Goal: Task Accomplishment & Management: Manage account settings

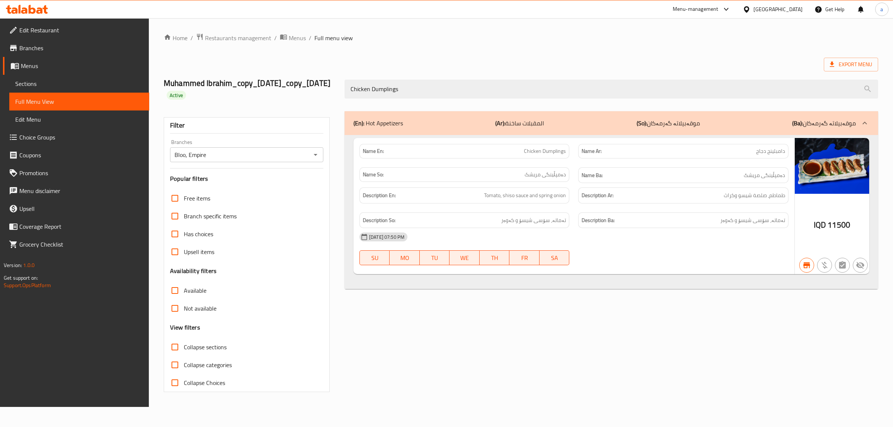
click at [28, 6] on icon at bounding box center [27, 9] width 42 height 9
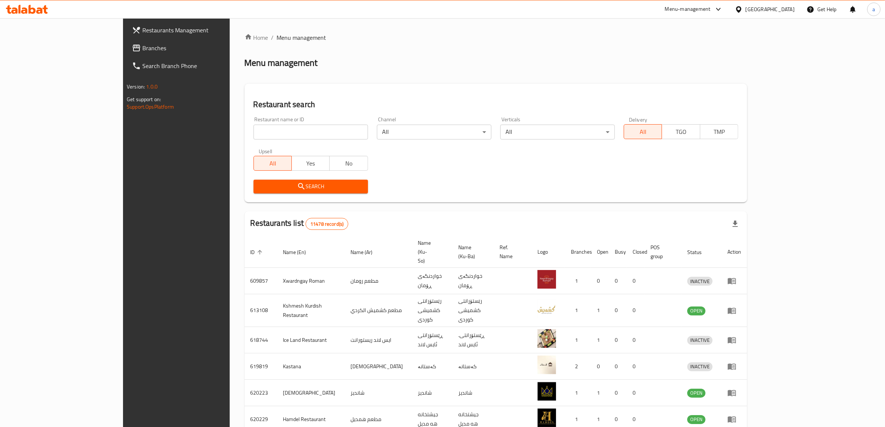
click at [254, 132] on input "search" at bounding box center [311, 132] width 115 height 15
paste input "686620"
type input "686620"
click button "Search" at bounding box center [311, 187] width 115 height 14
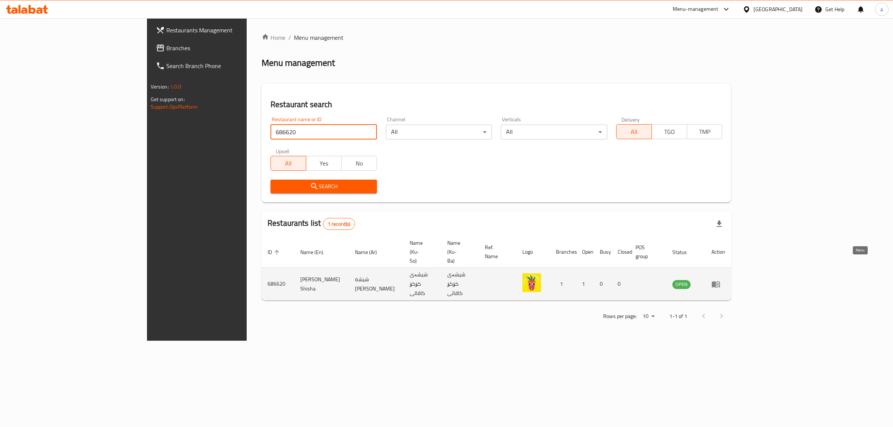
click at [720, 280] on icon "enhanced table" at bounding box center [715, 284] width 9 height 9
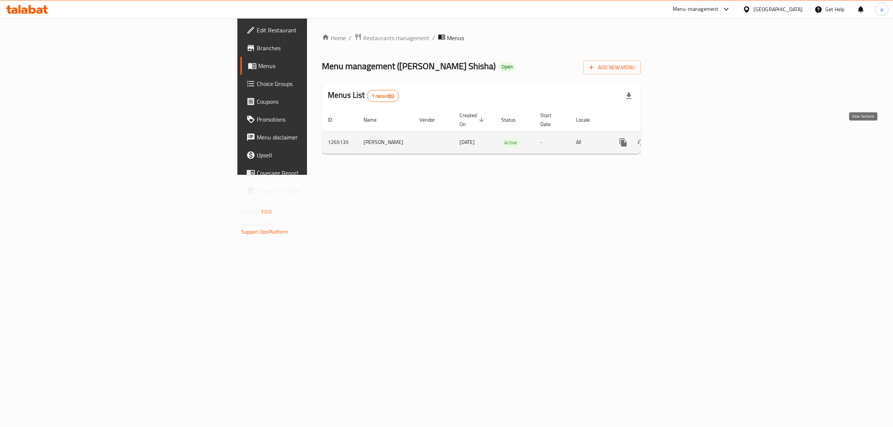
click at [681, 138] on icon "enhanced table" at bounding box center [676, 142] width 9 height 9
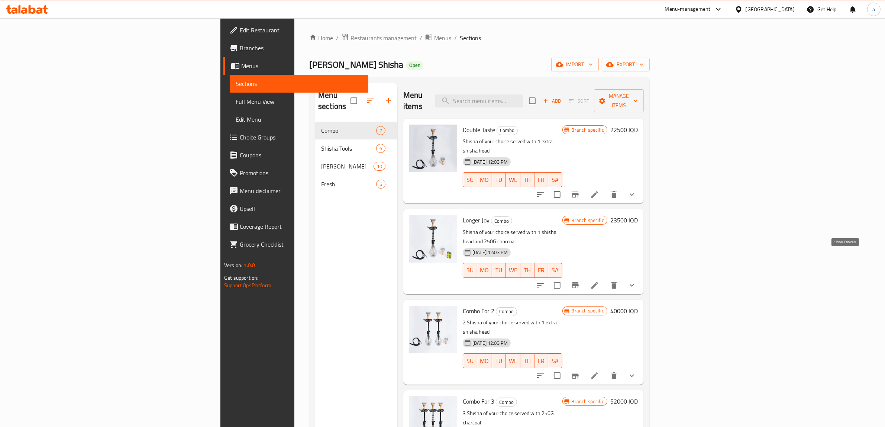
click at [637, 281] on icon "show more" at bounding box center [632, 285] width 9 height 9
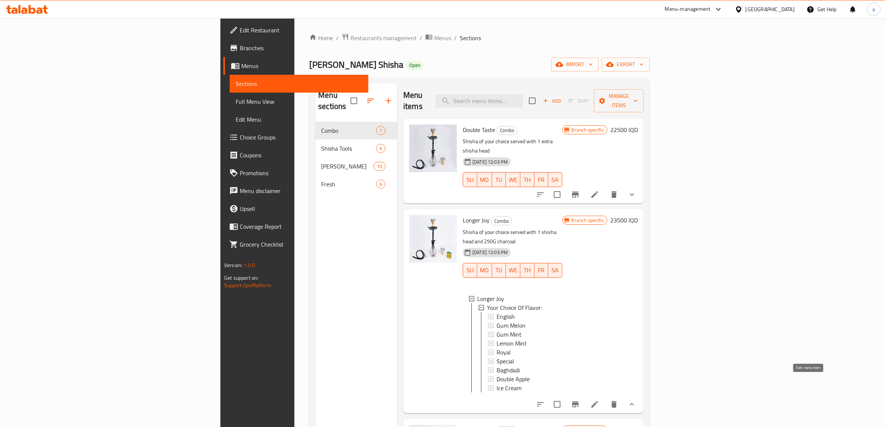
click at [600, 400] on icon at bounding box center [595, 404] width 9 height 9
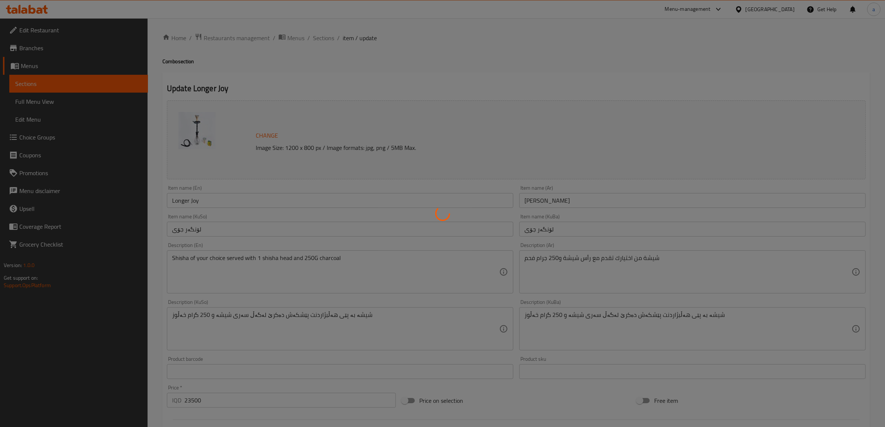
type input "إختيارك من النكهة:"
type input "هەڵبژاردنت لە تام:"
type input "1"
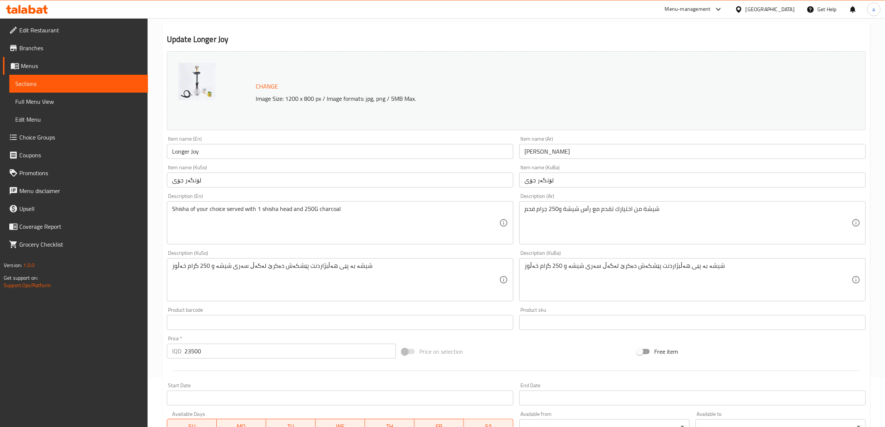
scroll to position [224, 0]
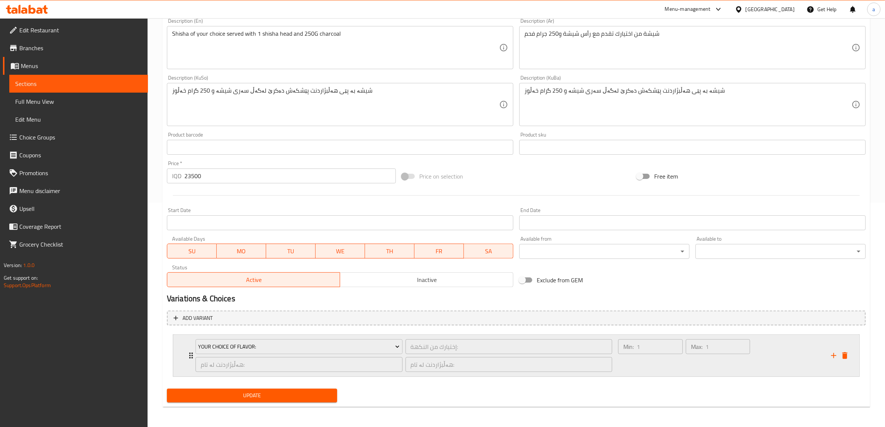
click at [192, 354] on div "Your Choice Of Flavor: إختيارك من النكهة: ​ هەڵبژاردنت لە تام: ​ هەڵبژاردنت لە …" at bounding box center [404, 356] width 426 height 42
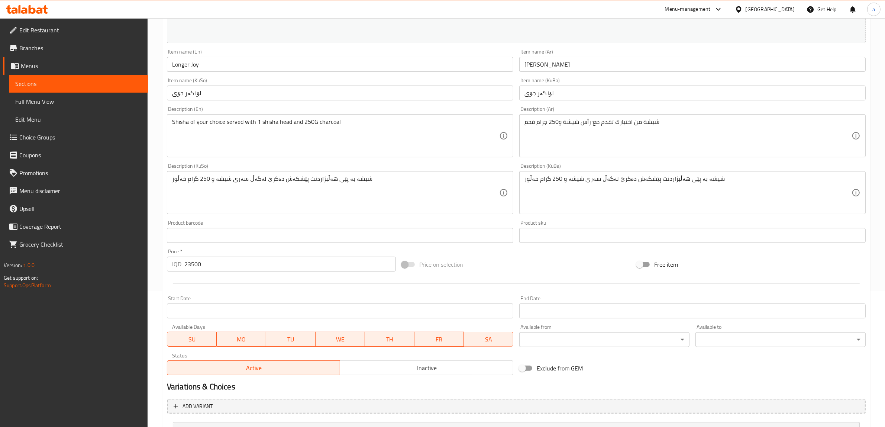
scroll to position [0, 0]
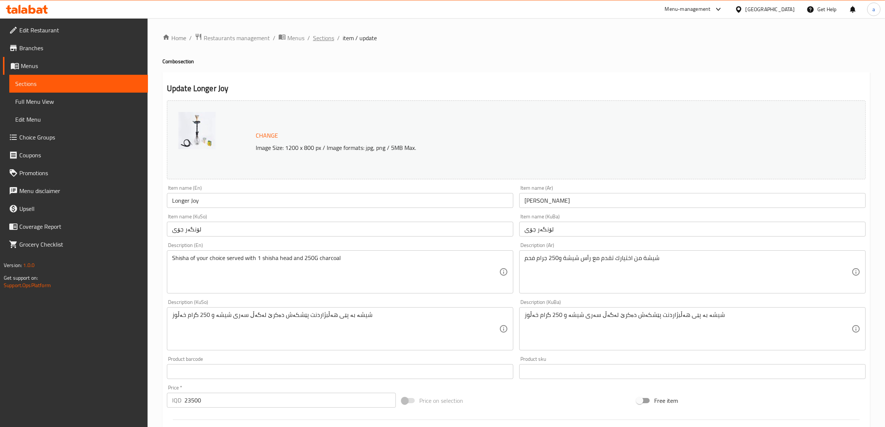
click at [332, 34] on span "Sections" at bounding box center [323, 37] width 21 height 9
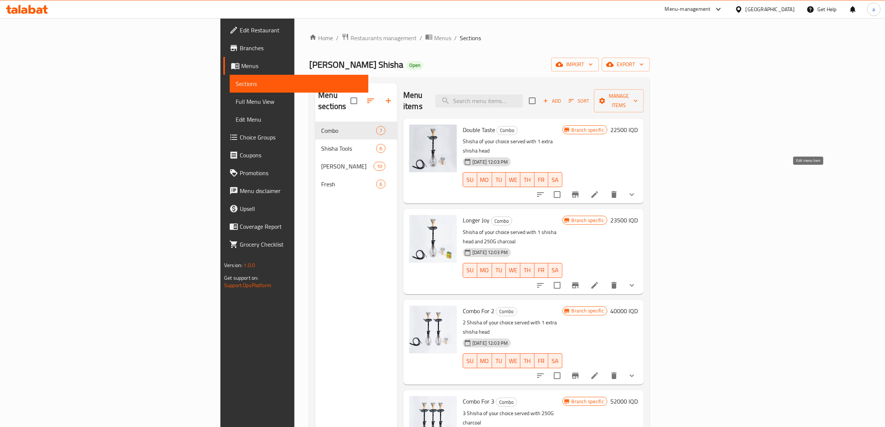
click at [600, 190] on icon at bounding box center [595, 194] width 9 height 9
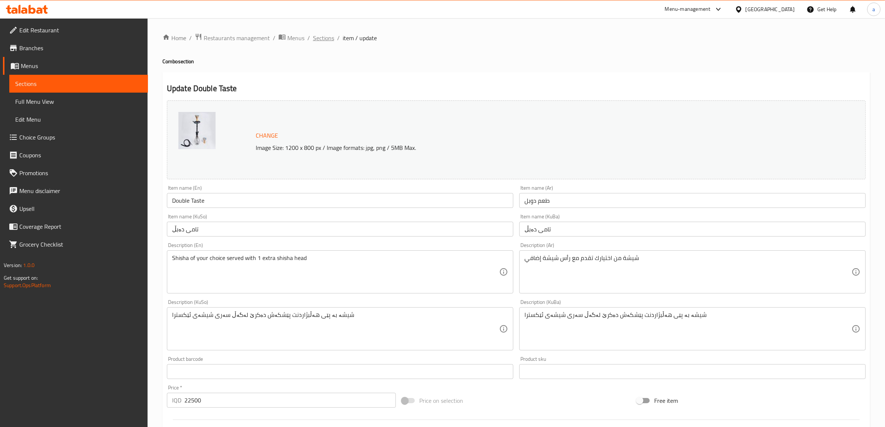
click at [318, 42] on span "Sections" at bounding box center [323, 37] width 21 height 9
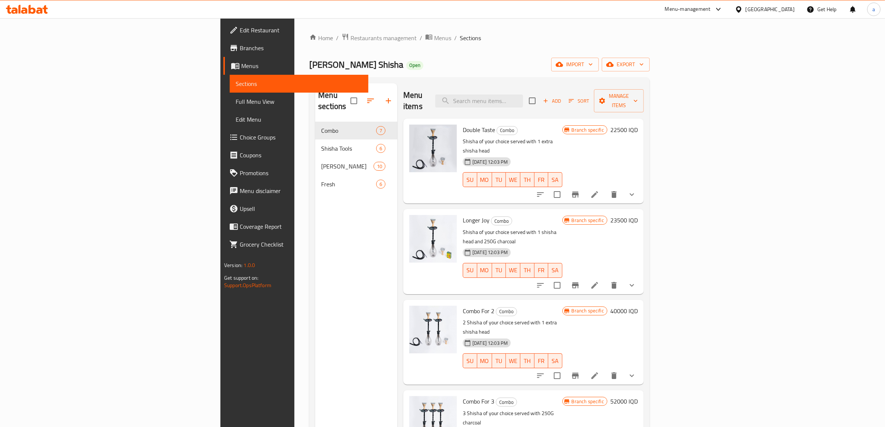
click at [638, 125] on h6 "22500 IQD" at bounding box center [625, 130] width 28 height 10
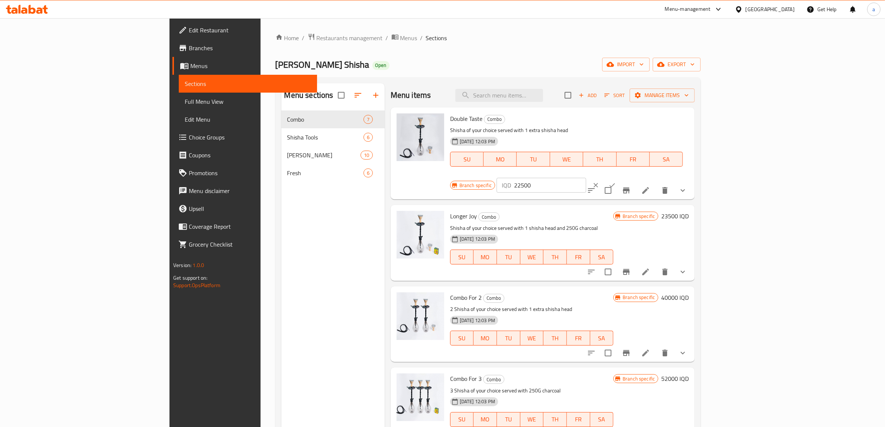
click at [586, 178] on input "22500" at bounding box center [550, 185] width 72 height 15
paste input "325"
type input "23250"
click at [616, 181] on icon "ok" at bounding box center [612, 184] width 7 height 7
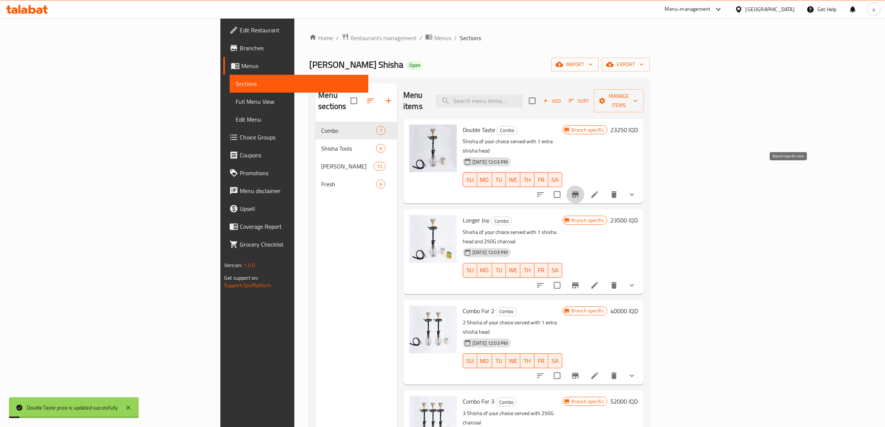
click at [580, 190] on icon "Branch-specific-item" at bounding box center [575, 194] width 9 height 9
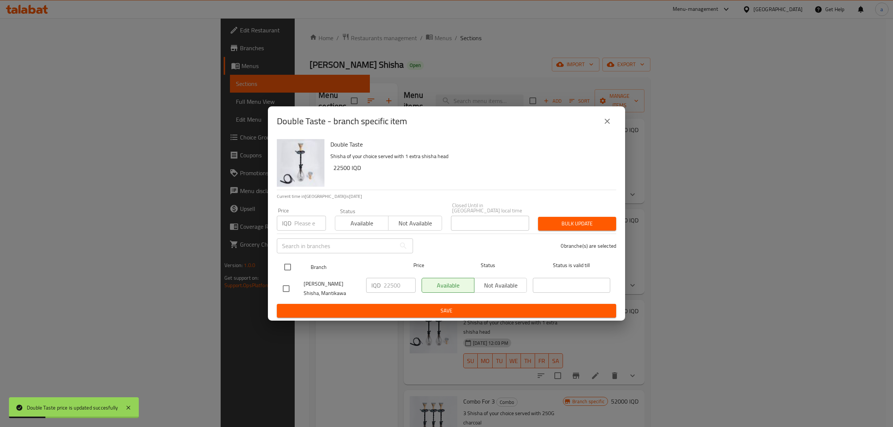
click at [288, 261] on input "checkbox" at bounding box center [288, 267] width 16 height 16
checkbox input "true"
click at [389, 287] on input "22500" at bounding box center [399, 285] width 32 height 15
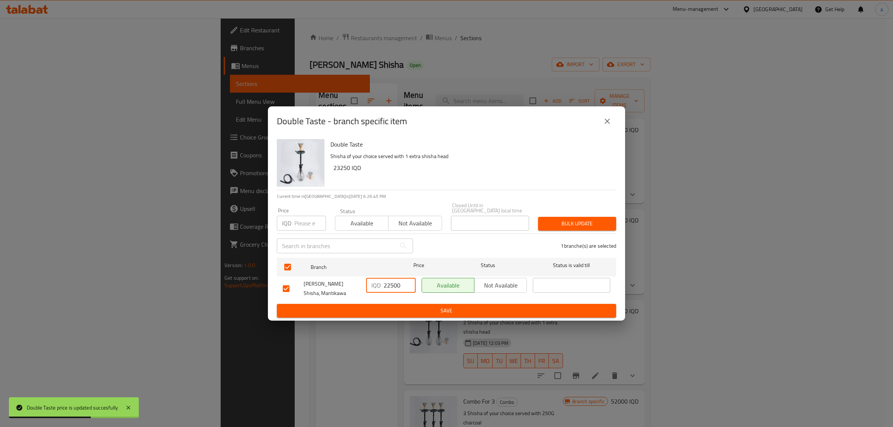
paste input "325"
type input "23250"
click at [414, 299] on div "IQD 23250 ​" at bounding box center [390, 289] width 55 height 28
click at [415, 306] on span "Save" at bounding box center [446, 310] width 327 height 9
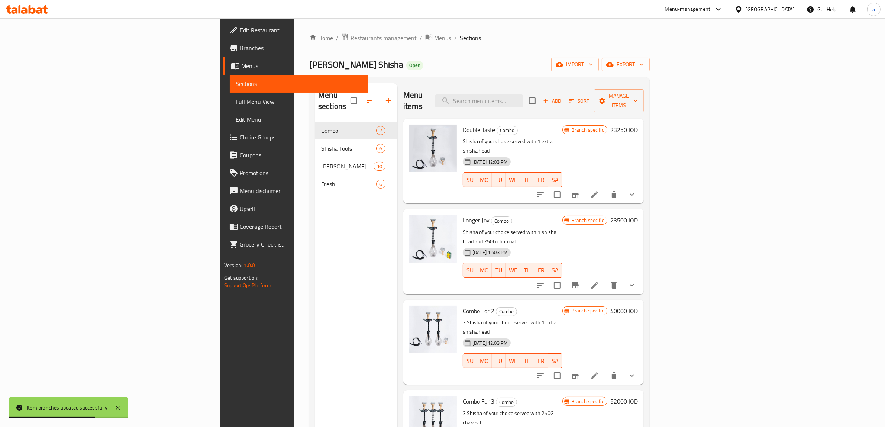
click at [638, 215] on h6 "23500 IQD" at bounding box center [625, 220] width 28 height 10
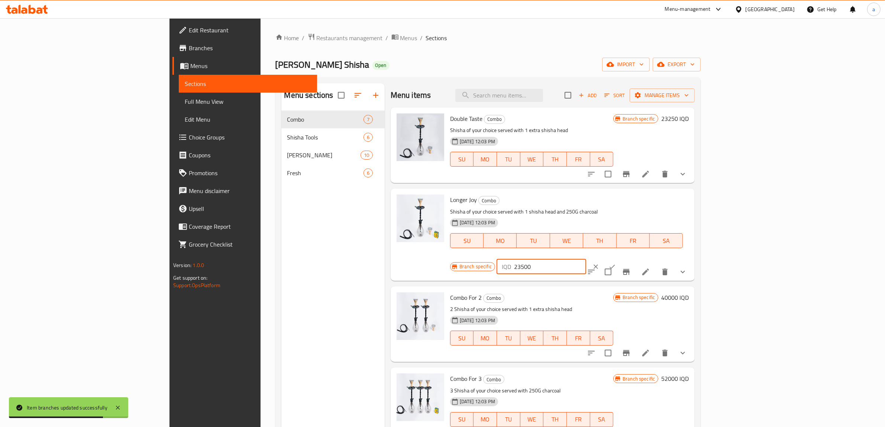
click at [586, 259] on input "23500" at bounding box center [550, 266] width 72 height 15
paste input "425"
type input "24250"
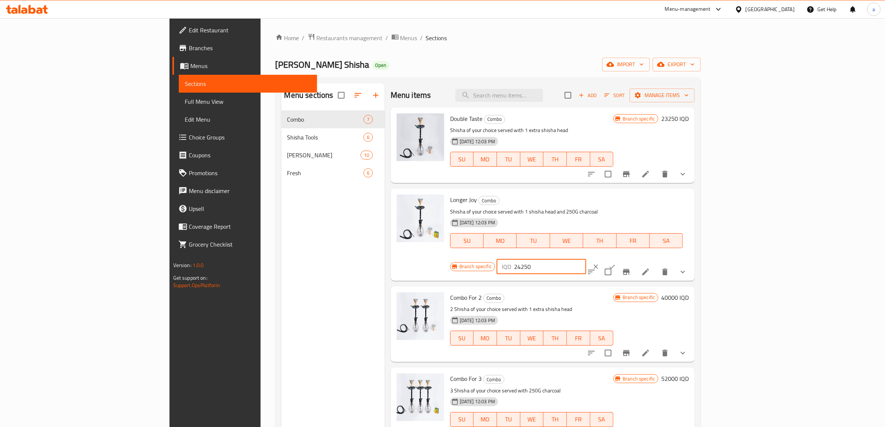
click at [616, 263] on icon "ok" at bounding box center [612, 266] width 7 height 7
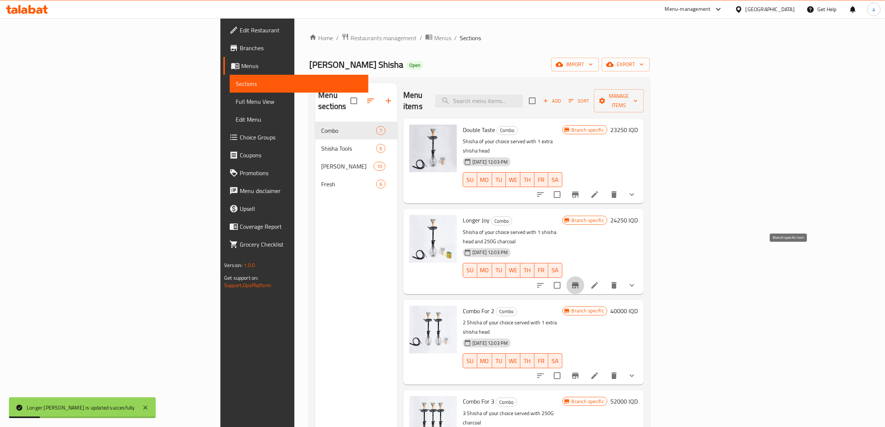
click at [585, 276] on button "Branch-specific-item" at bounding box center [576, 285] width 18 height 18
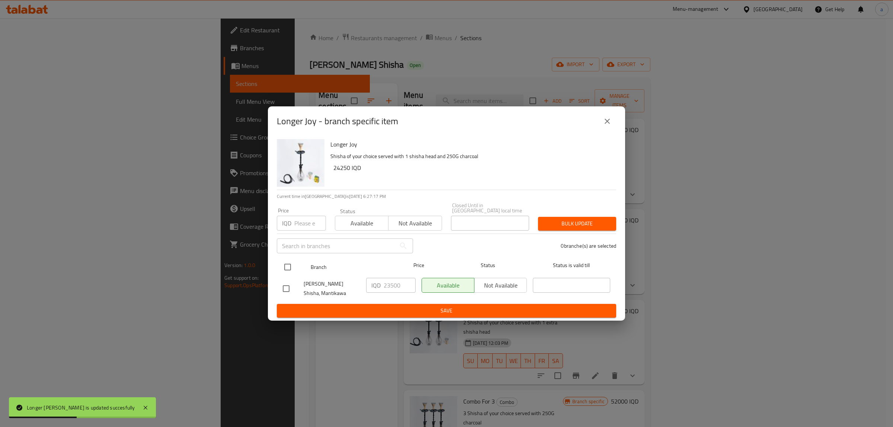
click at [285, 259] on input "checkbox" at bounding box center [288, 267] width 16 height 16
checkbox input "true"
click at [393, 279] on input "23500" at bounding box center [399, 285] width 32 height 15
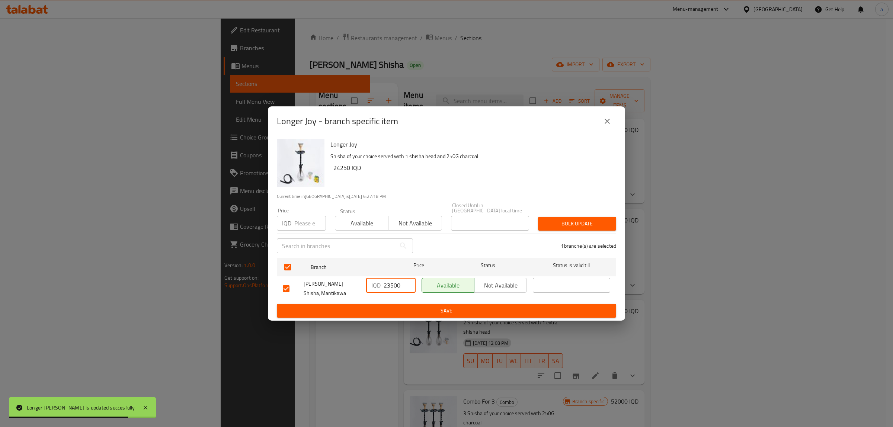
paste input "425"
type input "24250"
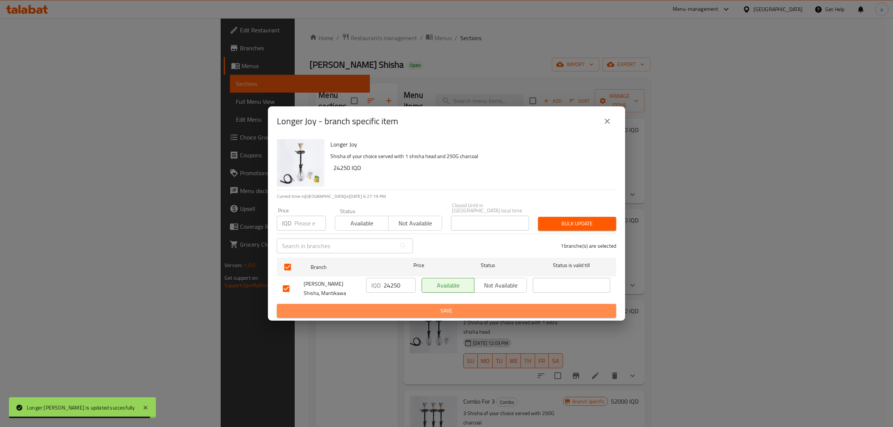
click at [415, 310] on span "Save" at bounding box center [446, 310] width 327 height 9
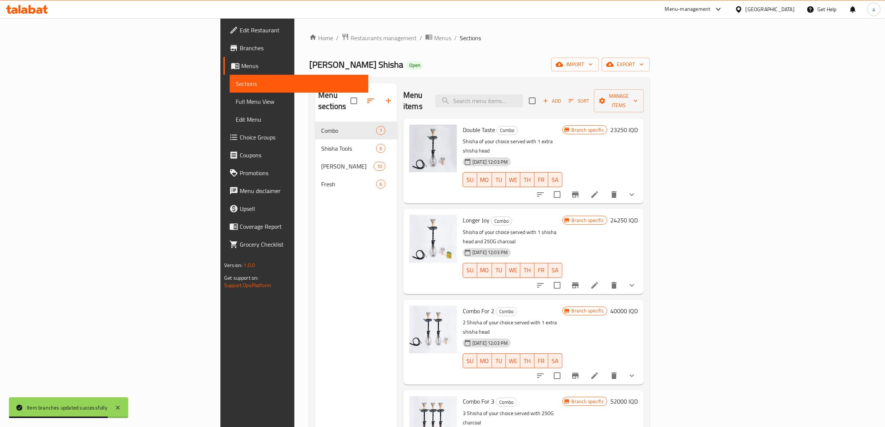
click at [638, 306] on h6 "40000 IQD" at bounding box center [625, 311] width 28 height 10
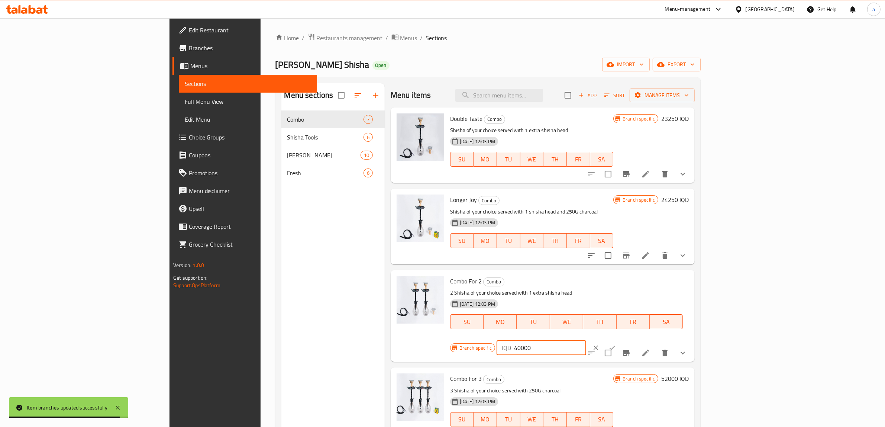
click at [586, 340] on input "40000" at bounding box center [550, 347] width 72 height 15
paste input "125"
type input "41250"
click at [621, 340] on button "ok" at bounding box center [612, 348] width 16 height 16
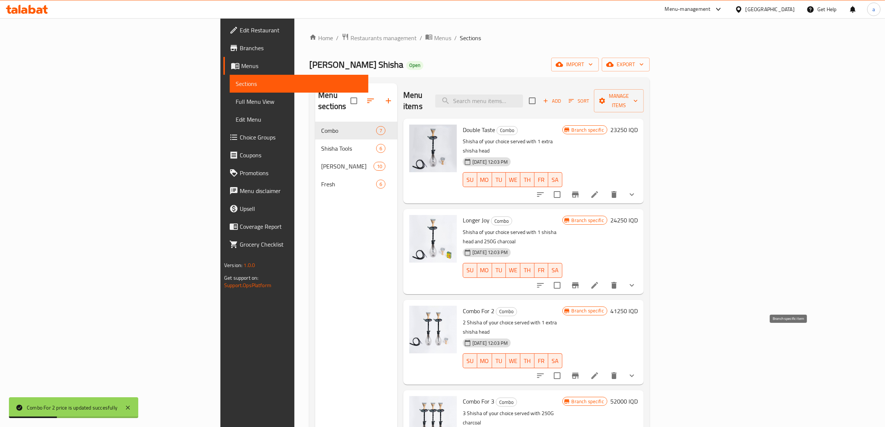
click at [579, 373] on icon "Branch-specific-item" at bounding box center [575, 376] width 7 height 6
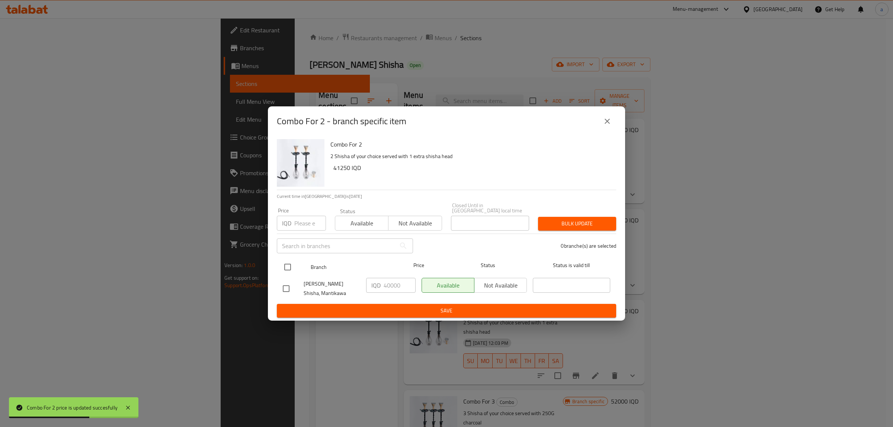
click at [292, 264] on input "checkbox" at bounding box center [288, 267] width 16 height 16
checkbox input "true"
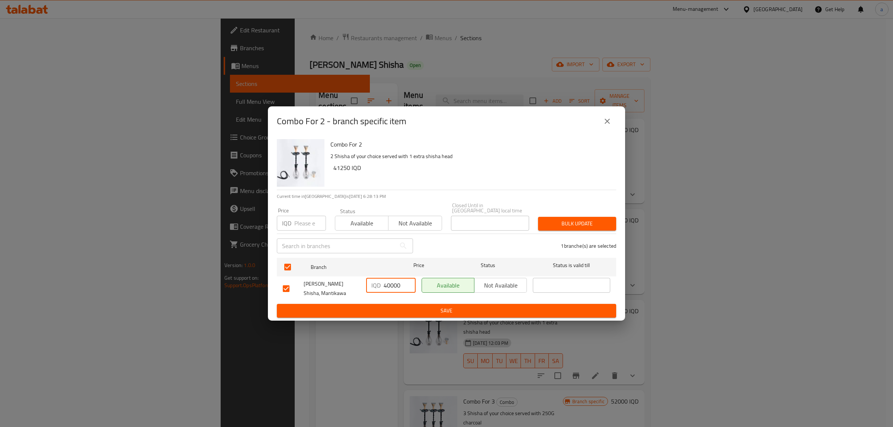
click at [393, 284] on input "40000" at bounding box center [399, 285] width 32 height 15
paste input "125"
type input "41250"
click at [408, 306] on span "Save" at bounding box center [446, 310] width 327 height 9
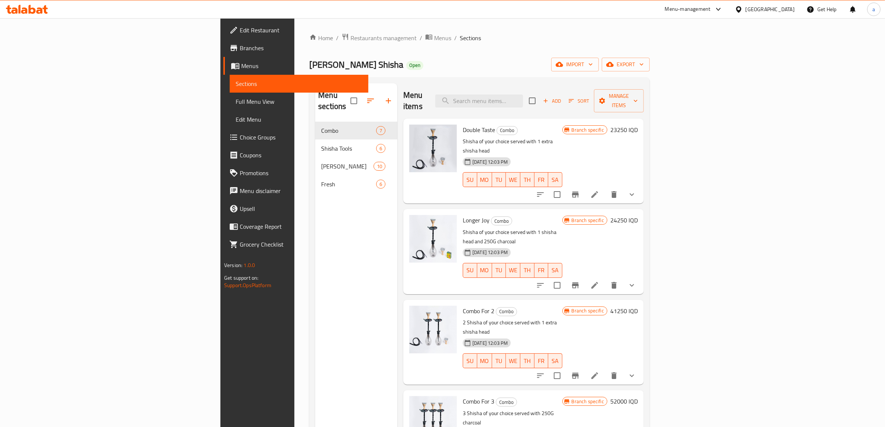
click at [315, 404] on div "Menu sections Combo 7 Shisha Tools 6 Shisha 10 Fresh 6" at bounding box center [356, 296] width 82 height 427
click at [241, 69] on span "Menus" at bounding box center [301, 65] width 121 height 9
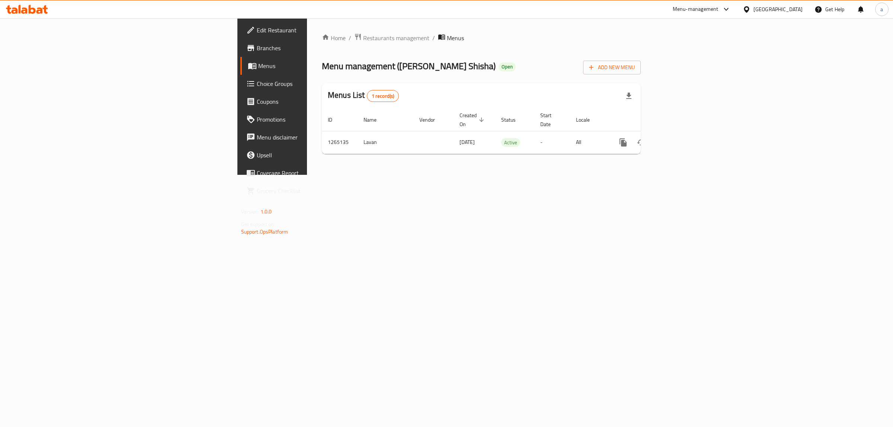
click at [655, 175] on div "Home / Restaurants management / Menus Menu management ( [PERSON_NAME] Shisha ) …" at bounding box center [481, 96] width 348 height 157
click at [626, 138] on icon "more" at bounding box center [622, 142] width 7 height 8
click at [818, 149] on strong "Copy menu" at bounding box center [823, 148] width 28 height 9
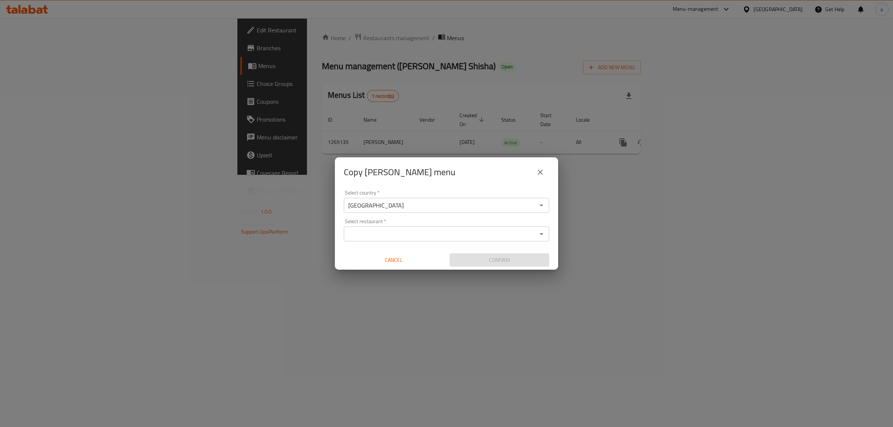
click at [382, 231] on input "Select restaurant   *" at bounding box center [440, 234] width 189 height 10
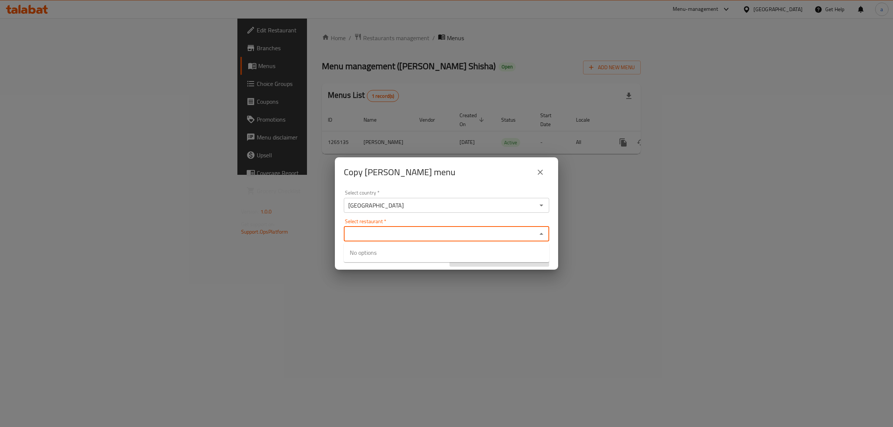
paste input "686620"
click at [411, 192] on div "Select country   * [GEOGRAPHIC_DATA] Select country *" at bounding box center [446, 201] width 205 height 23
type input "686620"
click at [402, 235] on input "Select restaurant   *" at bounding box center [440, 234] width 189 height 10
click at [443, 254] on span "686620" at bounding box center [453, 257] width 20 height 9
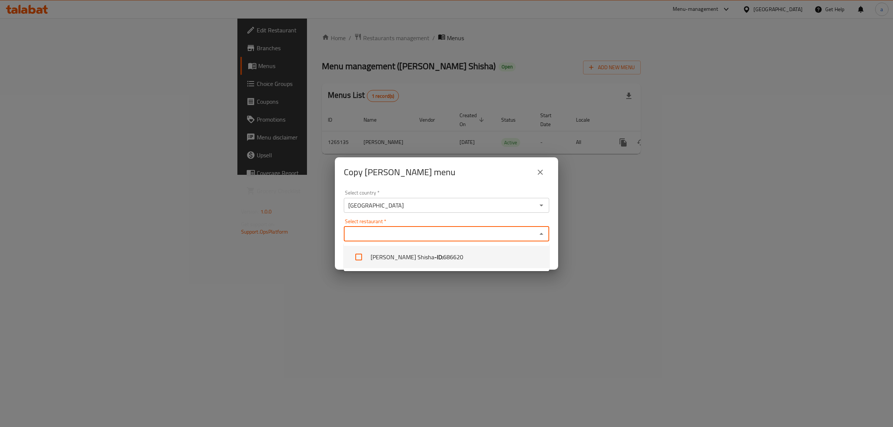
checkbox input "true"
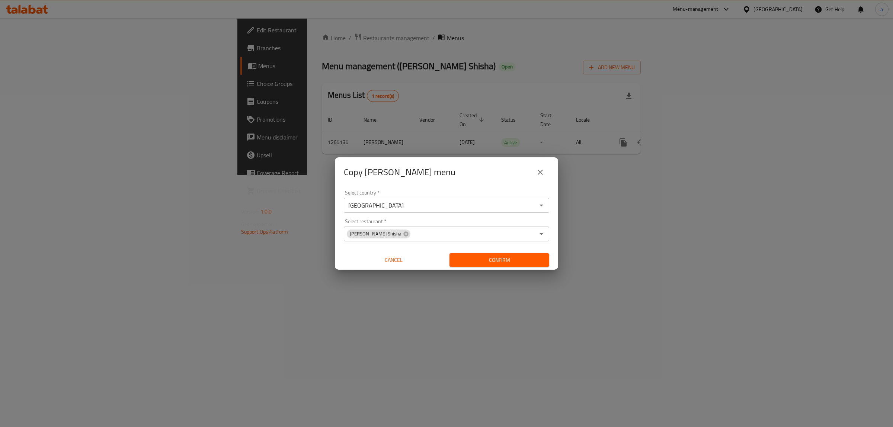
drag, startPoint x: 524, startPoint y: 311, endPoint x: 517, endPoint y: 273, distance: 38.5
click at [524, 308] on div "Copy [PERSON_NAME] menu Select country   * [GEOGRAPHIC_DATA] Select country * S…" at bounding box center [446, 213] width 893 height 427
click at [511, 257] on span "Confirm" at bounding box center [499, 259] width 88 height 9
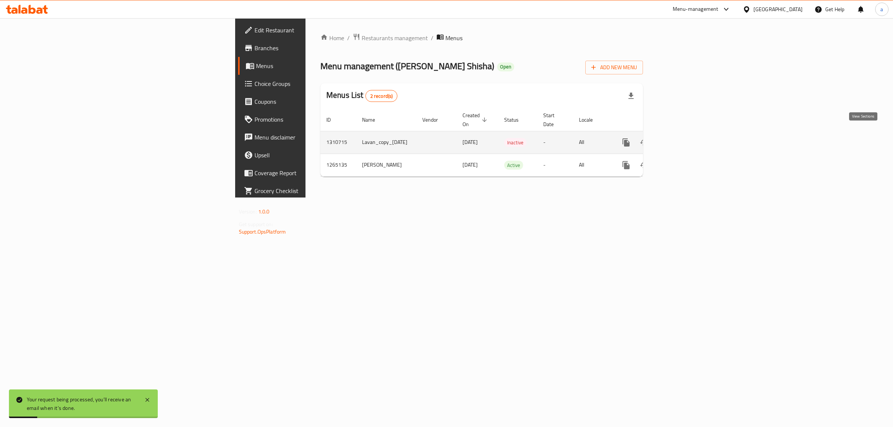
click at [688, 136] on link "enhanced table" at bounding box center [680, 143] width 18 height 18
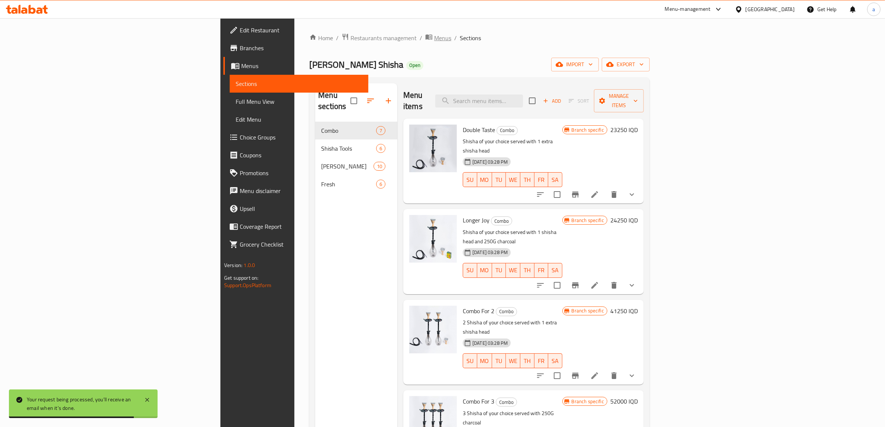
click at [434, 36] on span "Menus" at bounding box center [442, 37] width 17 height 9
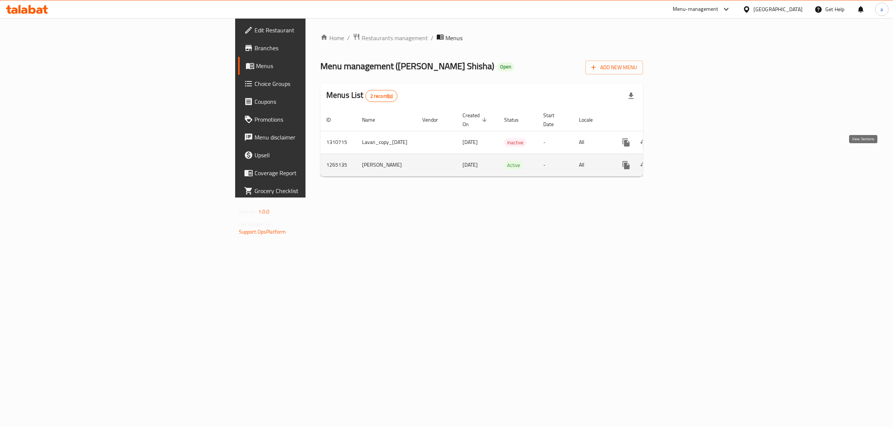
click at [684, 161] on icon "enhanced table" at bounding box center [679, 165] width 9 height 9
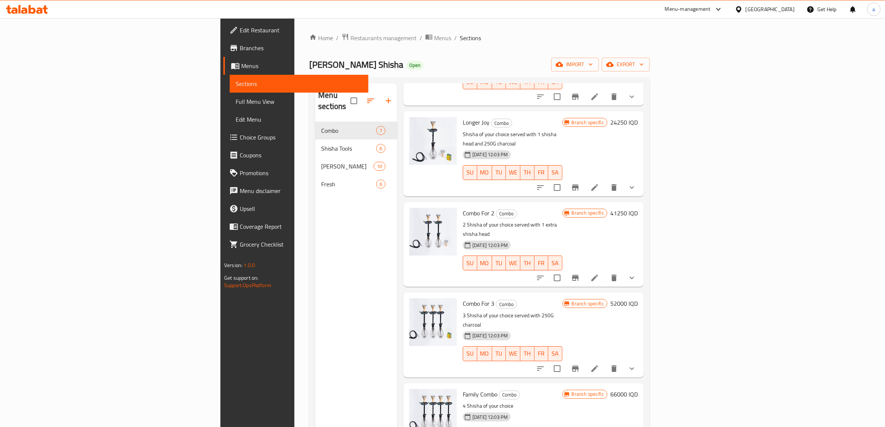
scroll to position [99, 0]
click at [638, 297] on h6 "52000 IQD" at bounding box center [625, 302] width 28 height 10
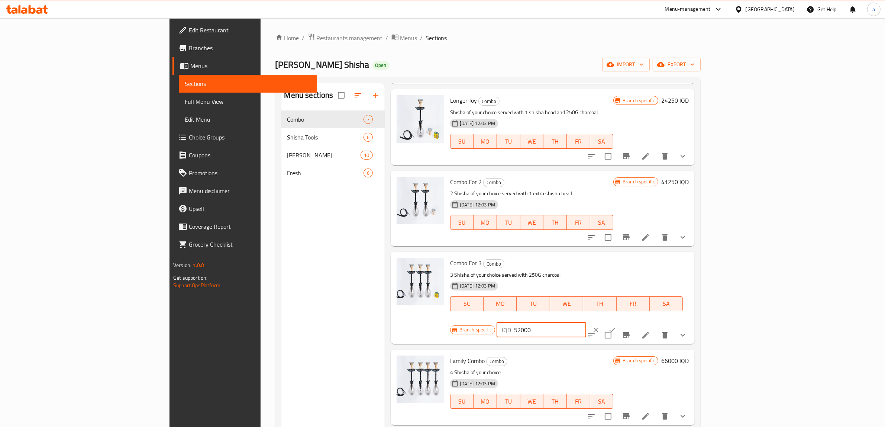
click at [586, 322] on input "52000" at bounding box center [550, 329] width 72 height 15
paste input "375"
type input "53750"
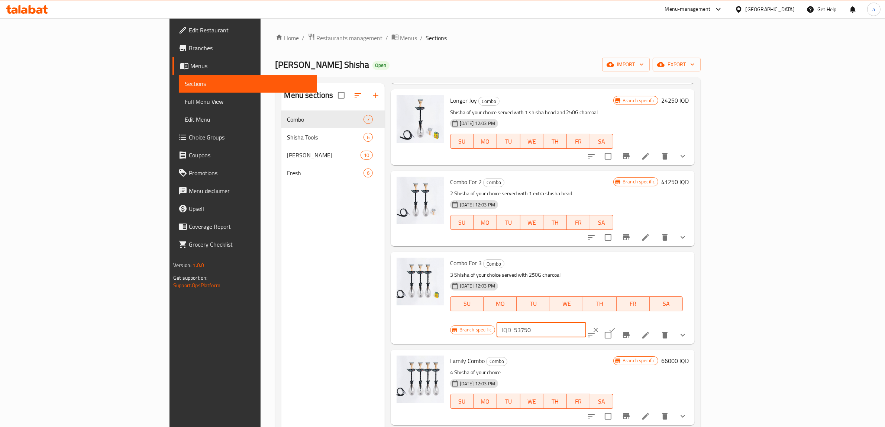
click at [616, 326] on icon "ok" at bounding box center [612, 329] width 7 height 7
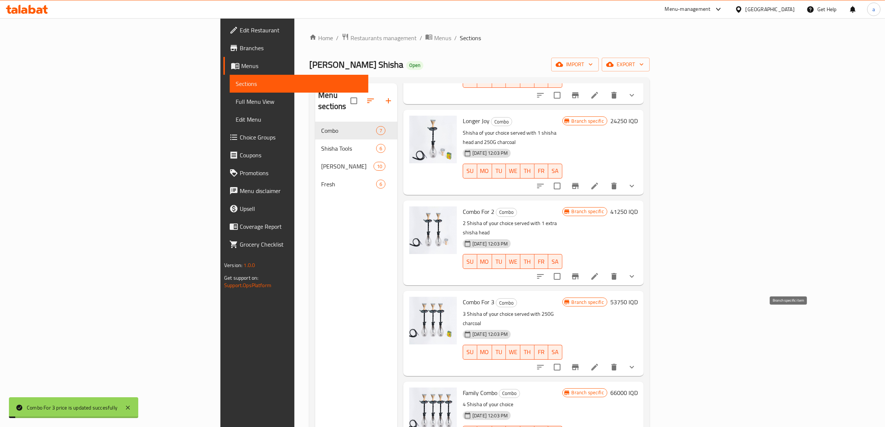
click at [579, 364] on icon "Branch-specific-item" at bounding box center [575, 367] width 7 height 6
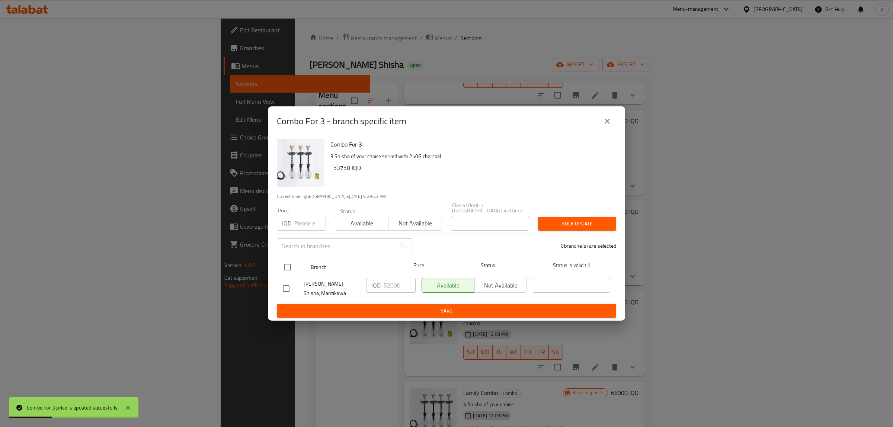
drag, startPoint x: 290, startPoint y: 262, endPoint x: 340, endPoint y: 274, distance: 51.6
click at [290, 263] on input "checkbox" at bounding box center [288, 267] width 16 height 16
checkbox input "true"
click at [391, 283] on input "52000" at bounding box center [399, 285] width 32 height 15
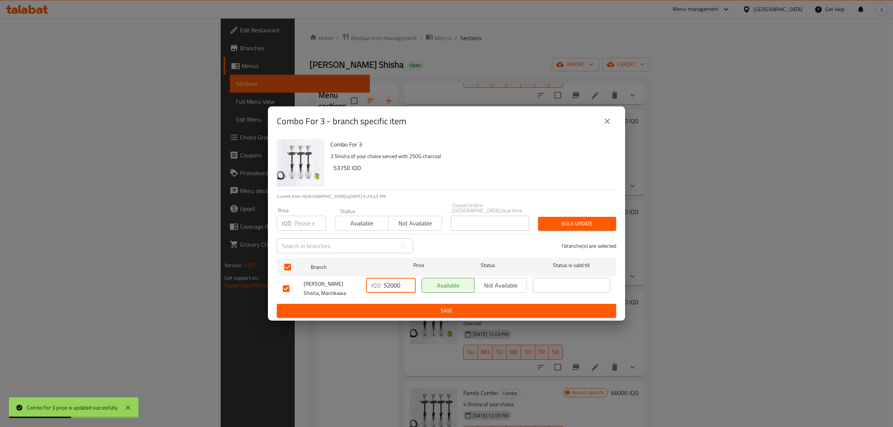
click at [391, 283] on input "52000" at bounding box center [399, 285] width 32 height 15
paste input "375"
type input "53750"
click at [425, 306] on span "Save" at bounding box center [446, 310] width 327 height 9
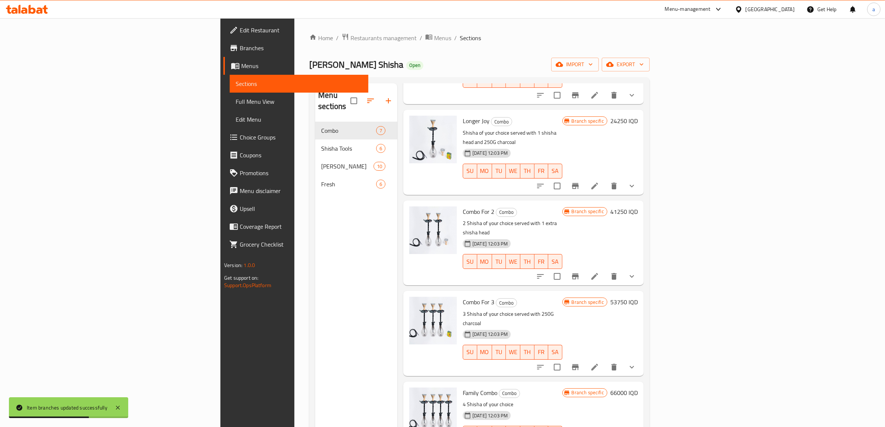
click at [638, 388] on h6 "66000 IQD" at bounding box center [625, 393] width 28 height 10
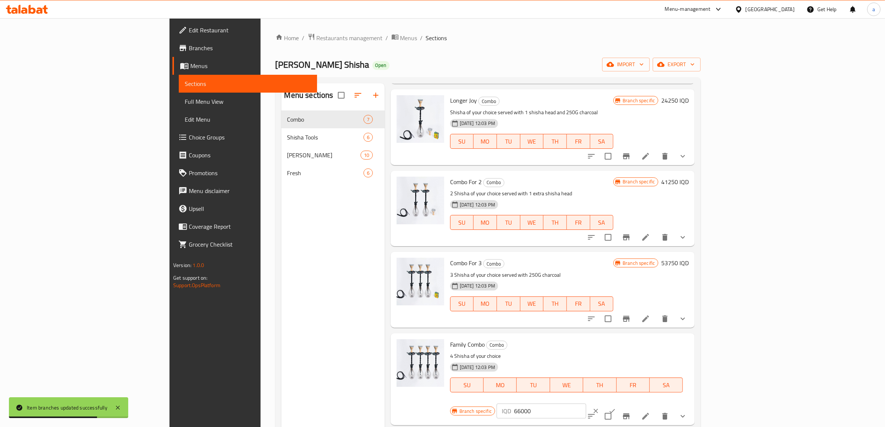
click at [586, 404] on input "66000" at bounding box center [550, 411] width 72 height 15
paste input "8"
type input "68000"
click at [616, 407] on icon "ok" at bounding box center [612, 410] width 7 height 7
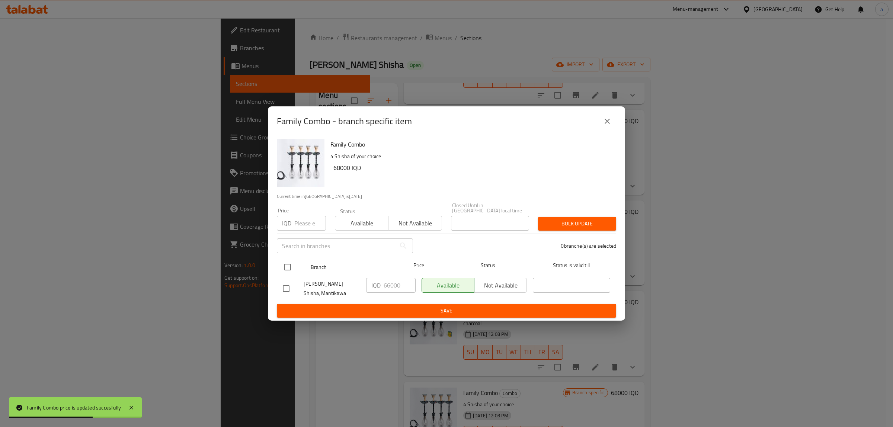
click at [288, 265] on input "checkbox" at bounding box center [288, 267] width 16 height 16
checkbox input "true"
click at [382, 283] on div "IQD 66000 ​" at bounding box center [390, 285] width 49 height 15
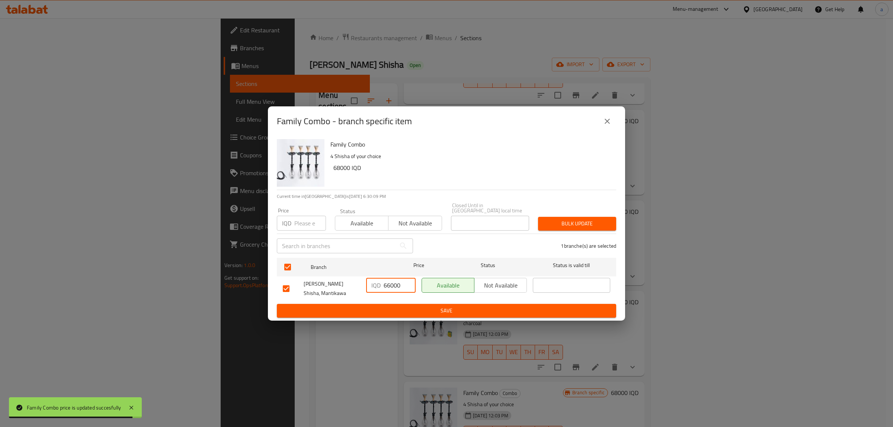
click at [393, 285] on input "66000" at bounding box center [399, 285] width 32 height 15
paste input "8"
type input "68000"
click at [427, 306] on span "Save" at bounding box center [446, 310] width 327 height 9
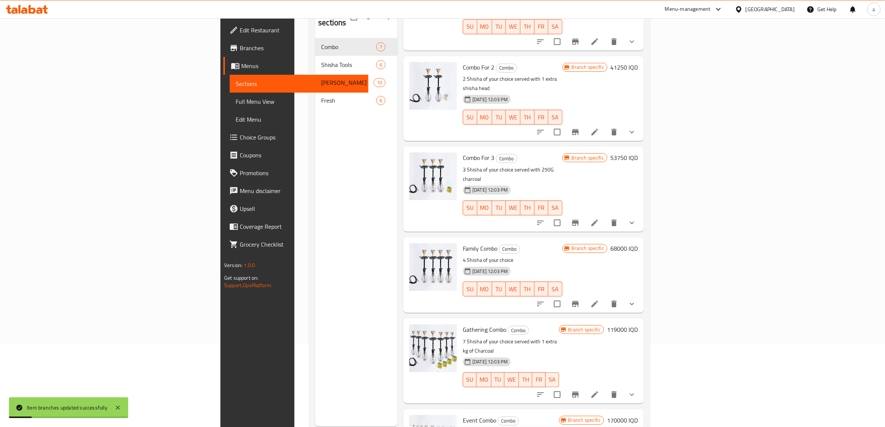
scroll to position [105, 0]
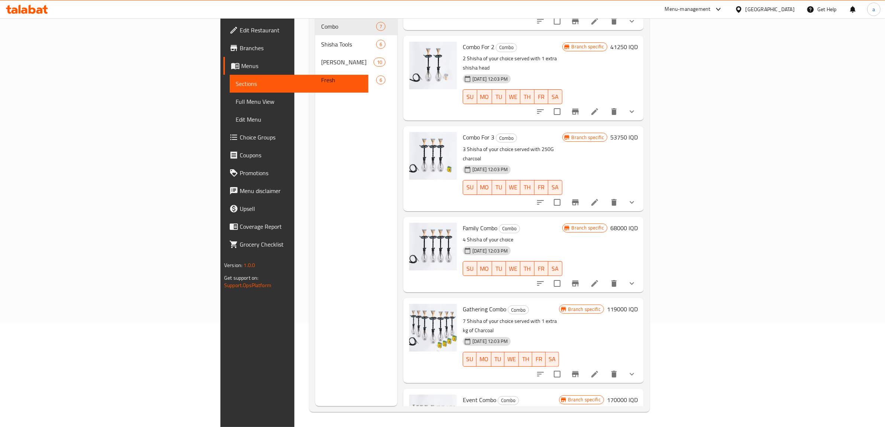
click at [638, 304] on h6 "119000 IQD" at bounding box center [622, 309] width 31 height 10
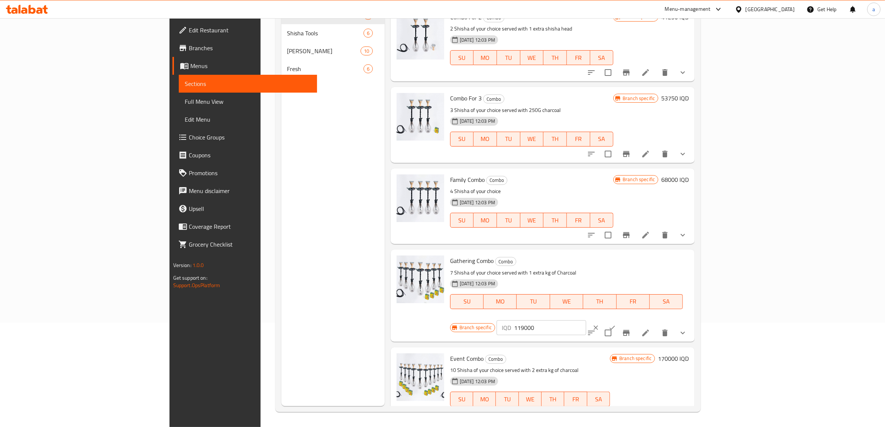
click at [586, 320] on input "119000" at bounding box center [550, 327] width 72 height 15
paste input "2275"
type input "122750"
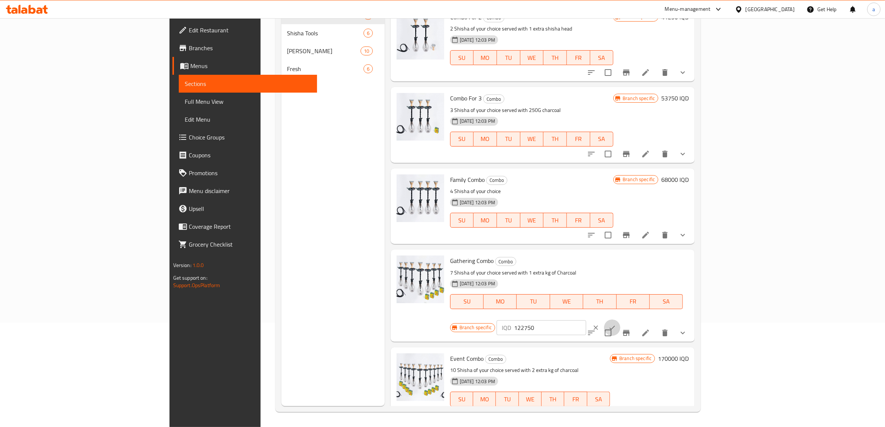
click at [616, 324] on icon "ok" at bounding box center [612, 327] width 7 height 7
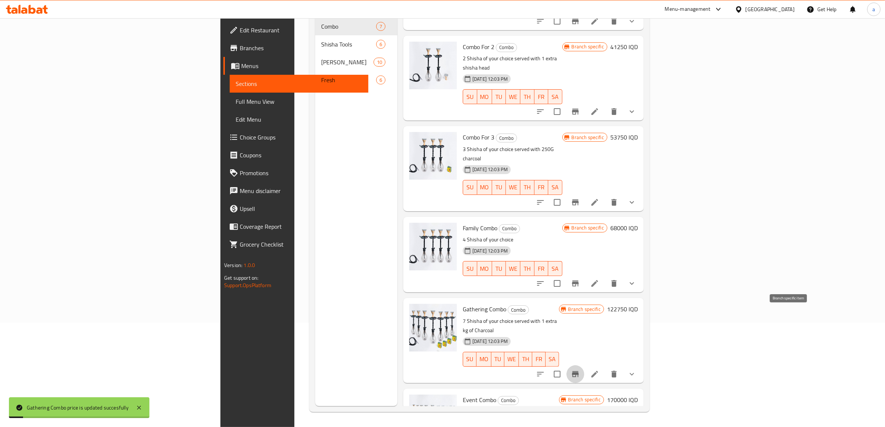
click at [580, 370] on icon "Branch-specific-item" at bounding box center [575, 374] width 9 height 9
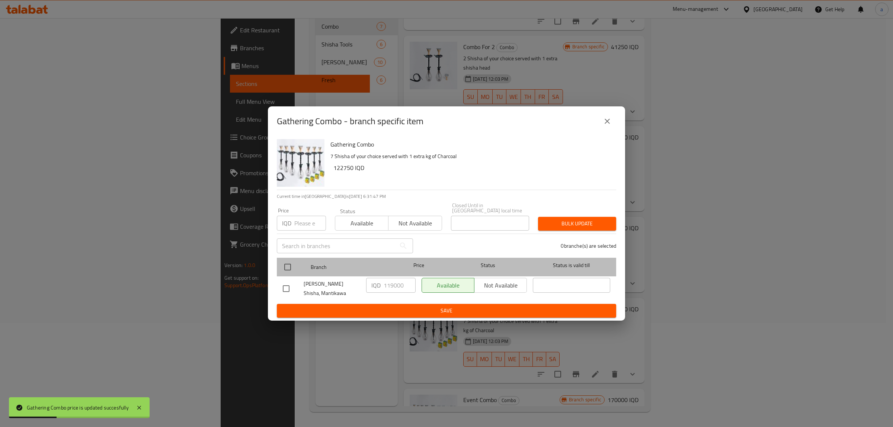
click at [298, 264] on div at bounding box center [294, 267] width 28 height 22
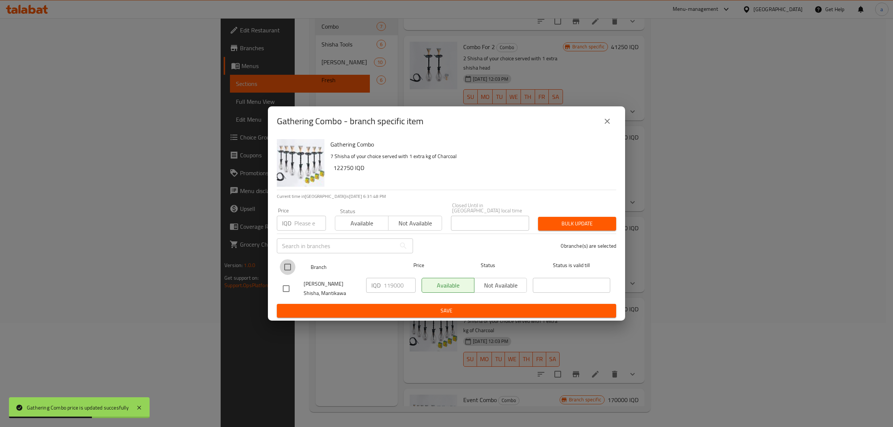
click at [291, 266] on input "checkbox" at bounding box center [288, 267] width 16 height 16
checkbox input "true"
click at [395, 287] on input "119000" at bounding box center [399, 285] width 32 height 15
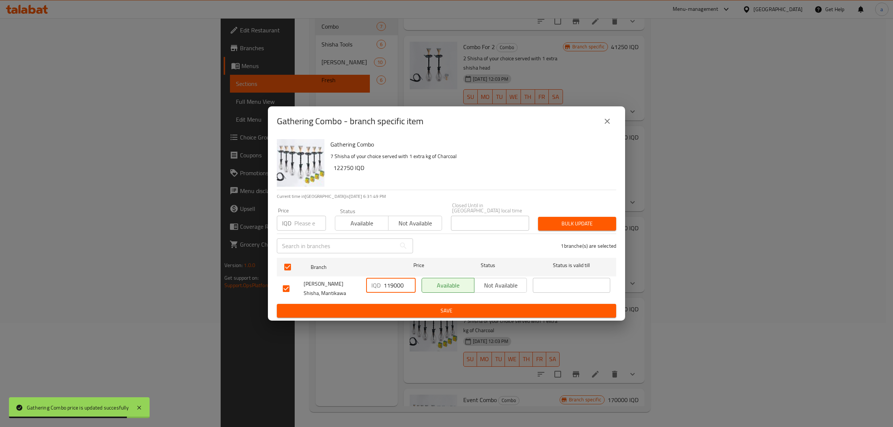
click at [395, 287] on input "119000" at bounding box center [399, 285] width 32 height 15
paste input "2275"
type input "122750"
click at [404, 306] on span "Save" at bounding box center [446, 310] width 327 height 9
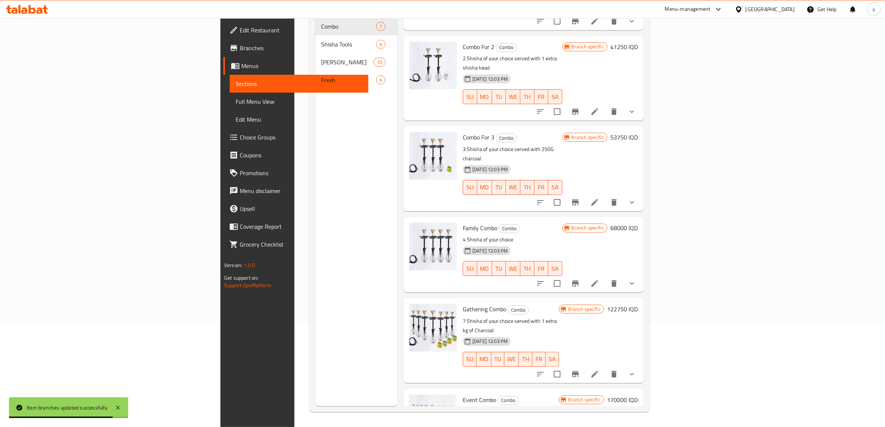
click at [638, 395] on h6 "170000 IQD" at bounding box center [622, 400] width 31 height 10
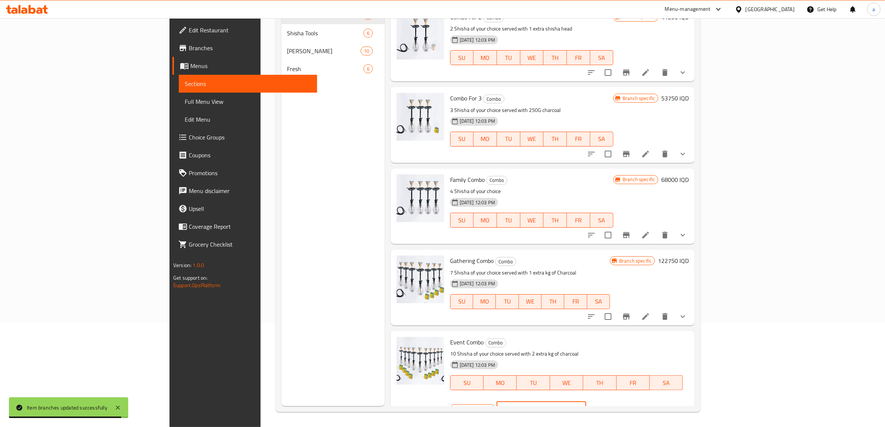
click at [586, 401] on input "170000" at bounding box center [550, 408] width 72 height 15
paste input "525"
type input "175250"
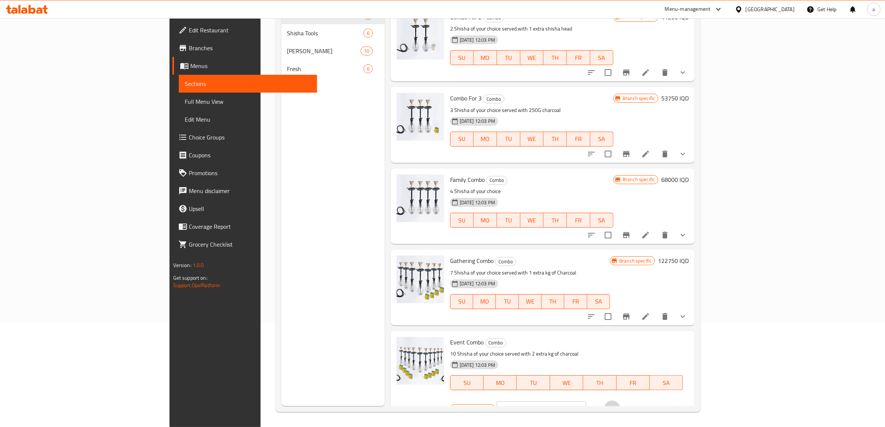
click at [621, 401] on button "ok" at bounding box center [612, 409] width 16 height 16
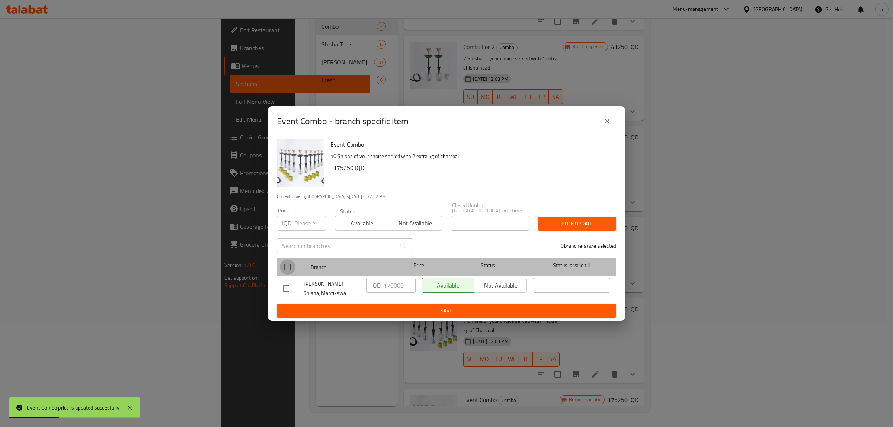
click at [294, 262] on input "checkbox" at bounding box center [288, 267] width 16 height 16
checkbox input "true"
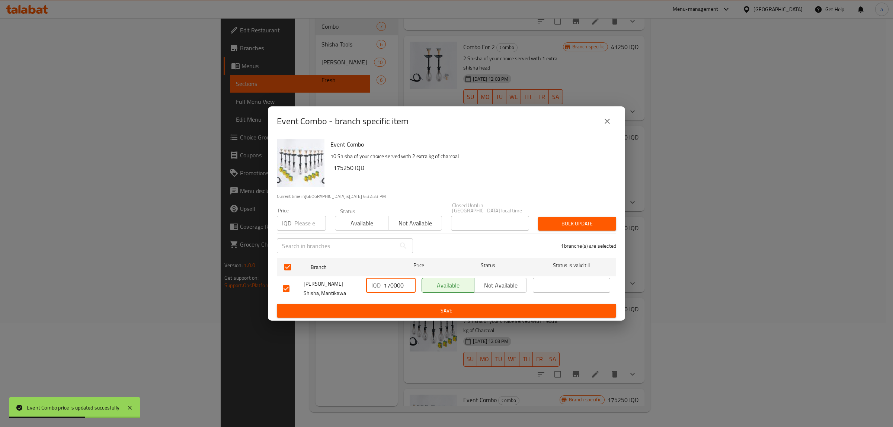
click at [393, 280] on input "170000" at bounding box center [399, 285] width 32 height 15
paste input "525"
type input "175250"
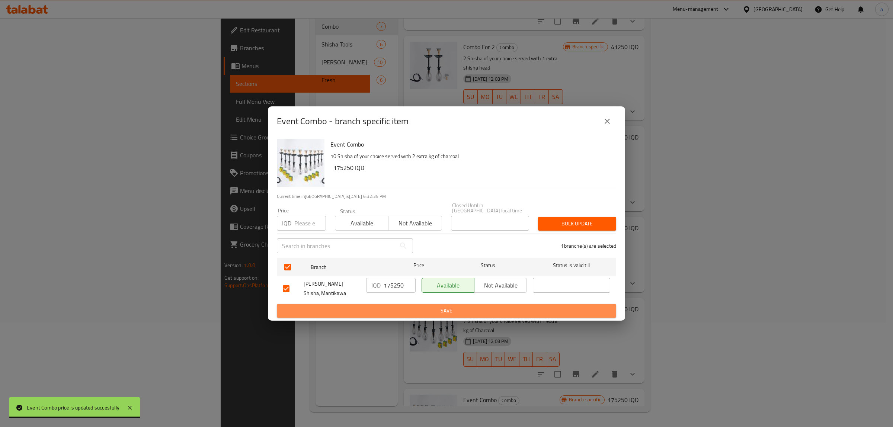
click at [476, 309] on span "Save" at bounding box center [446, 310] width 327 height 9
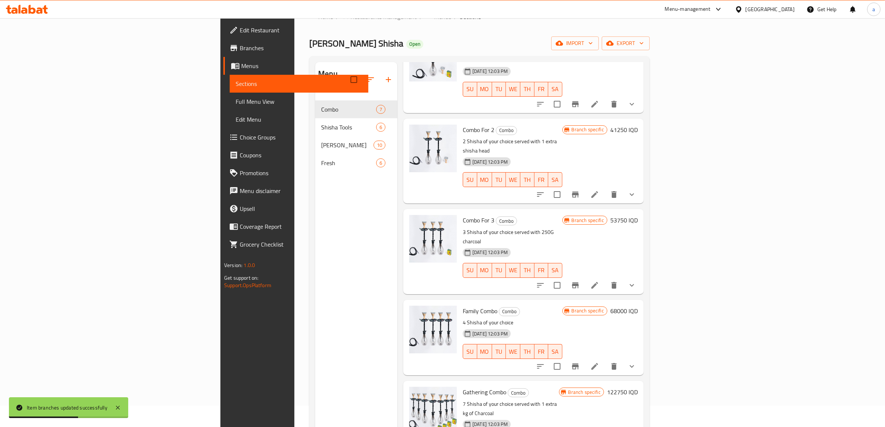
scroll to position [0, 0]
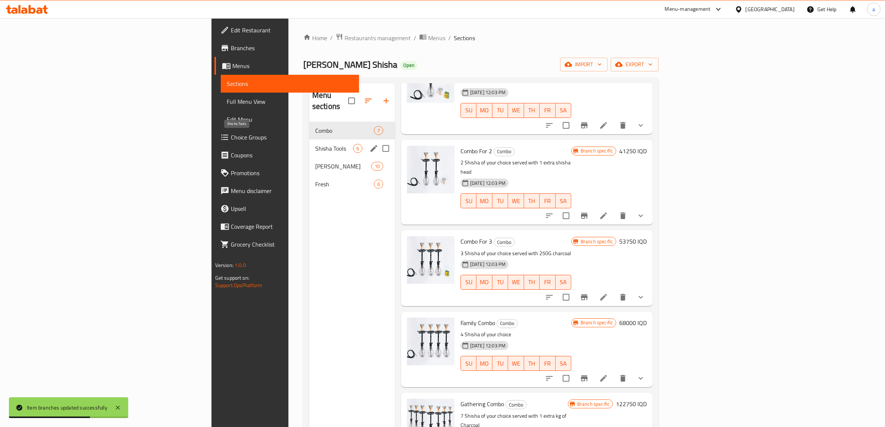
click at [315, 144] on span "Shisha Tools" at bounding box center [334, 148] width 38 height 9
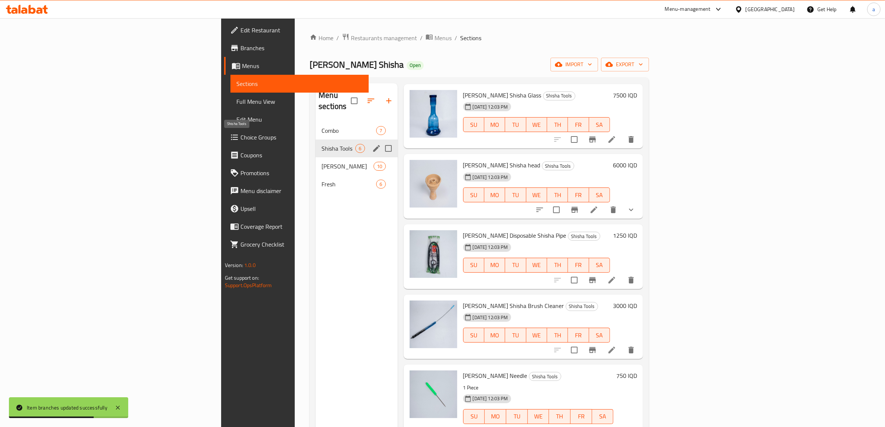
scroll to position [23, 0]
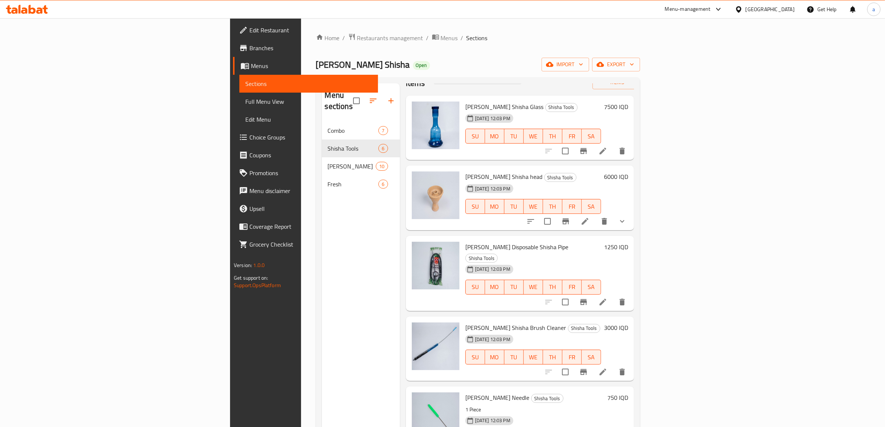
click at [629, 102] on h6 "7500 IQD" at bounding box center [616, 107] width 24 height 10
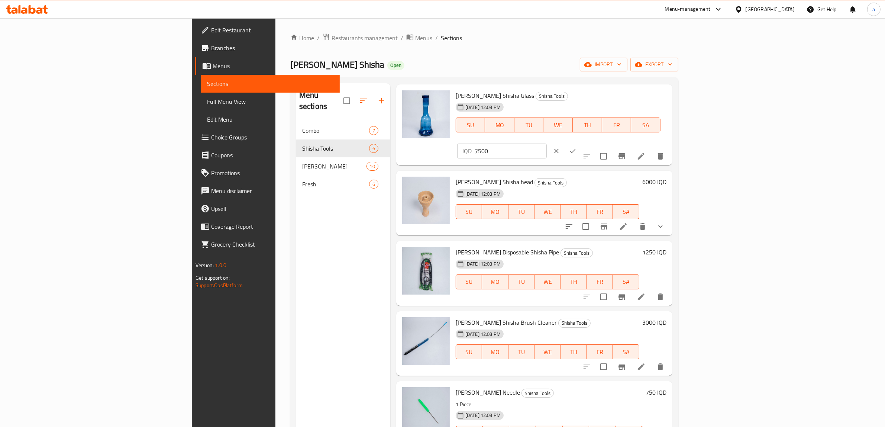
click at [547, 144] on input "7500" at bounding box center [511, 151] width 72 height 15
paste input "75"
type input "7750"
click at [581, 143] on button "ok" at bounding box center [573, 151] width 16 height 16
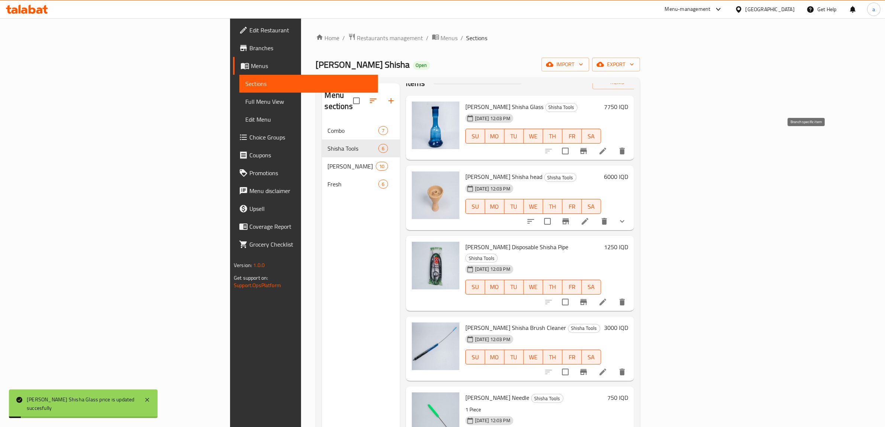
click at [587, 148] on icon "Branch-specific-item" at bounding box center [584, 151] width 7 height 6
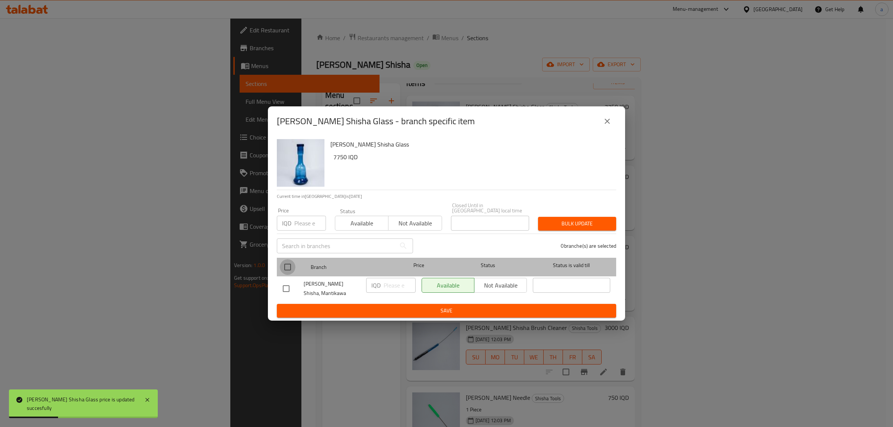
click at [288, 263] on input "checkbox" at bounding box center [288, 267] width 16 height 16
checkbox input "true"
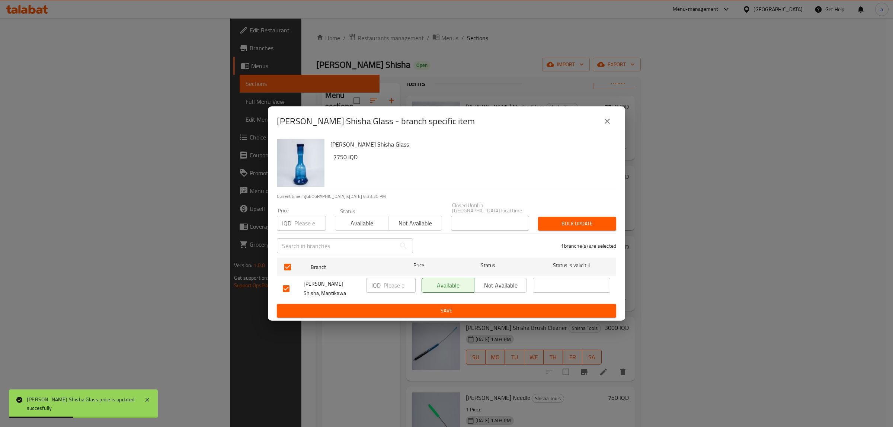
click at [396, 283] on input "number" at bounding box center [399, 285] width 32 height 15
paste input "7750"
type input "7750"
click at [413, 311] on span "Save" at bounding box center [446, 310] width 327 height 9
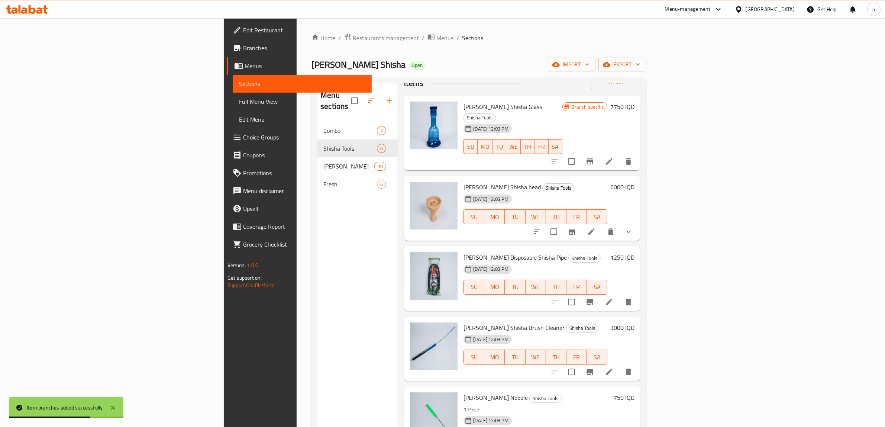
click at [635, 182] on h6 "6000 IQD" at bounding box center [623, 187] width 24 height 10
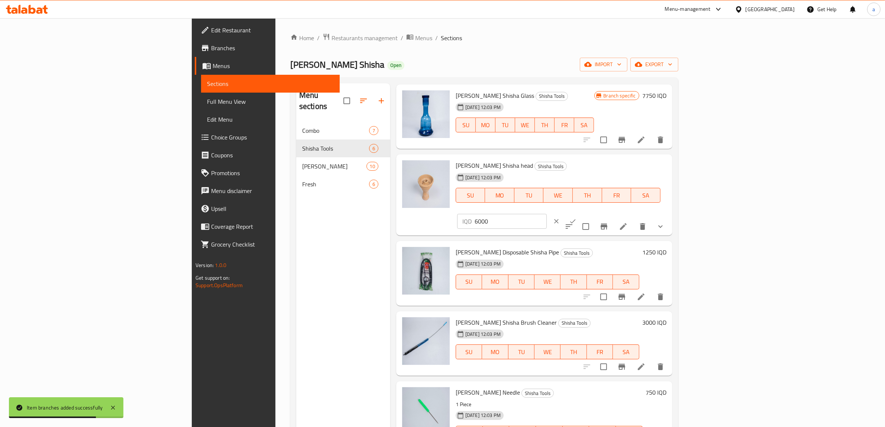
click at [547, 214] on input "6000" at bounding box center [511, 221] width 72 height 15
paste input "25"
type input "6250"
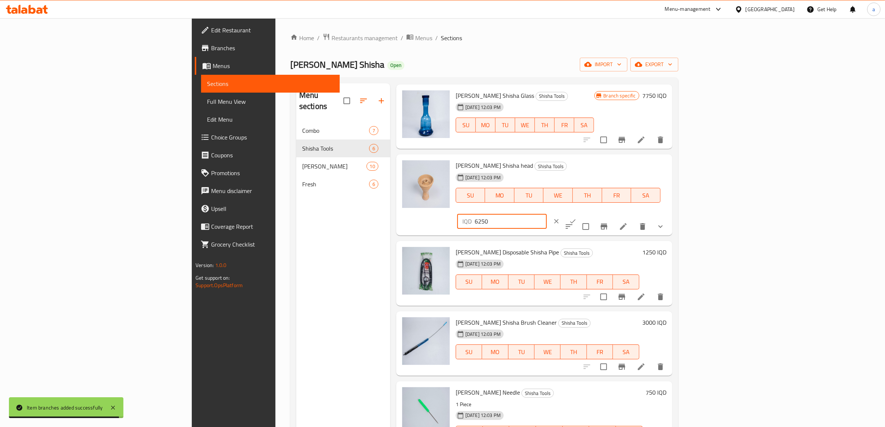
click at [581, 213] on button "ok" at bounding box center [573, 221] width 16 height 16
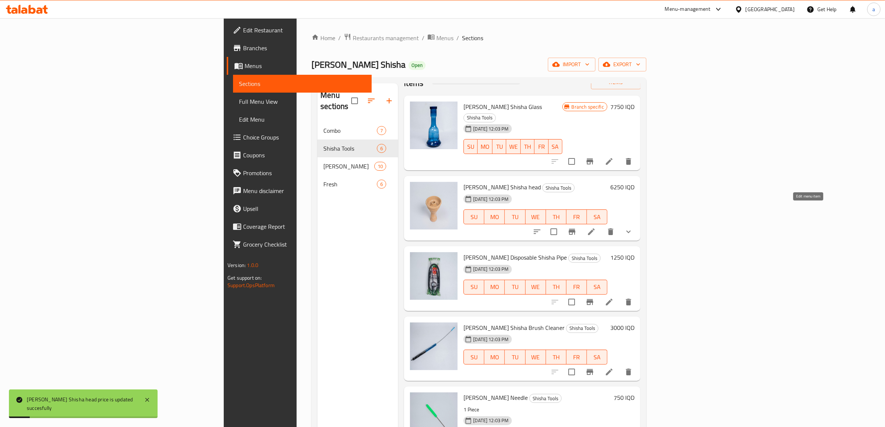
click at [595, 228] on icon at bounding box center [591, 231] width 7 height 7
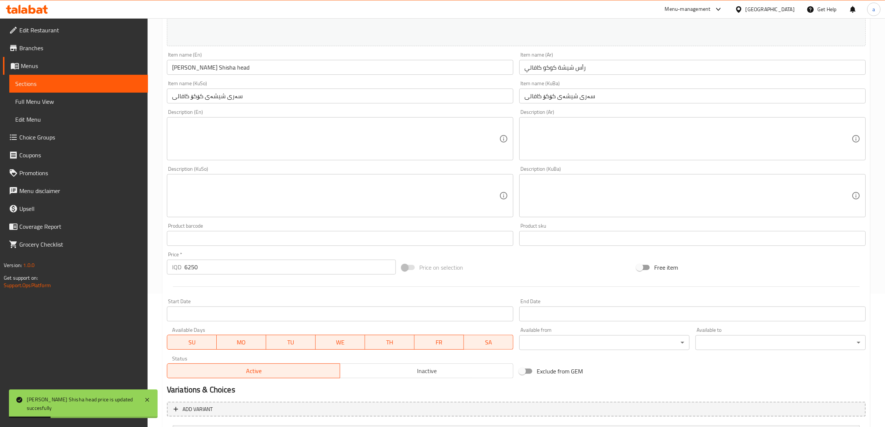
scroll to position [224, 0]
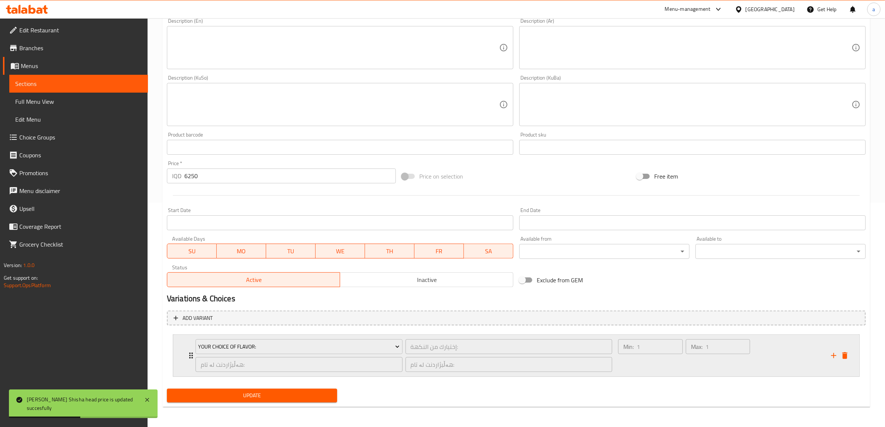
click at [183, 356] on div "Your Choice Of Flavor: إختيارك من النكهة: ​ هەڵبژاردنت لە تام: ​ هەڵبژاردنت لە …" at bounding box center [516, 356] width 687 height 42
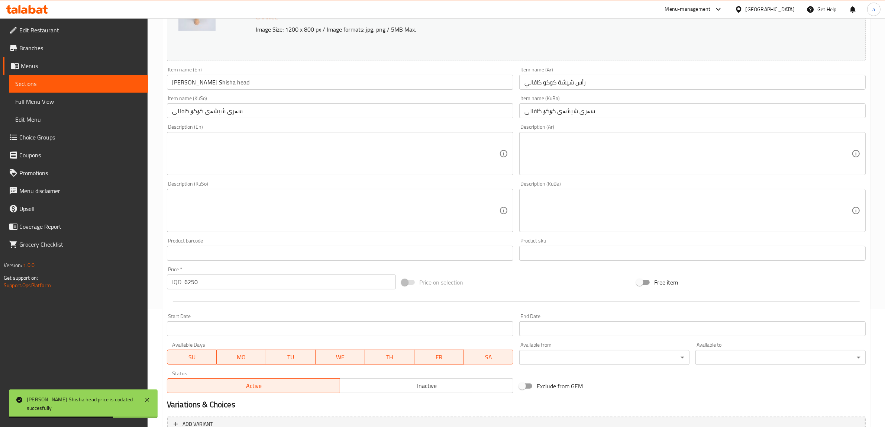
scroll to position [0, 0]
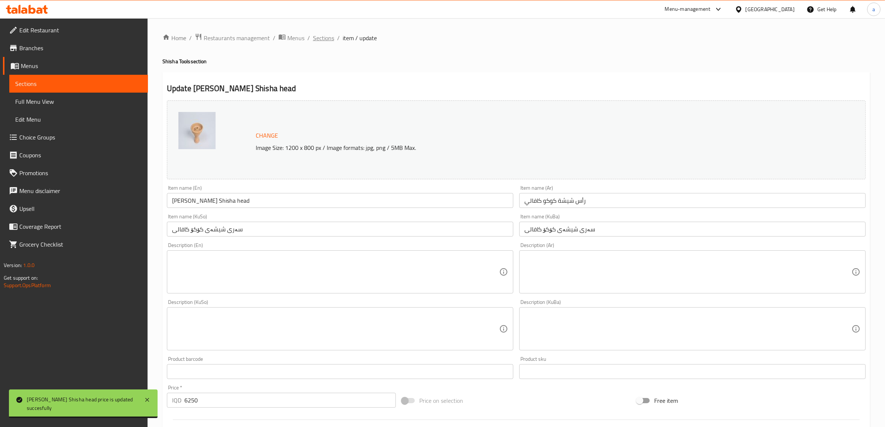
click at [315, 39] on span "Sections" at bounding box center [323, 37] width 21 height 9
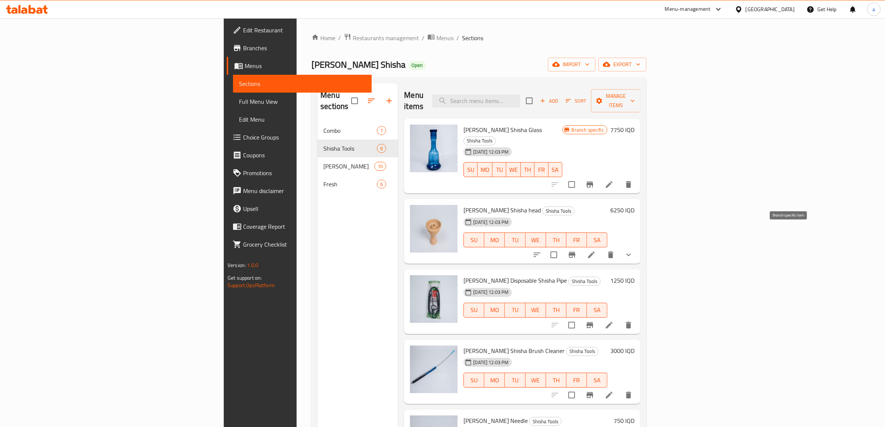
click at [577, 250] on icon "Branch-specific-item" at bounding box center [572, 254] width 9 height 9
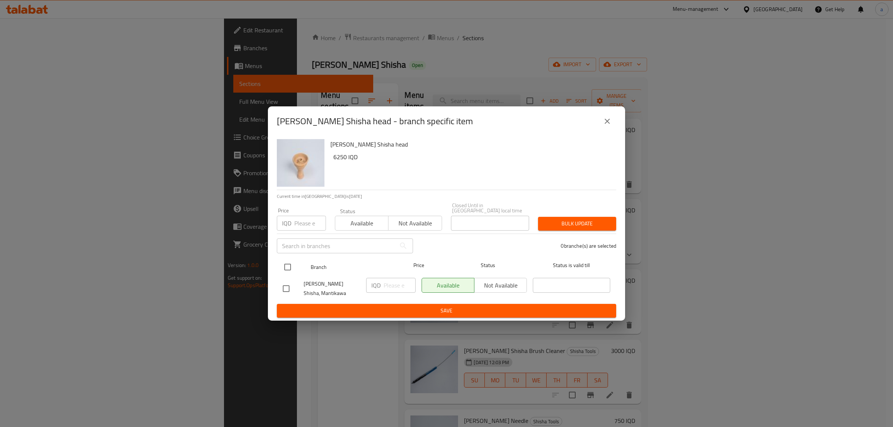
click at [291, 264] on input "checkbox" at bounding box center [288, 267] width 16 height 16
checkbox input "true"
click at [383, 283] on input "number" at bounding box center [399, 285] width 32 height 15
paste input "6250"
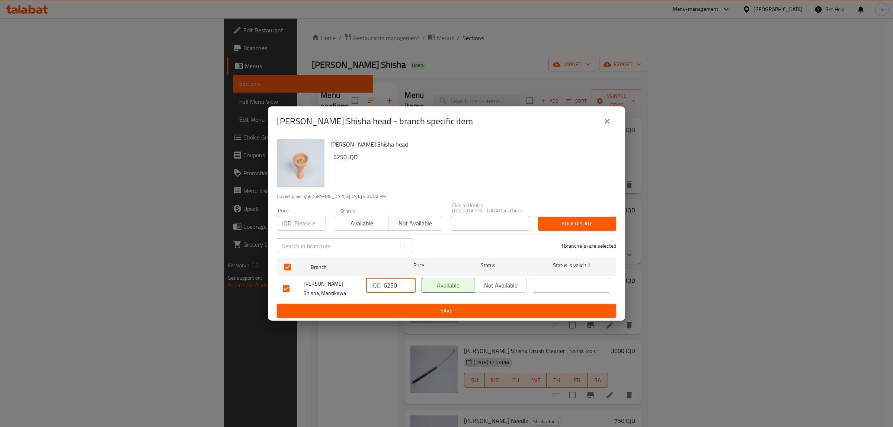
type input "6250"
click at [396, 304] on button "Save" at bounding box center [446, 311] width 339 height 14
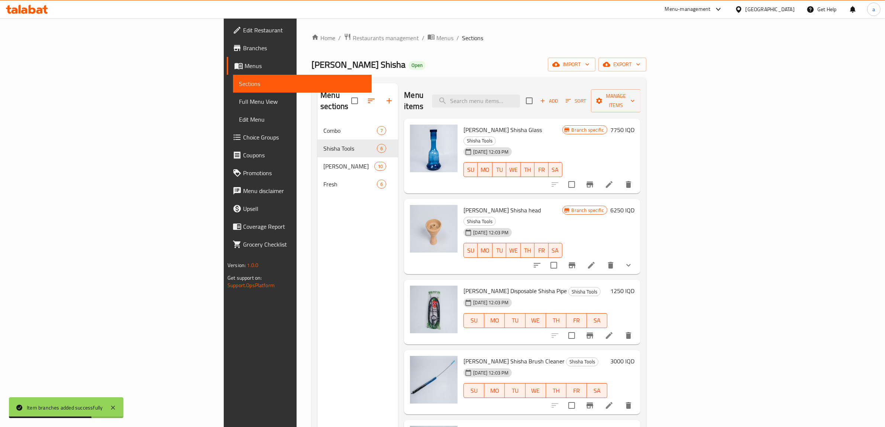
click at [635, 286] on h6 "1250 IQD" at bounding box center [623, 291] width 24 height 10
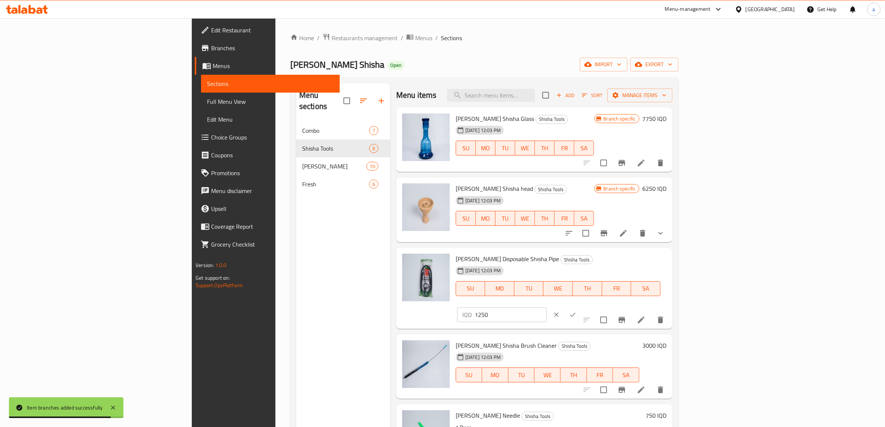
click at [547, 307] on input "1250" at bounding box center [511, 314] width 72 height 15
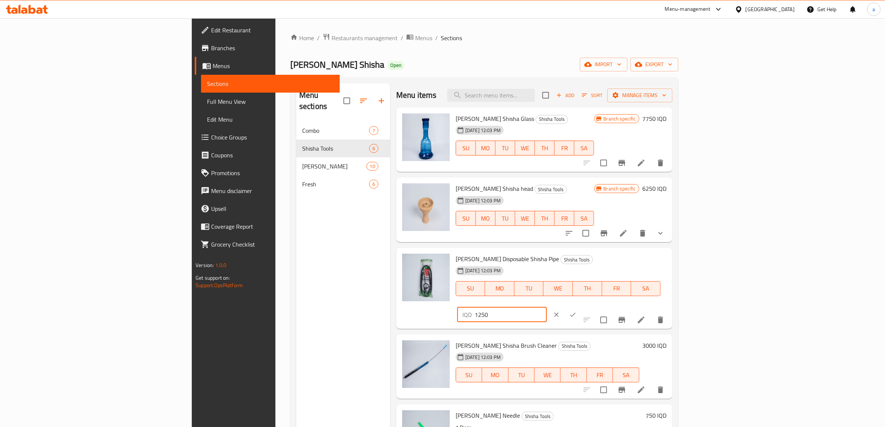
paste input "50"
type input "1500"
click at [577, 311] on icon "ok" at bounding box center [572, 314] width 7 height 7
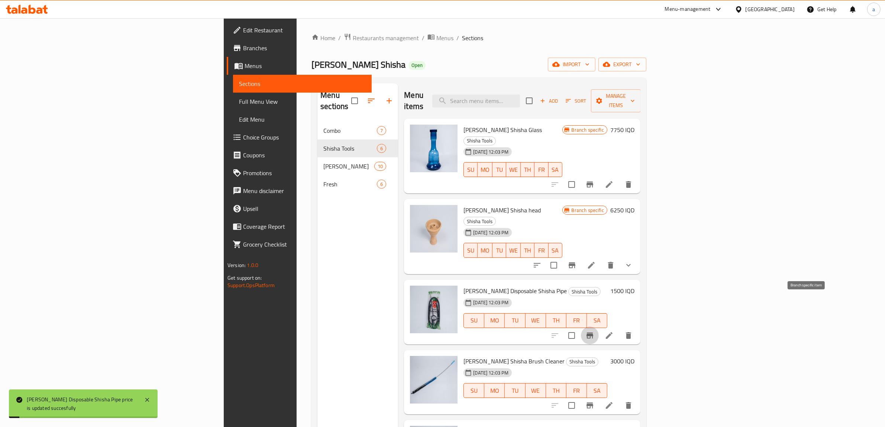
click at [594, 332] on icon "Branch-specific-item" at bounding box center [590, 335] width 7 height 6
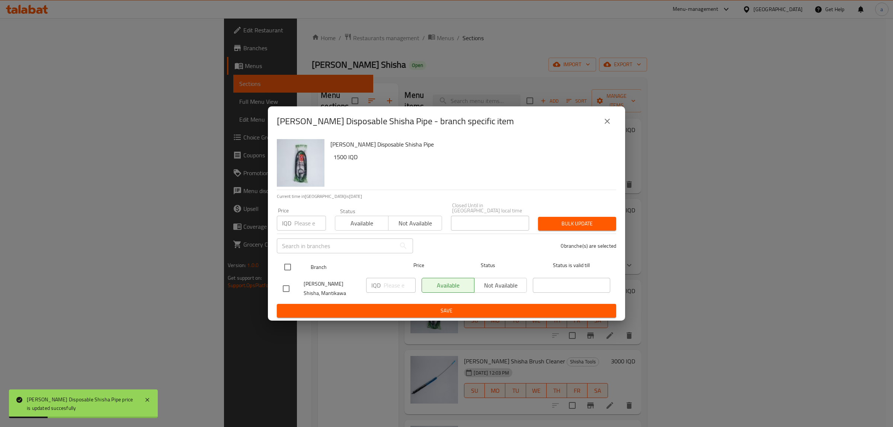
click at [289, 263] on input "checkbox" at bounding box center [288, 267] width 16 height 16
checkbox input "true"
click at [393, 281] on input "number" at bounding box center [399, 285] width 32 height 15
paste input "1500"
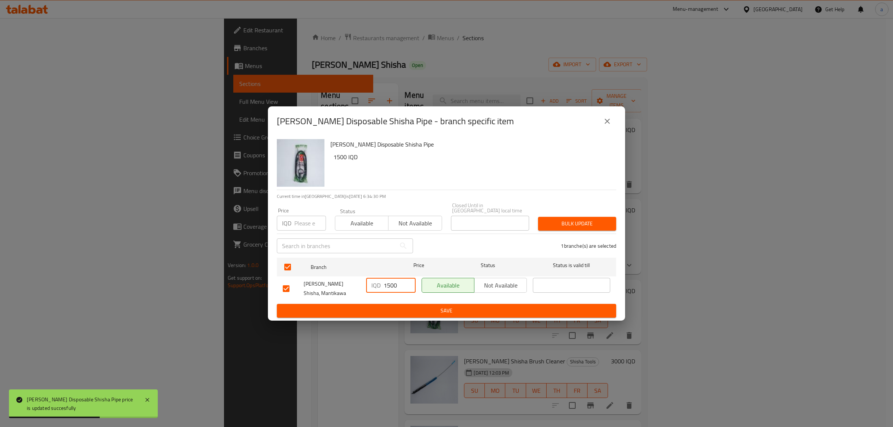
type input "1500"
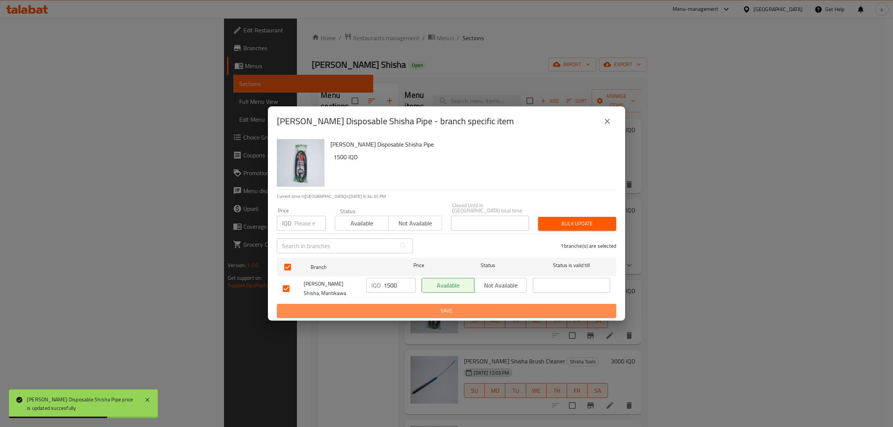
click at [417, 308] on span "Save" at bounding box center [446, 310] width 327 height 9
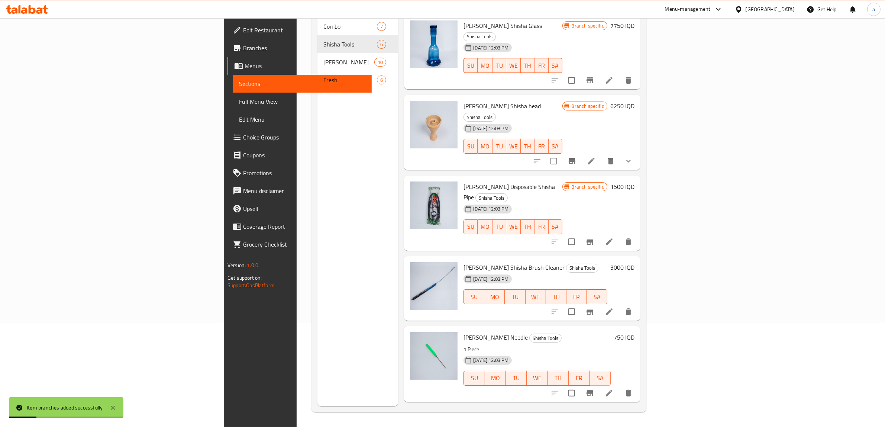
scroll to position [23, 0]
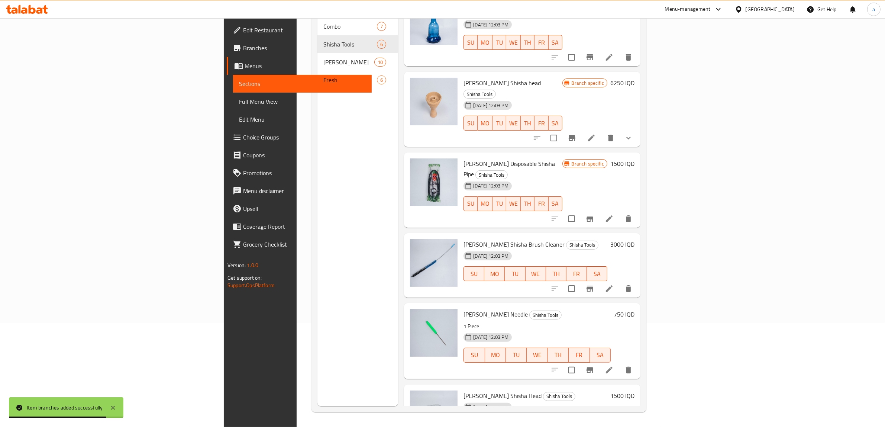
click at [635, 239] on h6 "3000 IQD" at bounding box center [623, 244] width 24 height 10
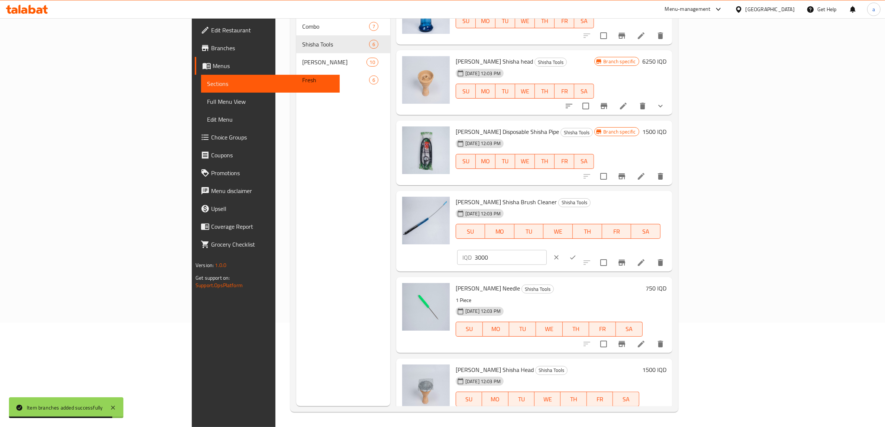
click at [547, 250] on input "3000" at bounding box center [511, 257] width 72 height 15
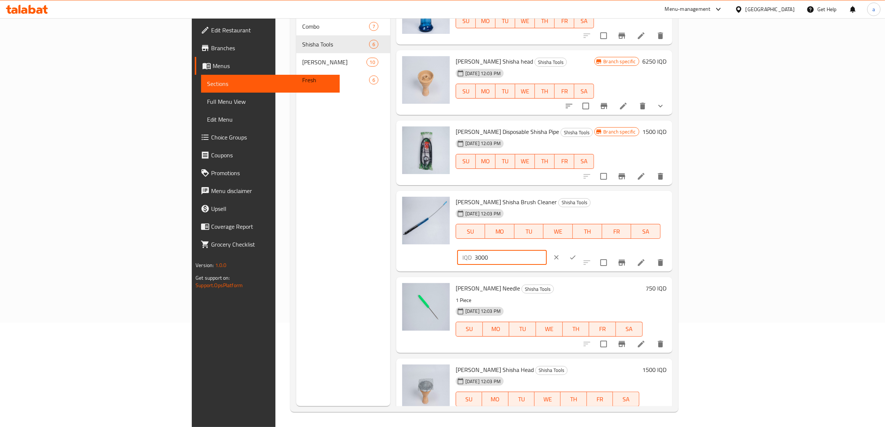
paste input "25"
type input "3250"
click at [592, 249] on div "IQD 3250 ​" at bounding box center [524, 257] width 135 height 16
click at [577, 254] on icon "ok" at bounding box center [572, 257] width 7 height 7
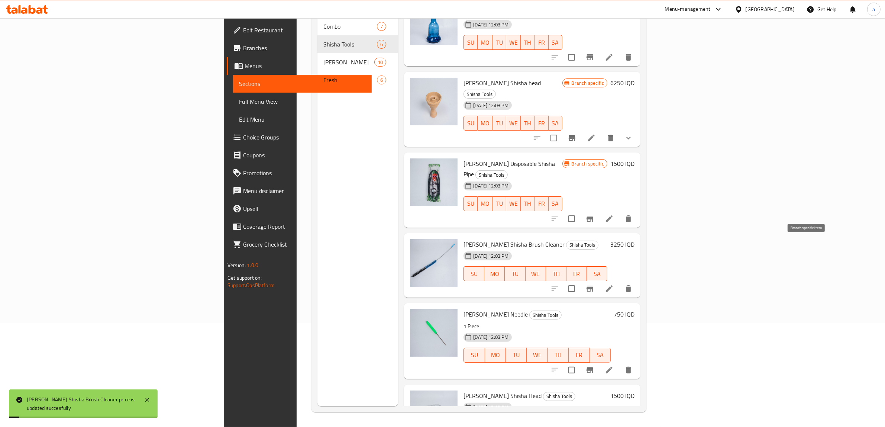
click at [594, 286] on icon "Branch-specific-item" at bounding box center [590, 289] width 7 height 6
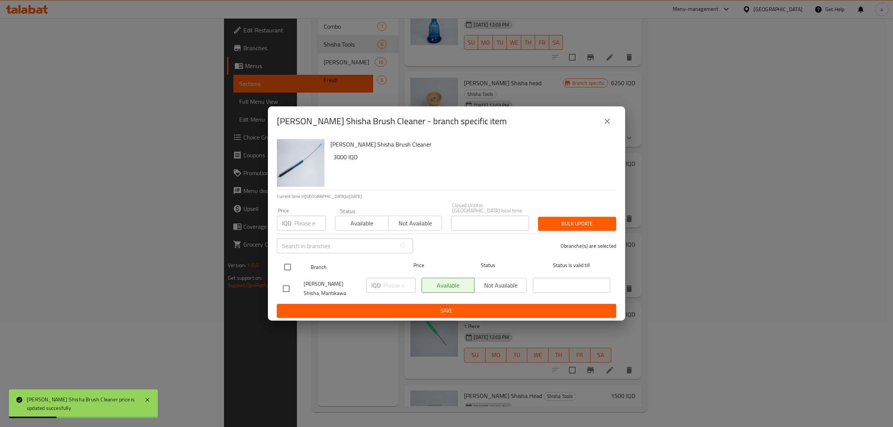
click at [295, 264] on input "checkbox" at bounding box center [288, 267] width 16 height 16
checkbox input "true"
click at [395, 283] on input "number" at bounding box center [399, 285] width 32 height 15
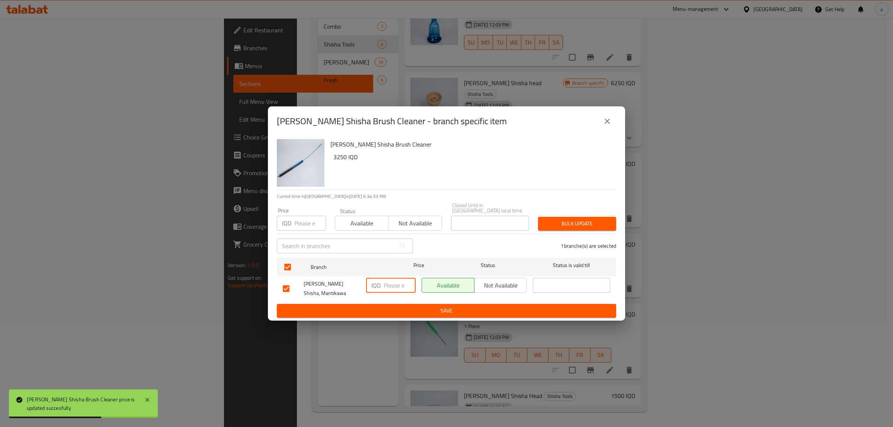
paste input "3250"
type input "3250"
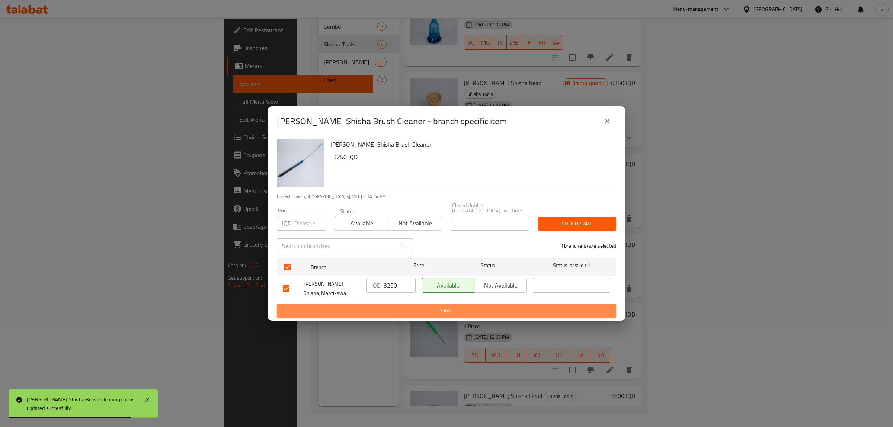
click at [411, 306] on span "Save" at bounding box center [446, 310] width 327 height 9
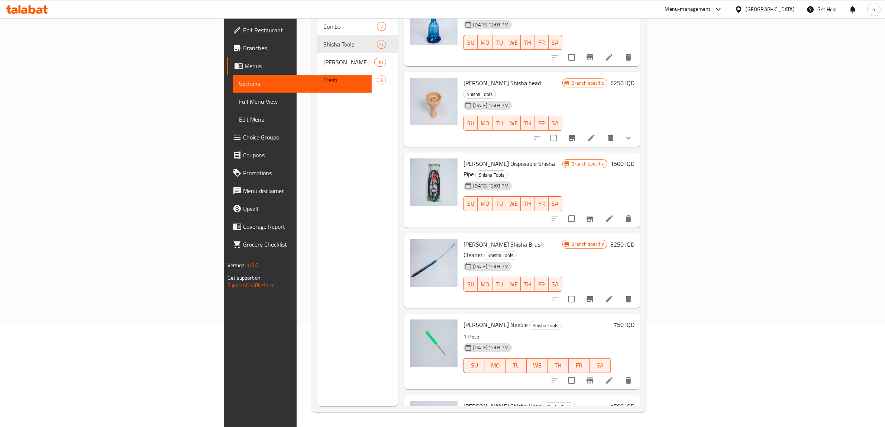
click at [635, 319] on h6 "750 IQD" at bounding box center [624, 324] width 21 height 10
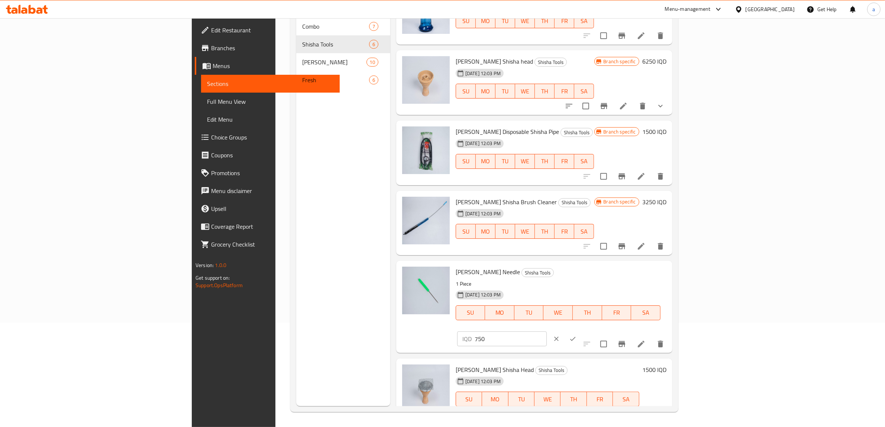
click at [547, 331] on input "750" at bounding box center [511, 338] width 72 height 15
paste input "100"
type input "1000"
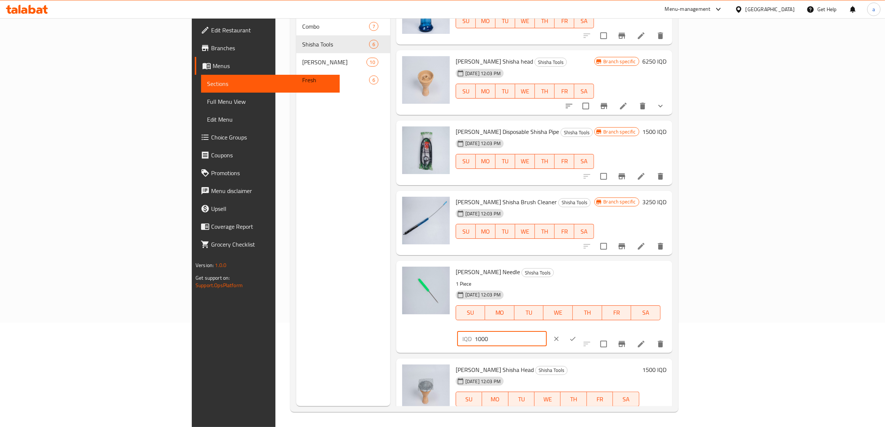
click at [581, 331] on button "ok" at bounding box center [573, 339] width 16 height 16
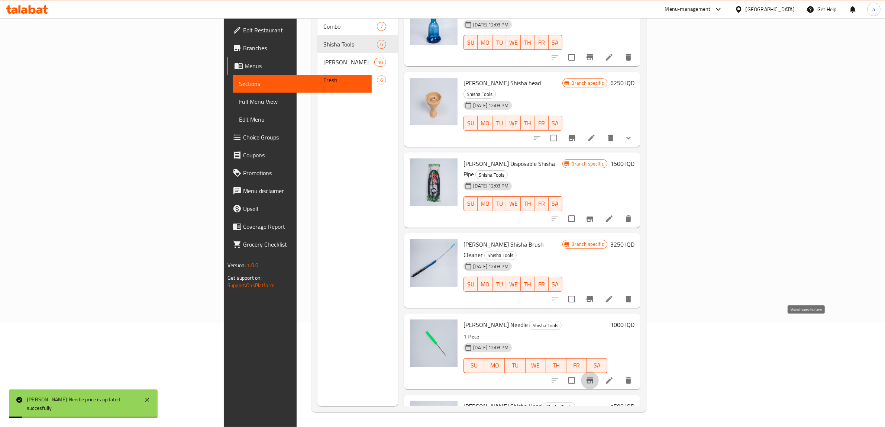
click at [594, 377] on icon "Branch-specific-item" at bounding box center [590, 380] width 7 height 6
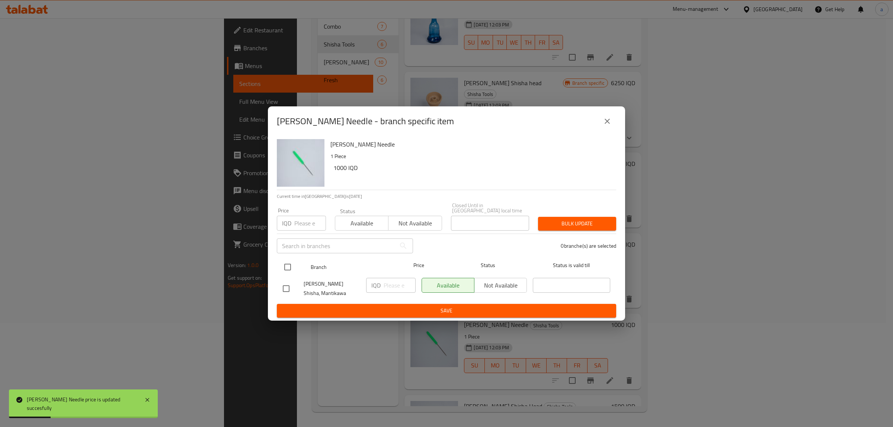
click at [292, 259] on input "checkbox" at bounding box center [288, 267] width 16 height 16
checkbox input "true"
click at [389, 286] on input "number" at bounding box center [399, 285] width 32 height 15
paste input "1000"
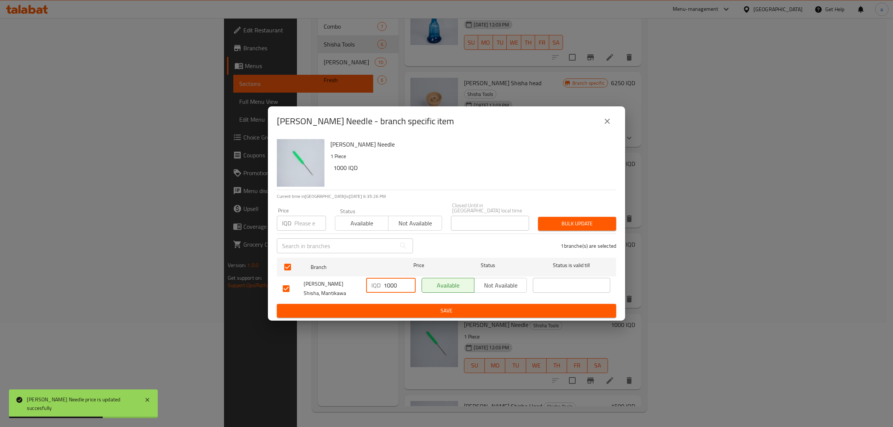
type input "1000"
click at [407, 304] on button "Save" at bounding box center [446, 311] width 339 height 14
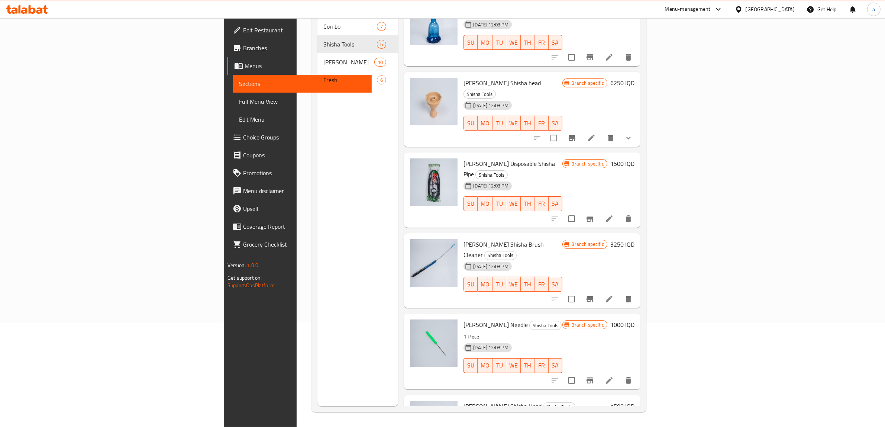
click at [635, 401] on h6 "1500 IQD" at bounding box center [623, 406] width 24 height 10
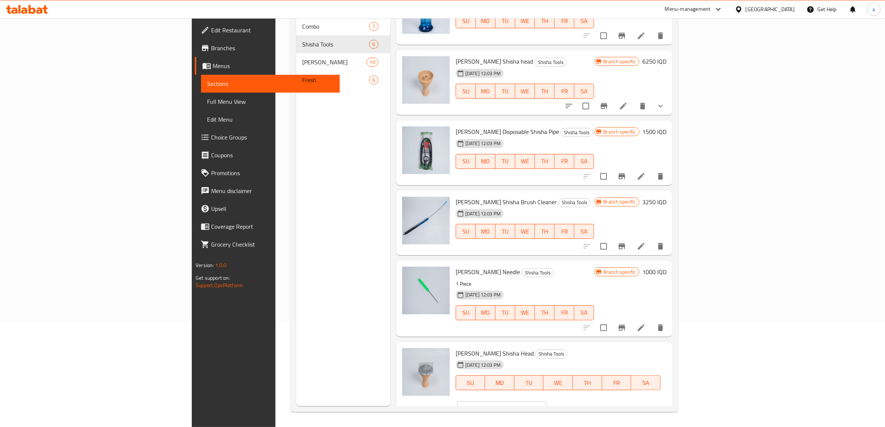
click at [547, 401] on input "1500" at bounding box center [511, 408] width 72 height 15
paste input "75"
type input "1750"
click at [577, 405] on icon "ok" at bounding box center [572, 408] width 7 height 7
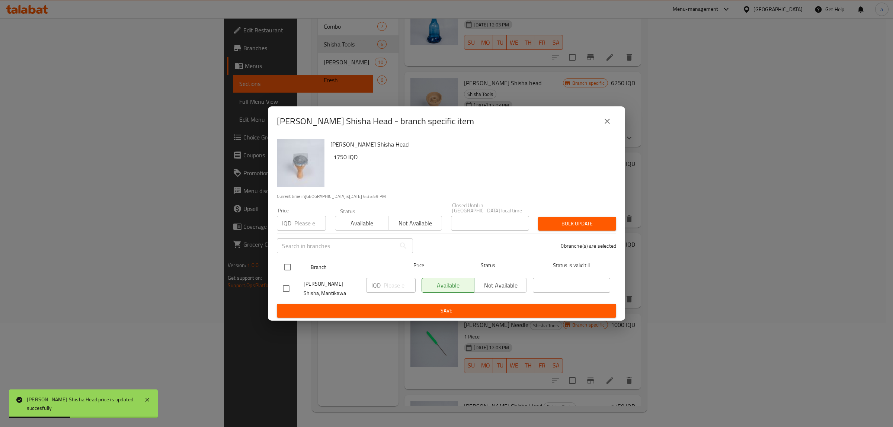
click at [288, 264] on input "checkbox" at bounding box center [288, 267] width 16 height 16
checkbox input "true"
click at [385, 287] on input "number" at bounding box center [399, 285] width 32 height 15
paste input "1750"
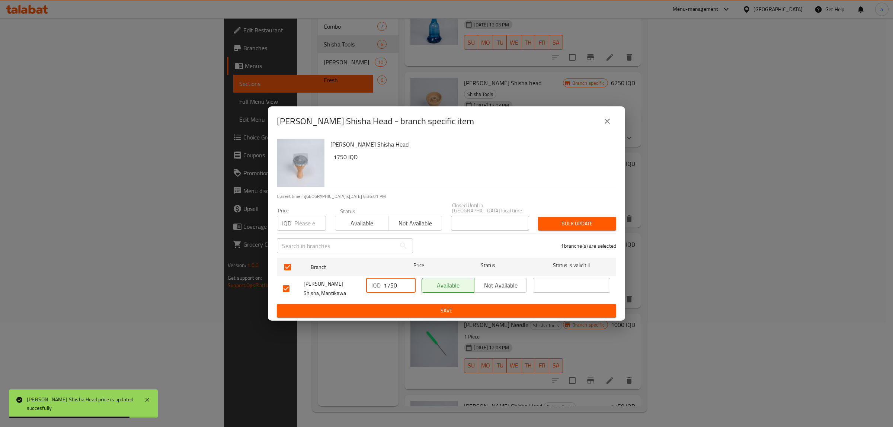
type input "1750"
click at [418, 306] on span "Save" at bounding box center [446, 310] width 327 height 9
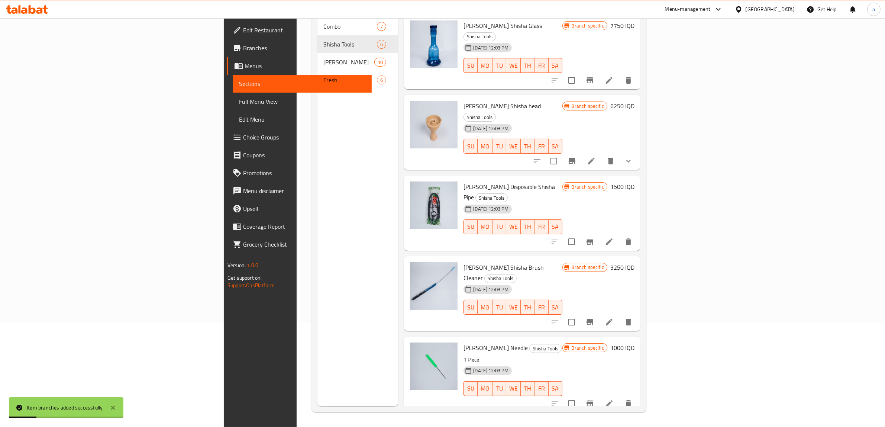
scroll to position [0, 0]
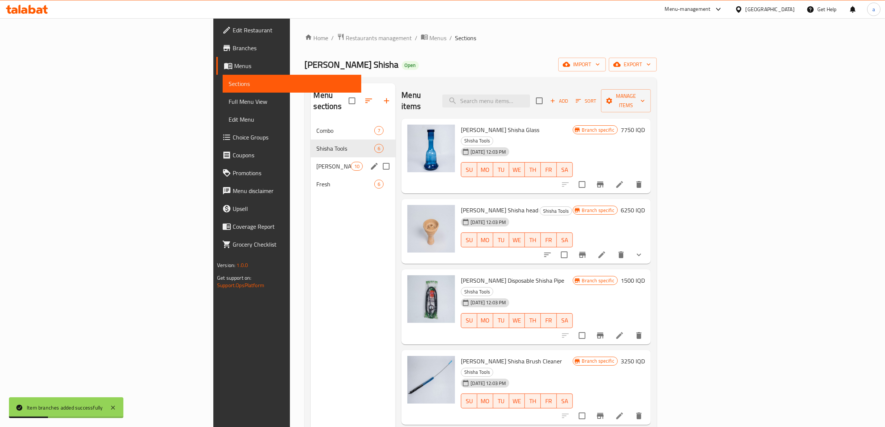
click at [317, 162] on span "[PERSON_NAME]" at bounding box center [334, 166] width 35 height 9
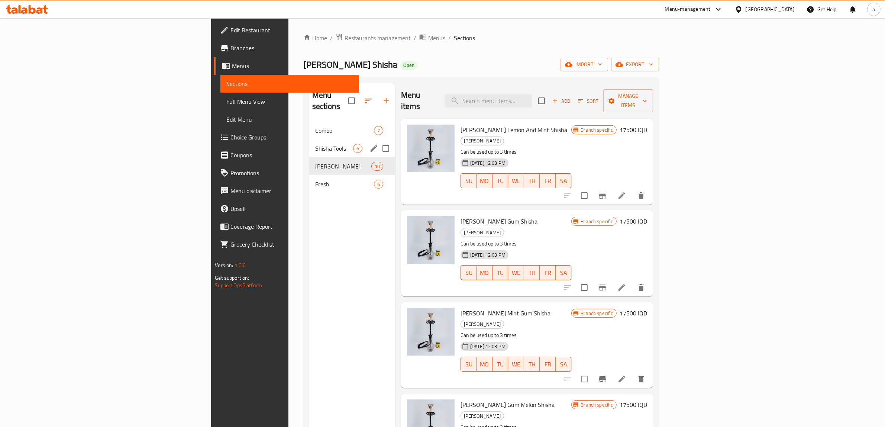
click at [309, 139] on div "Shisha Tools 6" at bounding box center [352, 148] width 86 height 18
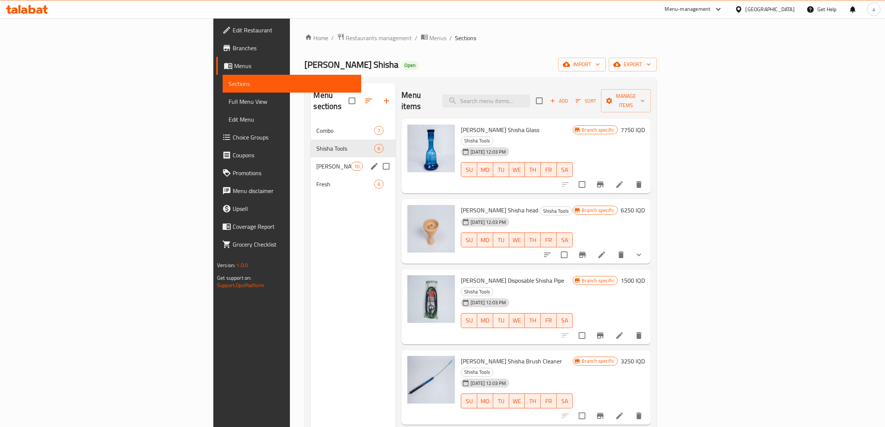
click at [311, 157] on div "Shisha 10" at bounding box center [353, 166] width 85 height 18
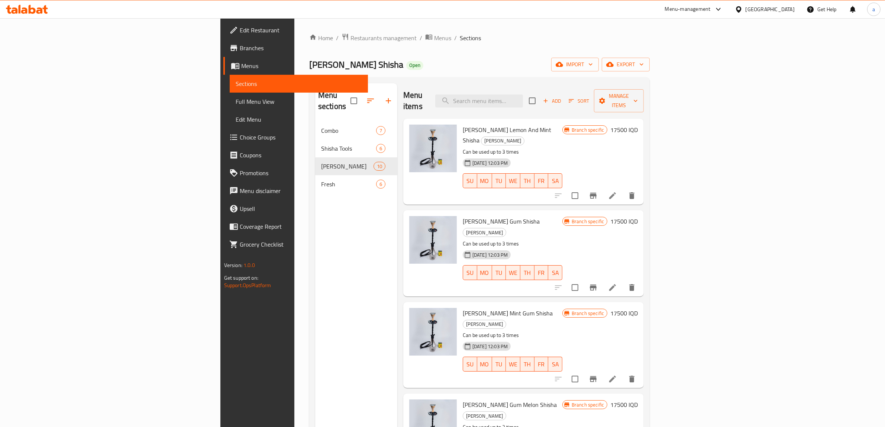
click at [638, 125] on h6 "17500 IQD" at bounding box center [625, 130] width 28 height 10
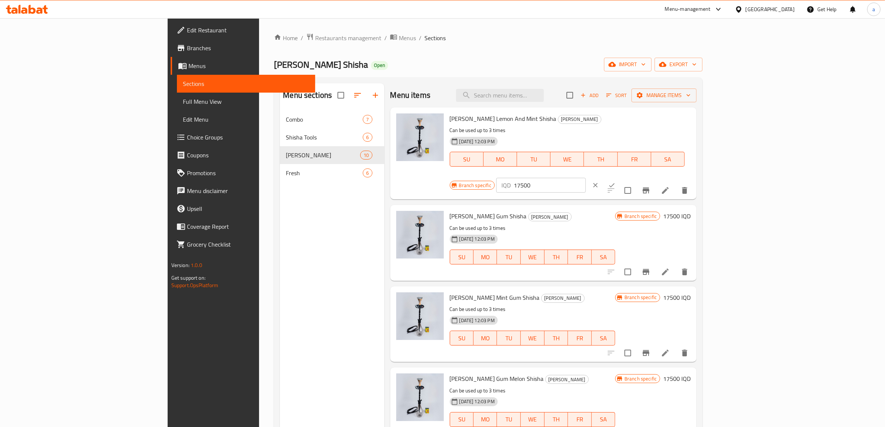
click at [586, 178] on input "17500" at bounding box center [550, 185] width 72 height 15
paste input "825"
type input "18250"
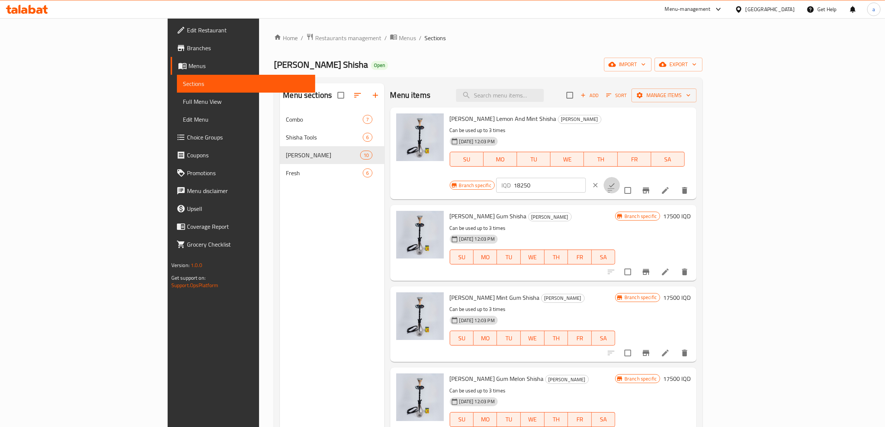
click at [620, 177] on button "ok" at bounding box center [612, 185] width 16 height 16
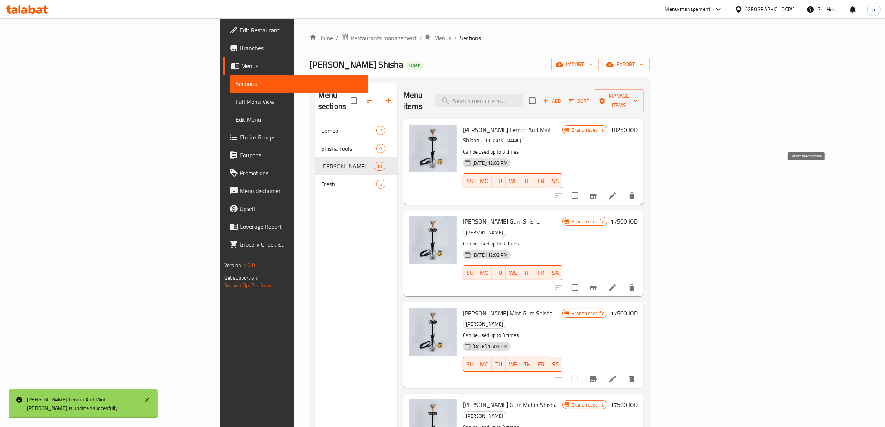
click at [598, 191] on icon "Branch-specific-item" at bounding box center [593, 195] width 9 height 9
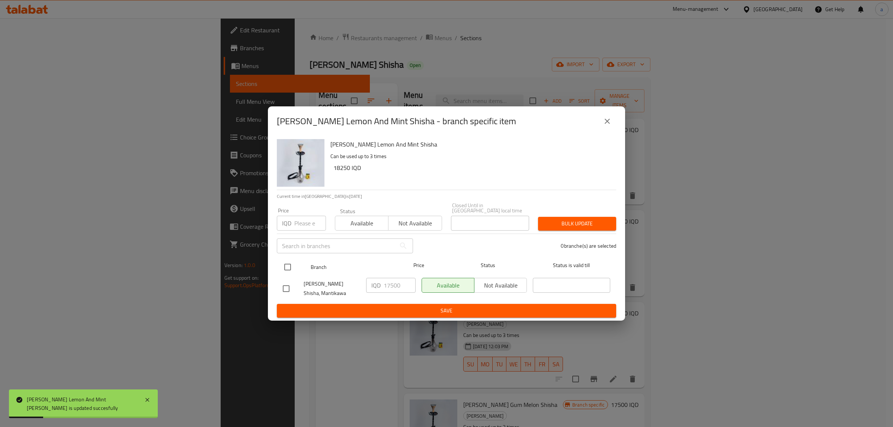
click at [299, 262] on div at bounding box center [294, 267] width 28 height 22
drag, startPoint x: 283, startPoint y: 265, endPoint x: 296, endPoint y: 266, distance: 13.8
click at [283, 265] on input "checkbox" at bounding box center [288, 267] width 16 height 16
checkbox input "true"
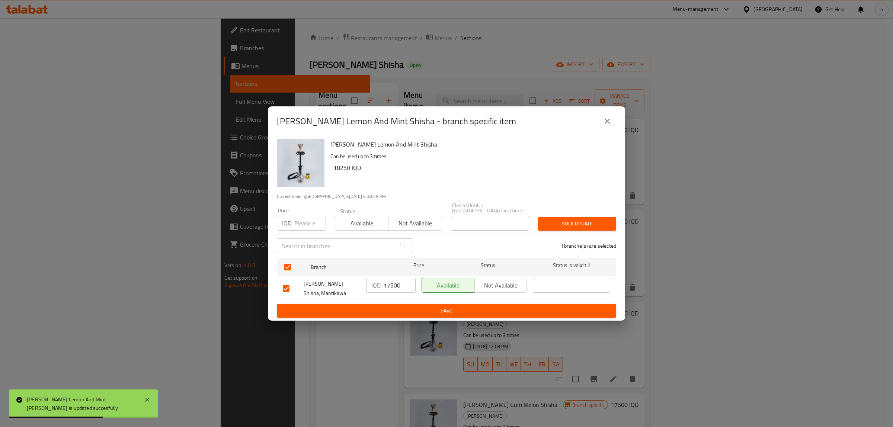
click at [396, 280] on input "17500" at bounding box center [399, 285] width 32 height 15
paste input "825"
type input "18250"
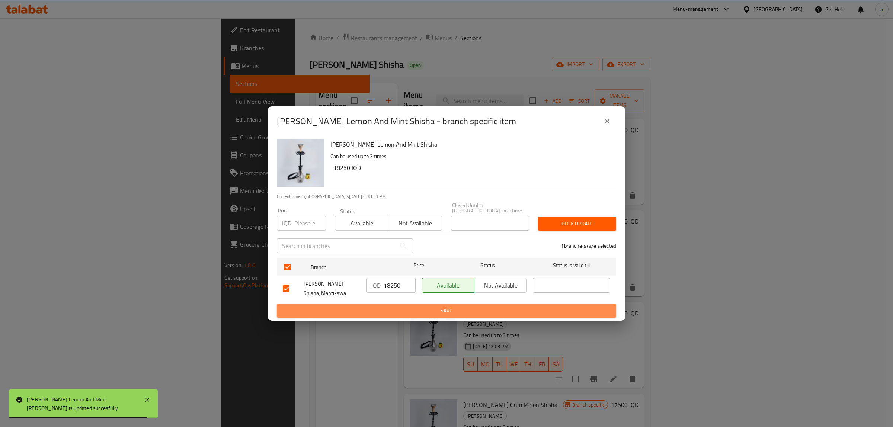
click at [418, 306] on span "Save" at bounding box center [446, 310] width 327 height 9
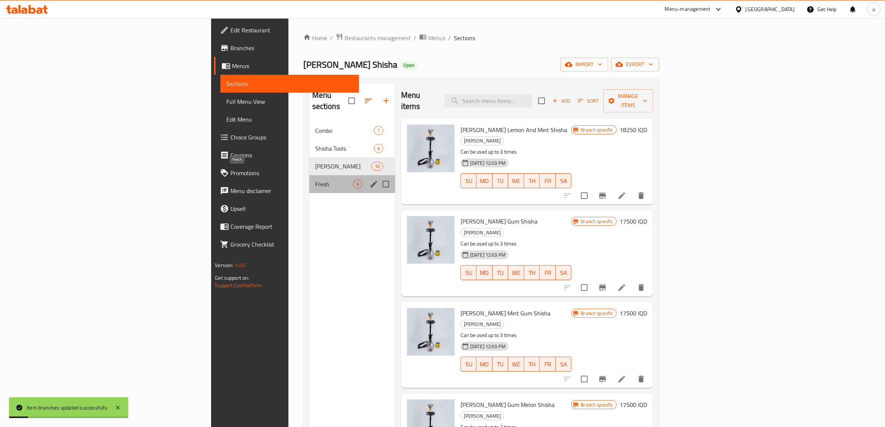
click at [315, 180] on span "Fresh" at bounding box center [334, 184] width 38 height 9
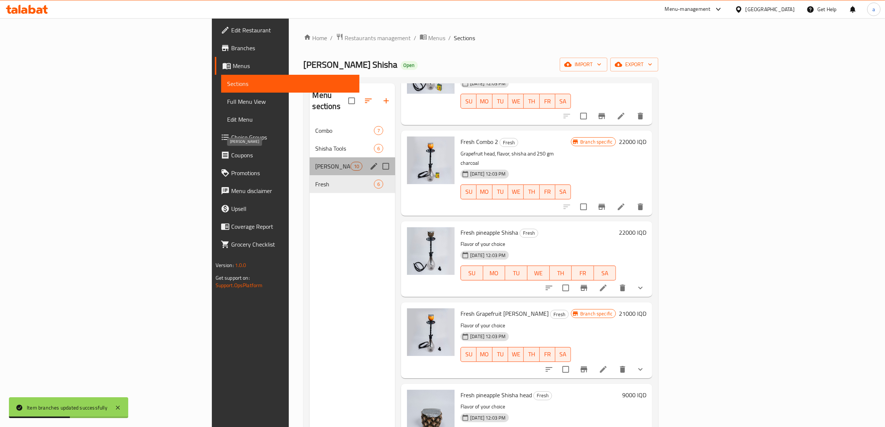
click at [316, 162] on span "[PERSON_NAME]" at bounding box center [333, 166] width 35 height 9
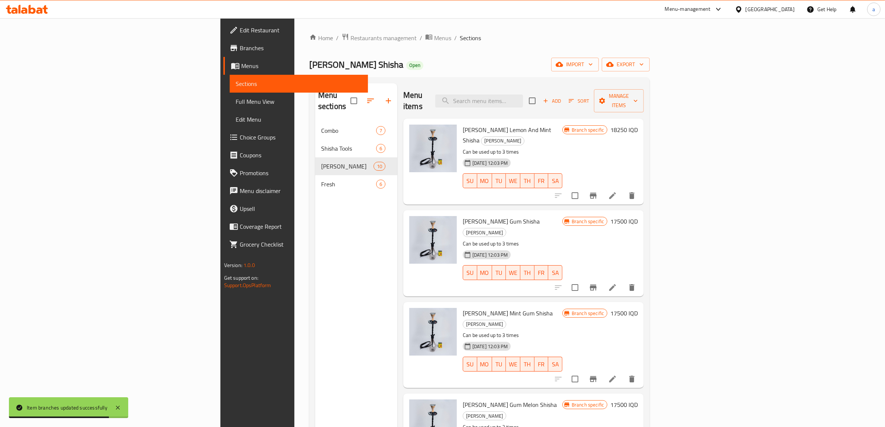
click at [638, 216] on h6 "17500 IQD" at bounding box center [625, 221] width 28 height 10
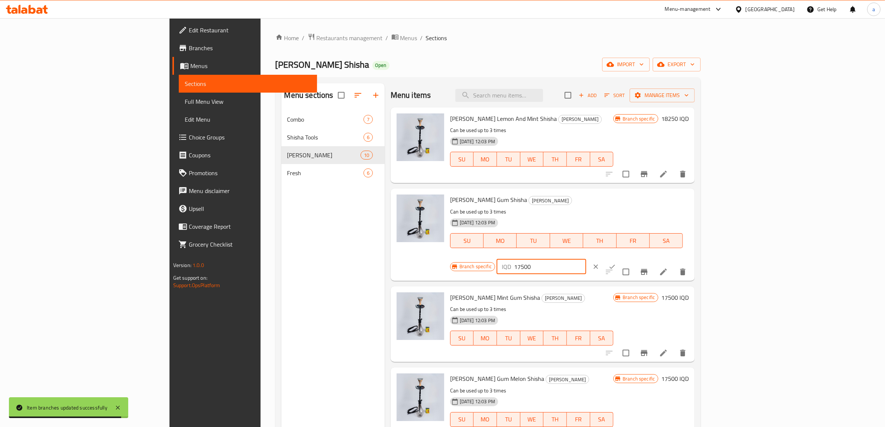
click at [586, 259] on input "17500" at bounding box center [550, 266] width 72 height 15
paste input "825"
type input "18250"
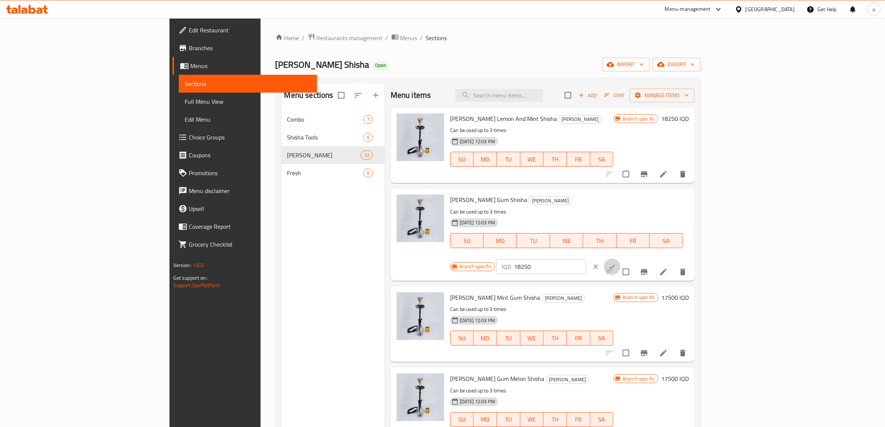
click at [616, 263] on icon "ok" at bounding box center [612, 266] width 7 height 7
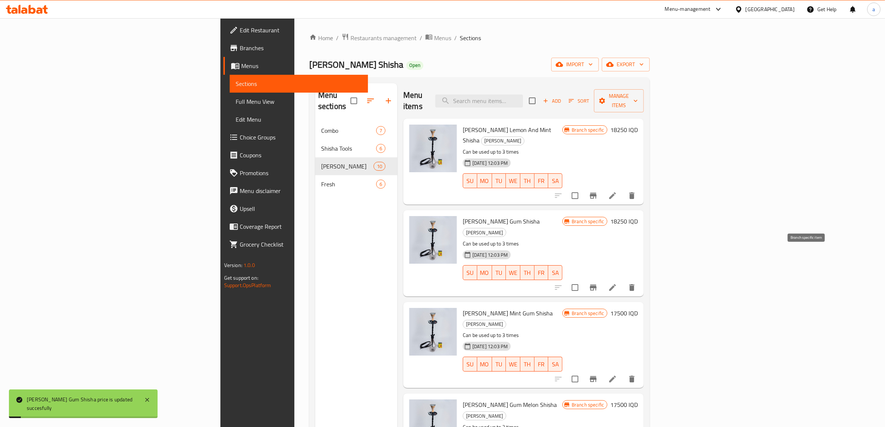
click at [598, 283] on icon "Branch-specific-item" at bounding box center [593, 287] width 9 height 9
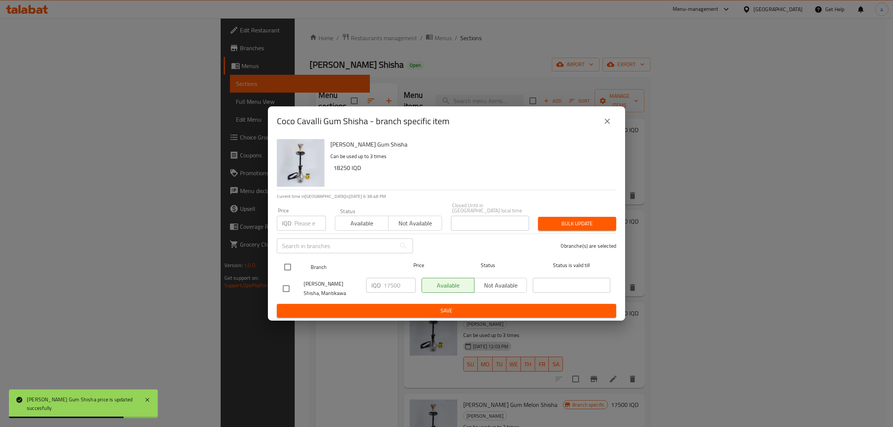
click at [287, 263] on input "checkbox" at bounding box center [288, 267] width 16 height 16
checkbox input "true"
click at [392, 286] on input "17500" at bounding box center [399, 285] width 32 height 15
click at [392, 285] on input "17500" at bounding box center [399, 285] width 32 height 15
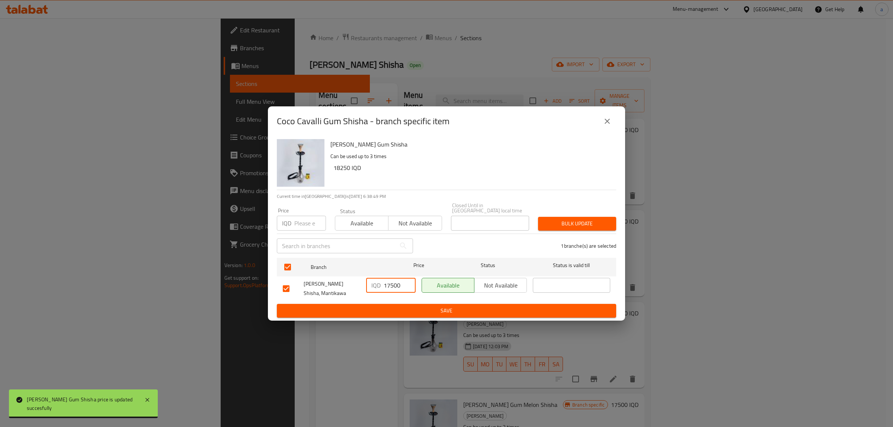
click at [392, 285] on input "17500" at bounding box center [399, 285] width 32 height 15
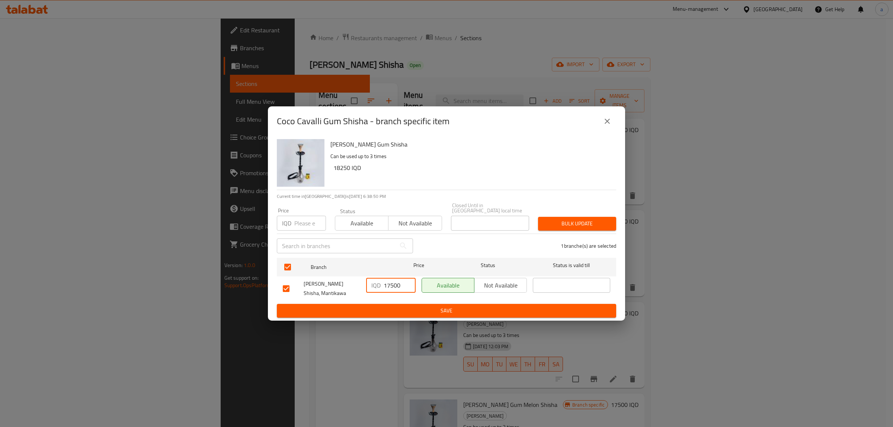
paste input "825"
type input "18250"
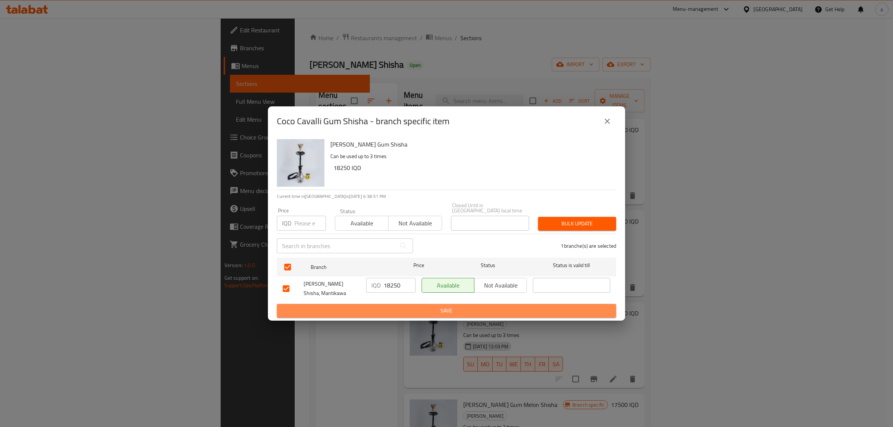
click at [423, 309] on span "Save" at bounding box center [446, 310] width 327 height 9
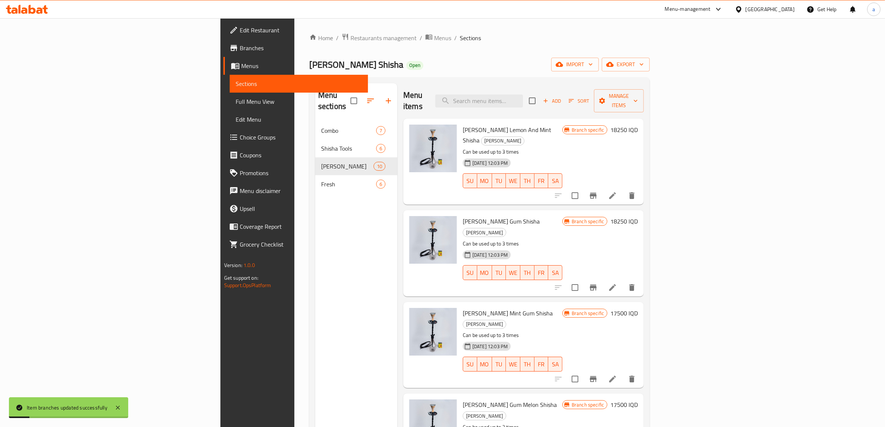
click at [638, 308] on div "Branch specific 17500 IQD" at bounding box center [600, 345] width 75 height 74
click at [638, 308] on h6 "17500 IQD" at bounding box center [625, 313] width 28 height 10
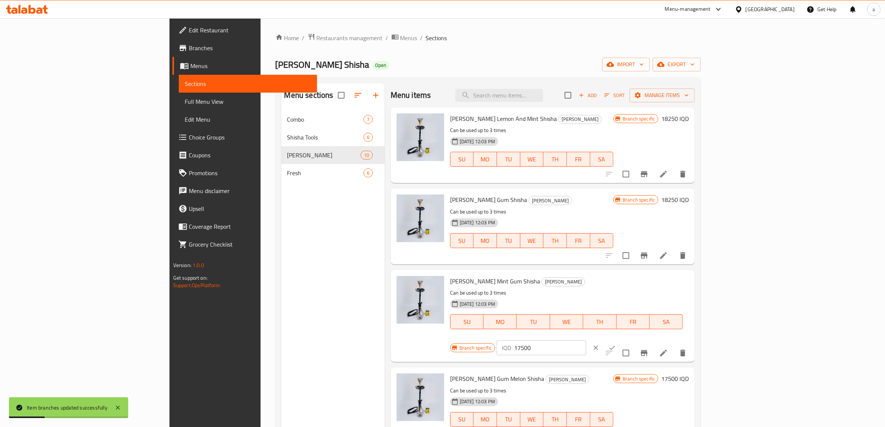
click at [586, 340] on input "17500" at bounding box center [550, 347] width 72 height 15
paste input "825"
type input "18250"
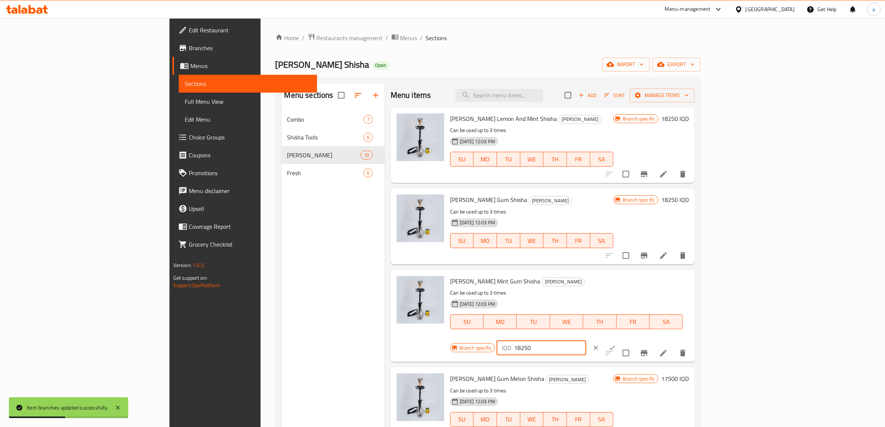
click at [616, 344] on icon "ok" at bounding box center [612, 347] width 7 height 7
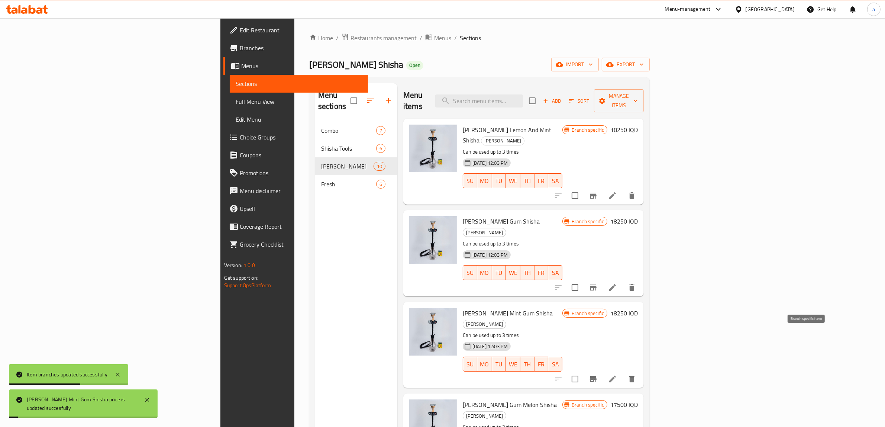
click at [597, 376] on icon "Branch-specific-item" at bounding box center [593, 379] width 7 height 6
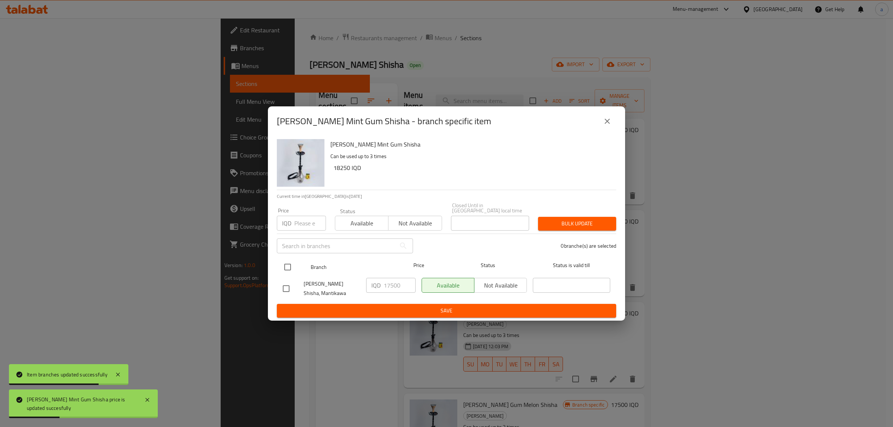
click at [287, 261] on input "checkbox" at bounding box center [288, 267] width 16 height 16
checkbox input "true"
click at [395, 285] on input "17500" at bounding box center [399, 285] width 32 height 15
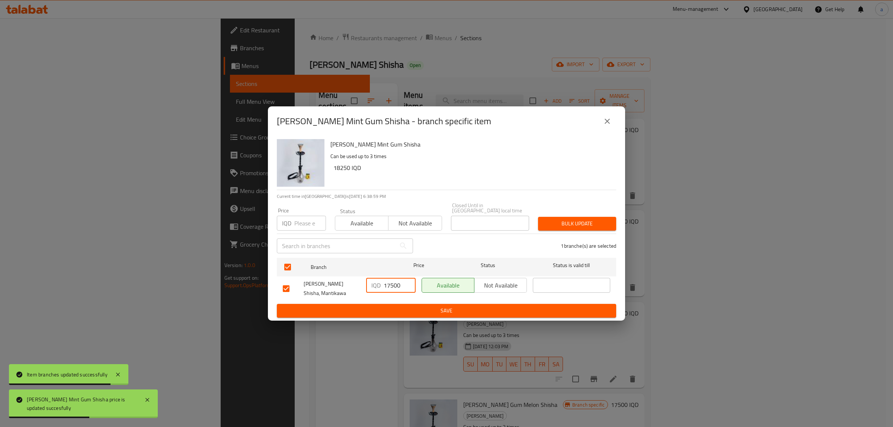
click at [395, 285] on input "17500" at bounding box center [399, 285] width 32 height 15
paste input "825"
type input "18250"
click at [420, 314] on button "Save" at bounding box center [446, 311] width 339 height 14
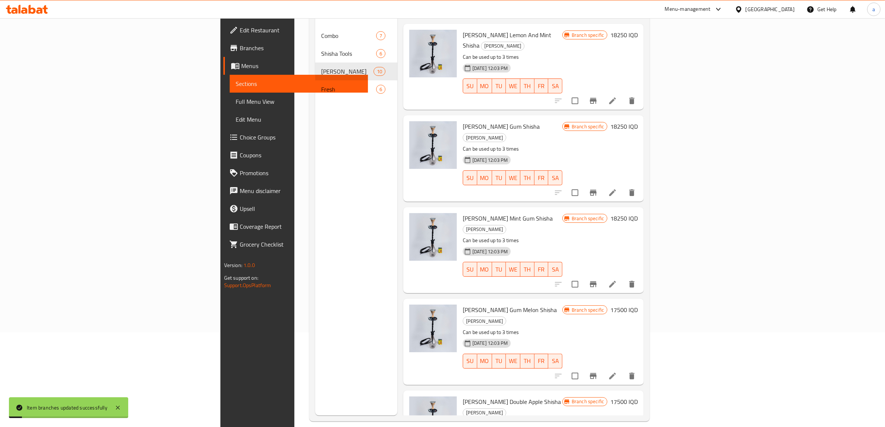
scroll to position [105, 0]
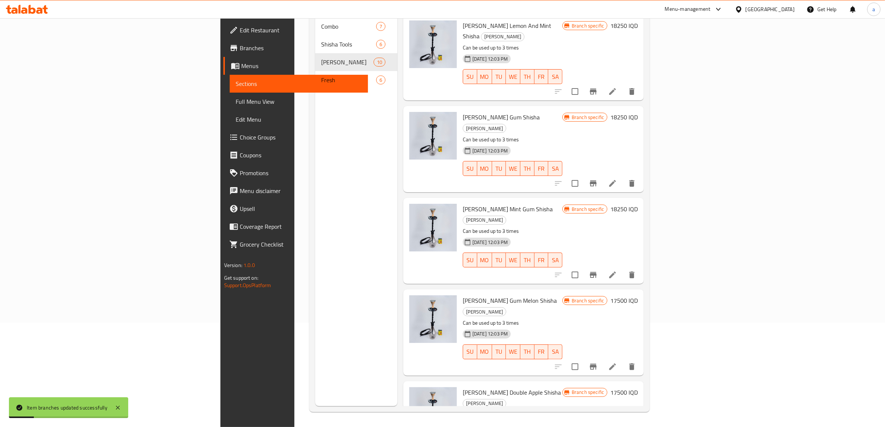
click at [638, 295] on h6 "17500 IQD" at bounding box center [625, 300] width 28 height 10
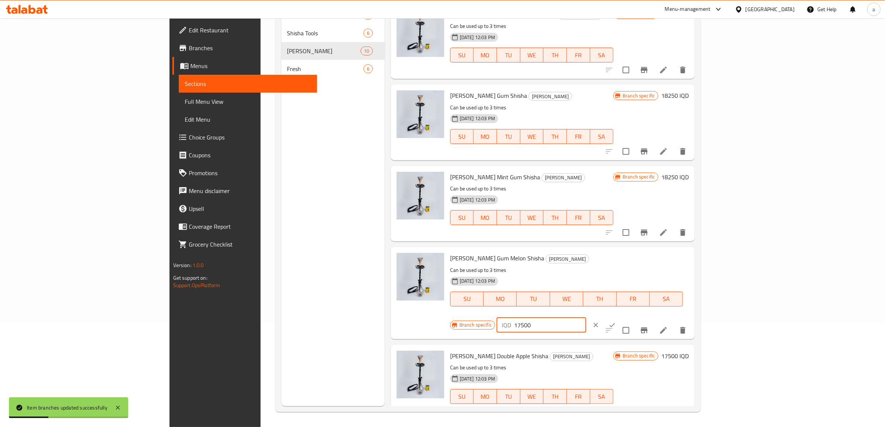
click at [586, 318] on input "17500" at bounding box center [550, 325] width 72 height 15
paste input "825"
type input "18250"
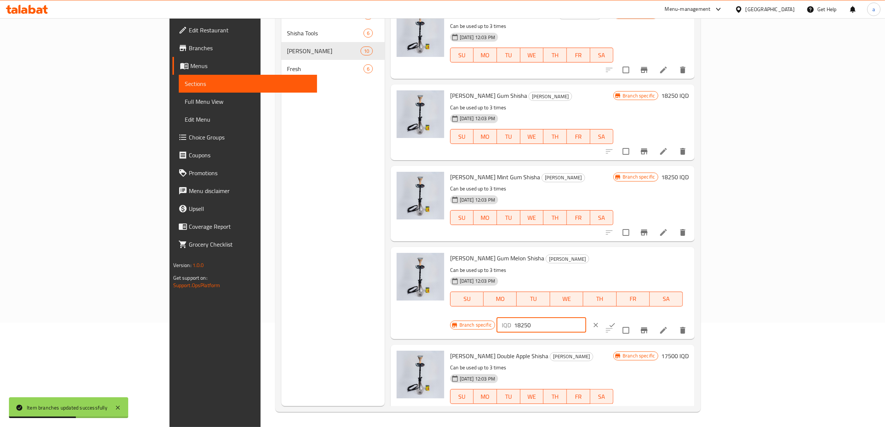
click at [615, 323] on icon "ok" at bounding box center [613, 325] width 6 height 4
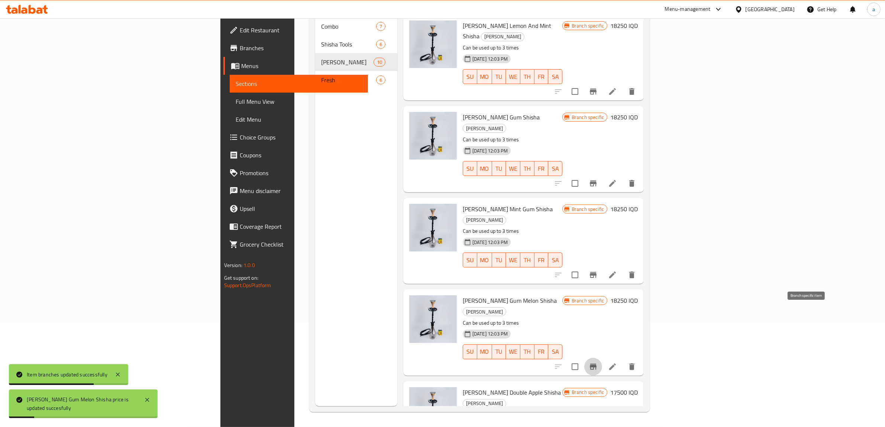
click at [597, 364] on icon "Branch-specific-item" at bounding box center [593, 367] width 7 height 6
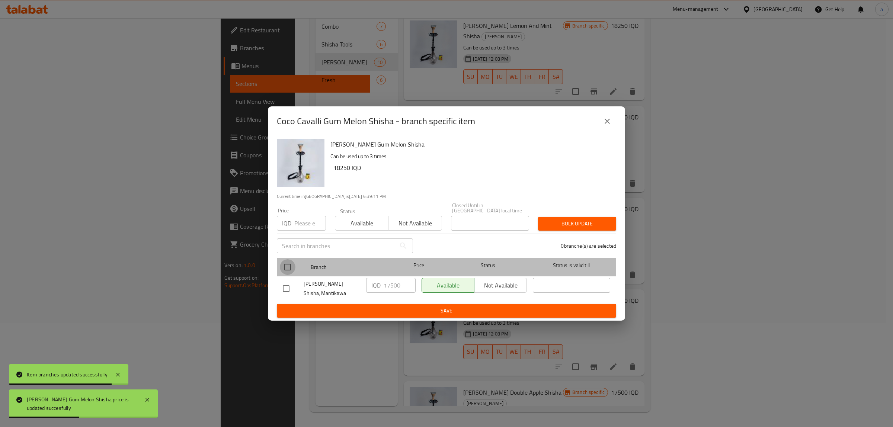
click at [286, 268] on input "checkbox" at bounding box center [288, 267] width 16 height 16
checkbox input "true"
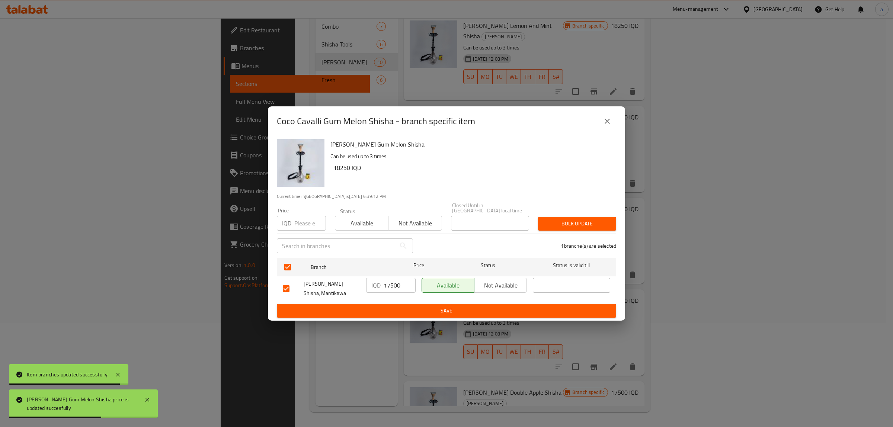
click at [388, 282] on input "17500" at bounding box center [399, 285] width 32 height 15
paste input "825"
type input "18250"
click at [409, 309] on span "Save" at bounding box center [446, 310] width 327 height 9
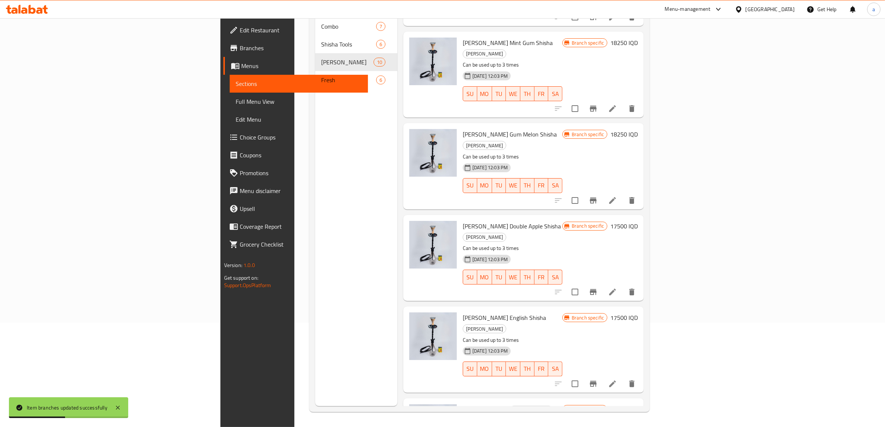
scroll to position [168, 0]
click at [638, 219] on h6 "17500 IQD" at bounding box center [625, 224] width 28 height 10
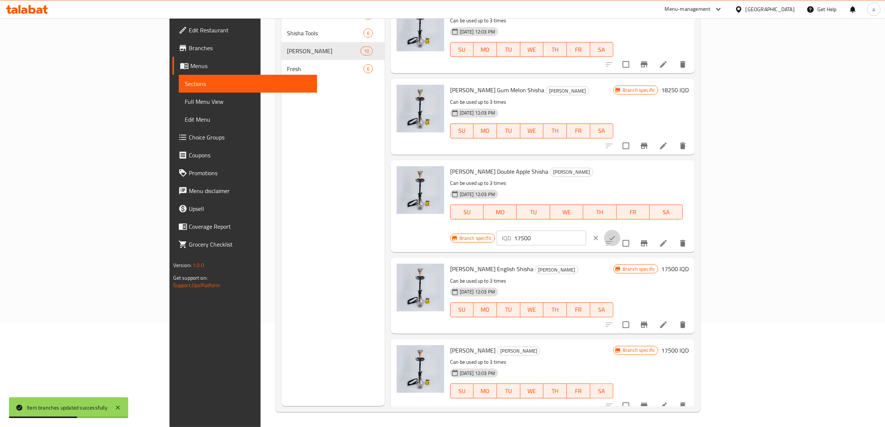
click at [621, 230] on button "ok" at bounding box center [612, 238] width 16 height 16
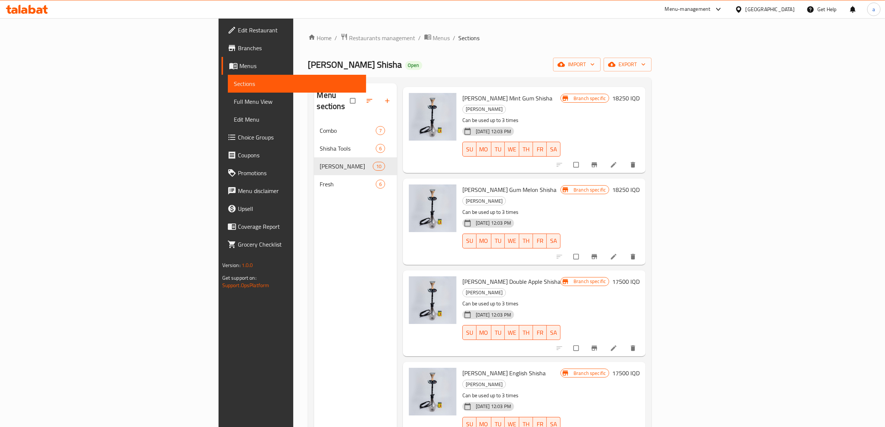
scroll to position [257, 0]
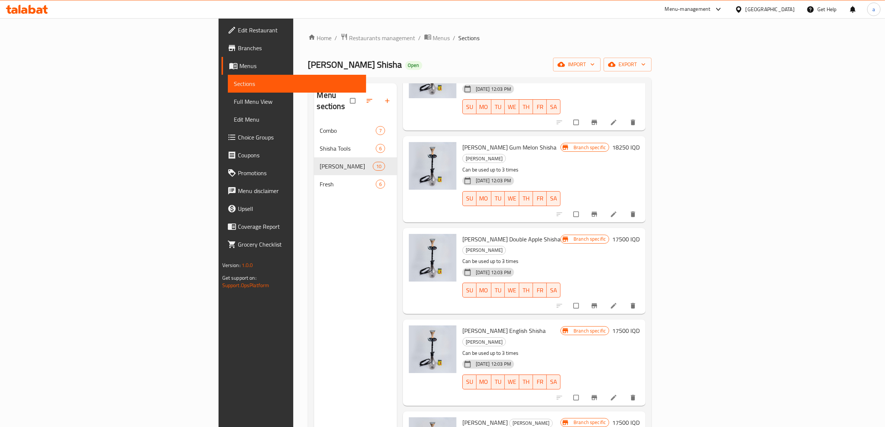
click at [640, 234] on h6 "17500 IQD" at bounding box center [627, 239] width 28 height 10
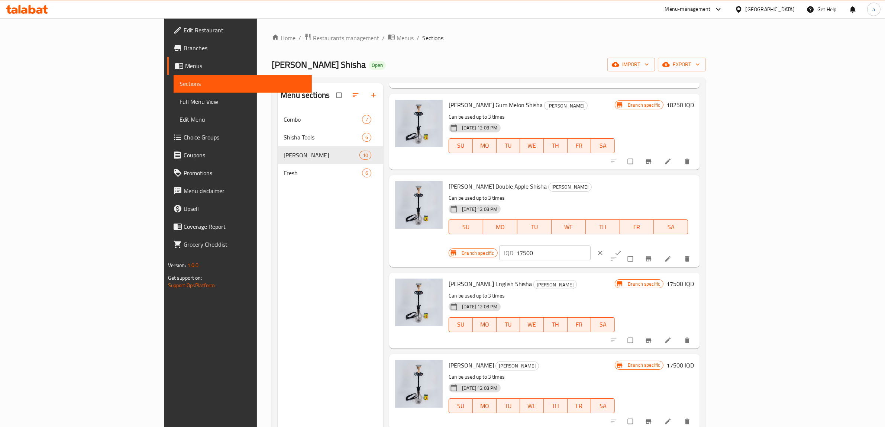
click at [591, 245] on input "17500" at bounding box center [554, 252] width 74 height 15
paste input "825"
type input "18250"
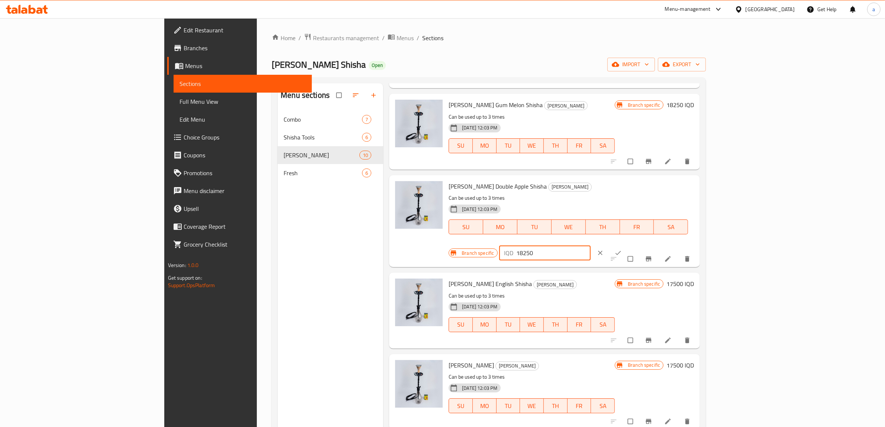
click at [622, 249] on icon "ok" at bounding box center [618, 252] width 7 height 7
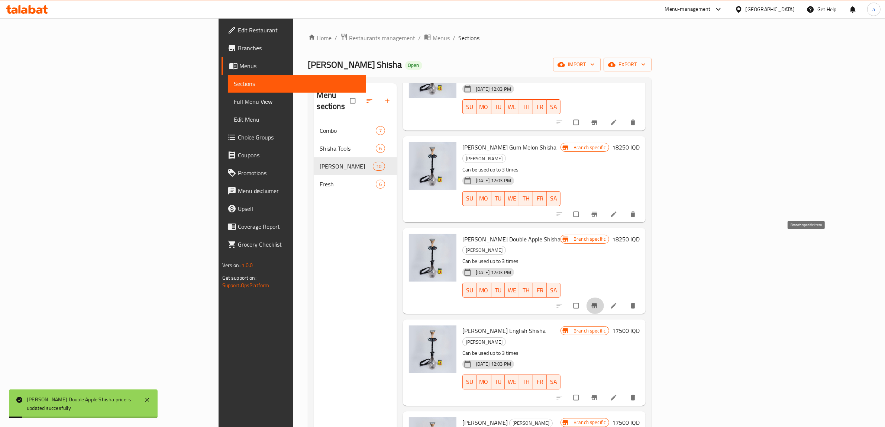
click at [598, 302] on icon "Branch-specific-item" at bounding box center [594, 305] width 7 height 7
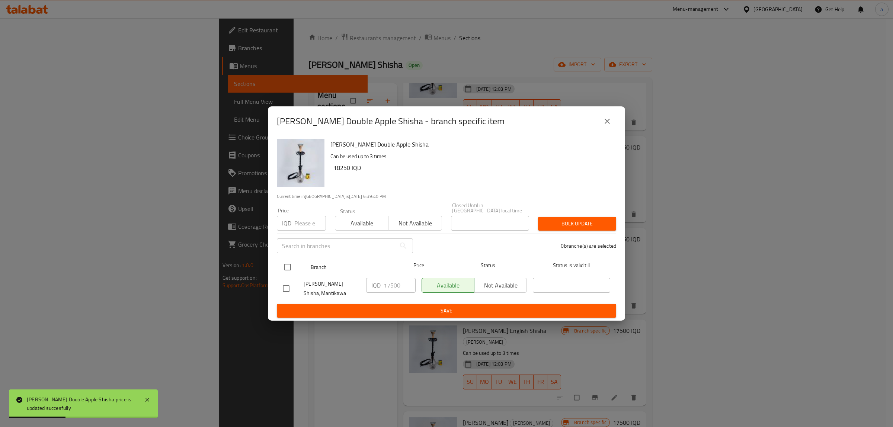
click at [287, 267] on input "checkbox" at bounding box center [288, 267] width 16 height 16
checkbox input "true"
click at [393, 285] on input "17500" at bounding box center [399, 285] width 32 height 15
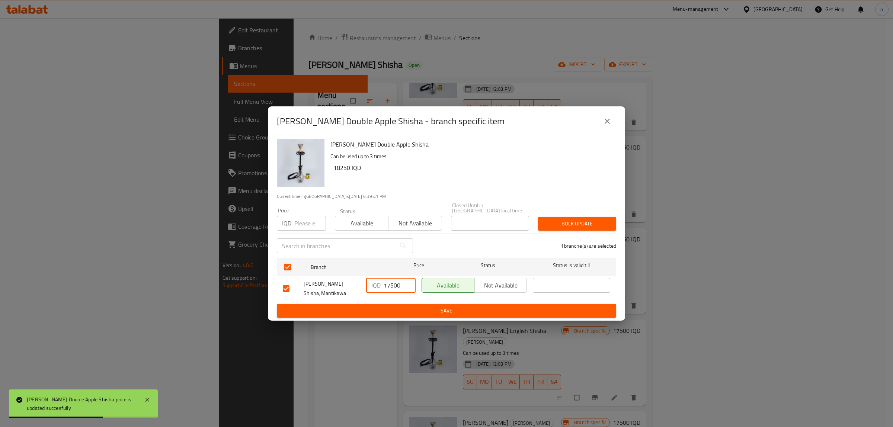
click at [393, 285] on input "17500" at bounding box center [399, 285] width 32 height 15
paste input "825"
type input "18250"
click at [415, 299] on div "IQD 18250 ​" at bounding box center [390, 289] width 55 height 28
click at [421, 307] on span "Save" at bounding box center [446, 310] width 327 height 9
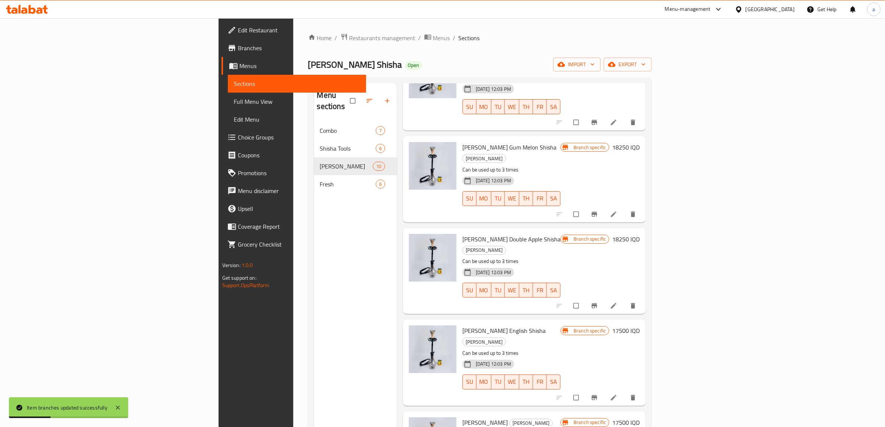
click at [640, 325] on h6 "17500 IQD" at bounding box center [627, 330] width 28 height 10
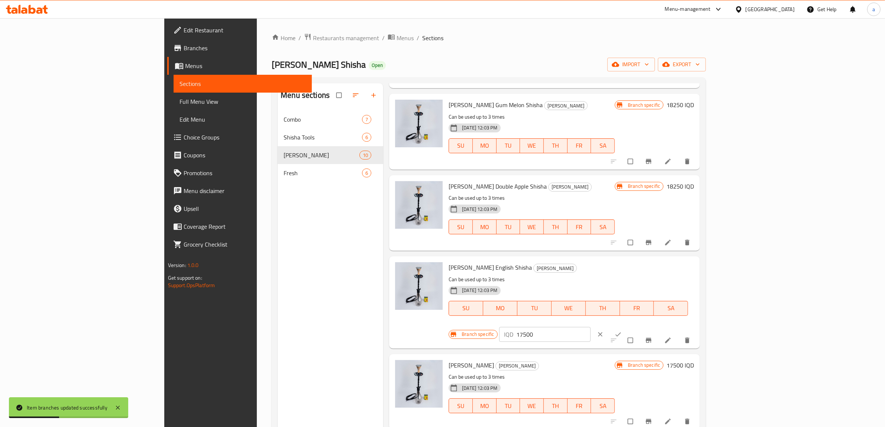
click at [591, 327] on input "17500" at bounding box center [554, 334] width 74 height 15
paste input "825"
type input "18250"
click at [624, 331] on span "ok" at bounding box center [619, 334] width 9 height 7
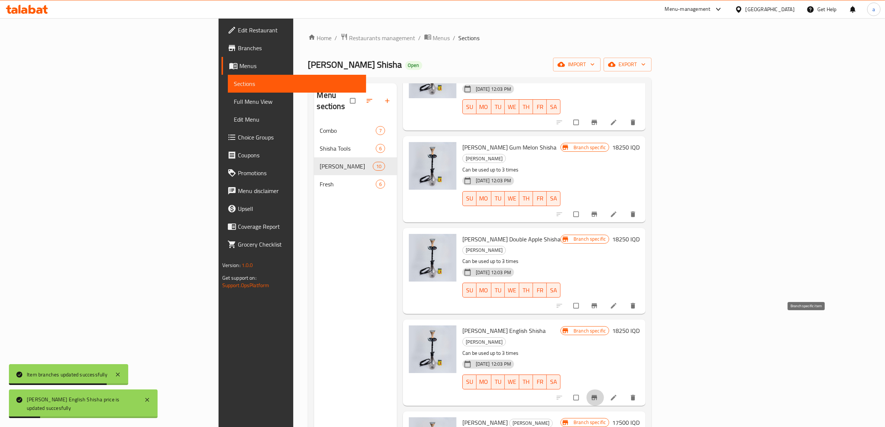
click at [604, 389] on button "Branch-specific-item" at bounding box center [595, 397] width 18 height 16
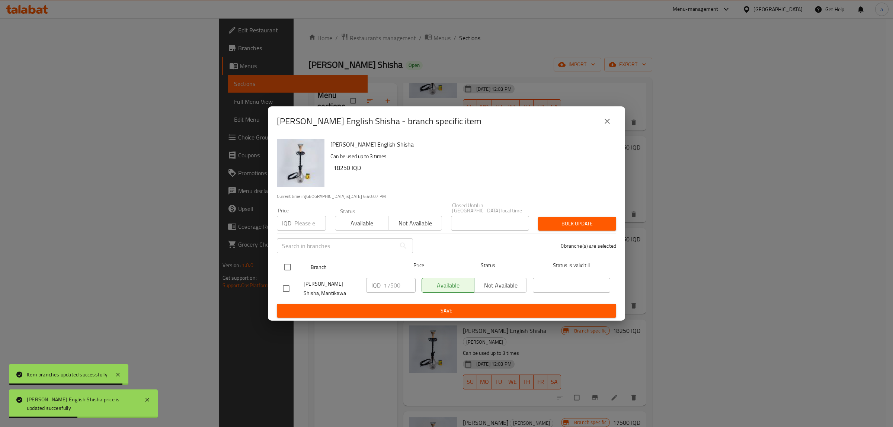
click at [287, 263] on input "checkbox" at bounding box center [288, 267] width 16 height 16
checkbox input "true"
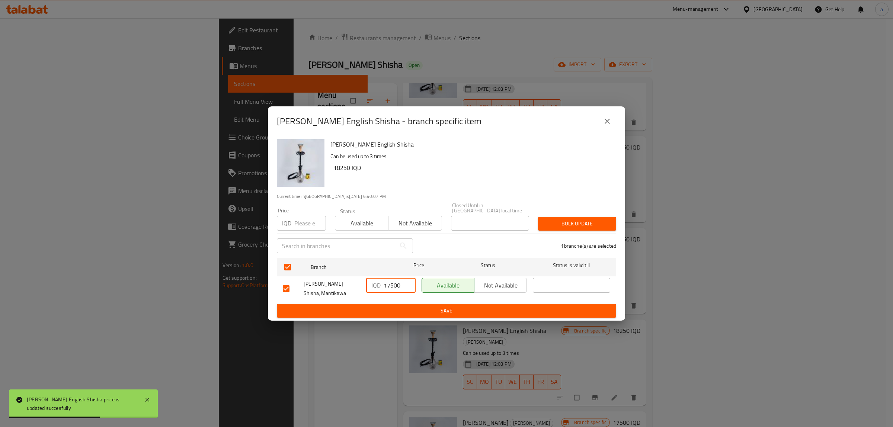
click at [393, 281] on input "17500" at bounding box center [399, 285] width 32 height 15
paste input "825"
type input "18250"
click at [424, 310] on span "Save" at bounding box center [446, 310] width 327 height 9
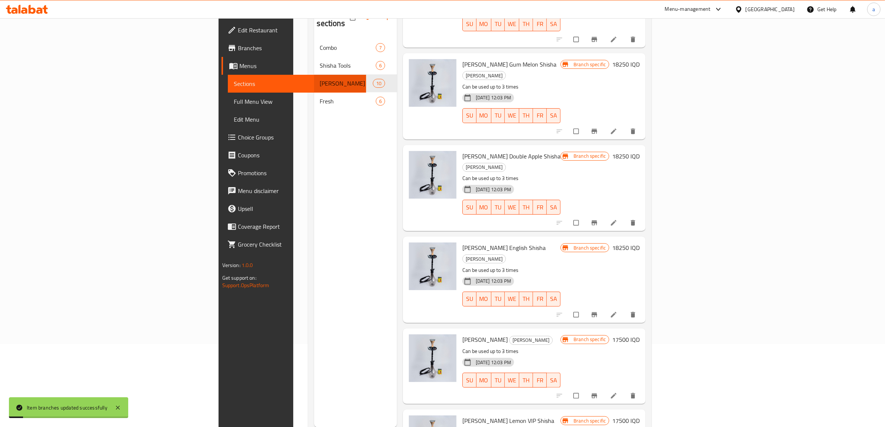
scroll to position [105, 0]
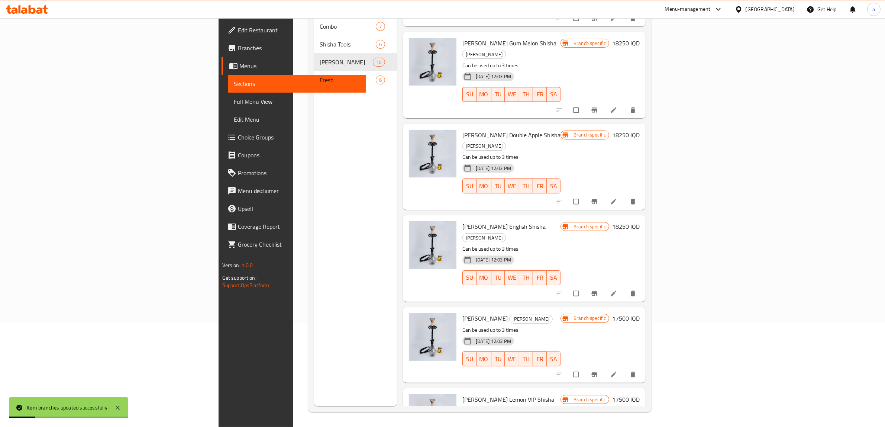
click at [640, 313] on h6 "17500 IQD" at bounding box center [627, 318] width 28 height 10
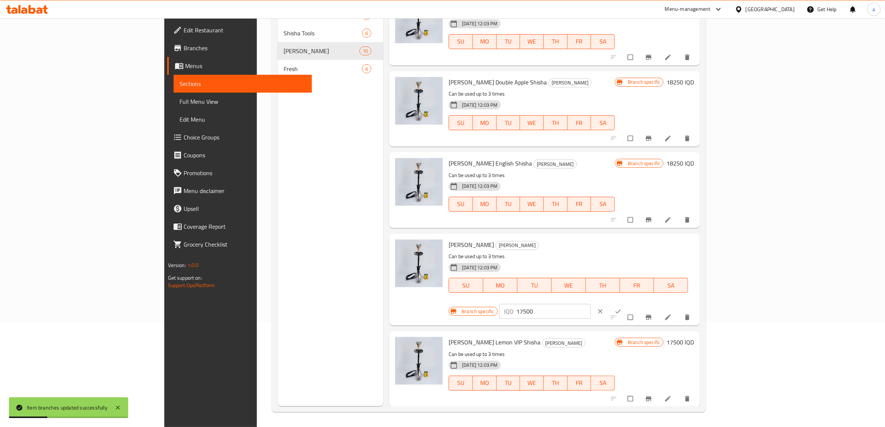
click at [591, 304] on input "17500" at bounding box center [554, 311] width 74 height 15
paste input "825"
type input "18250"
click at [622, 308] on icon "ok" at bounding box center [618, 311] width 7 height 7
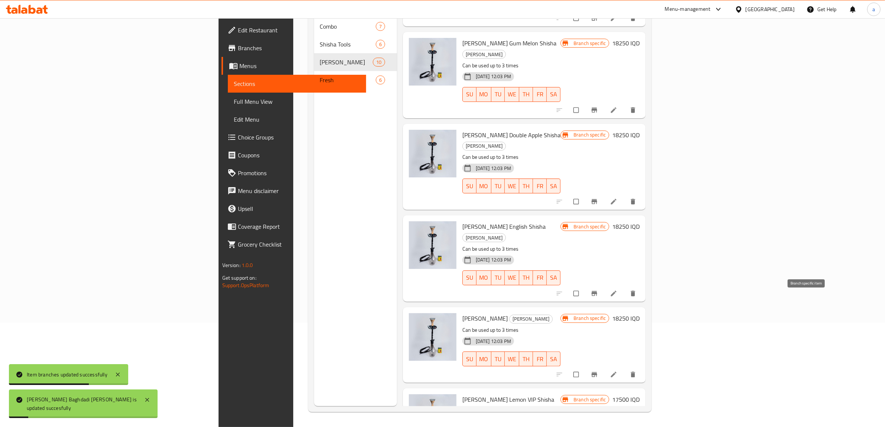
click at [598, 372] on icon "Branch-specific-item" at bounding box center [595, 374] width 6 height 5
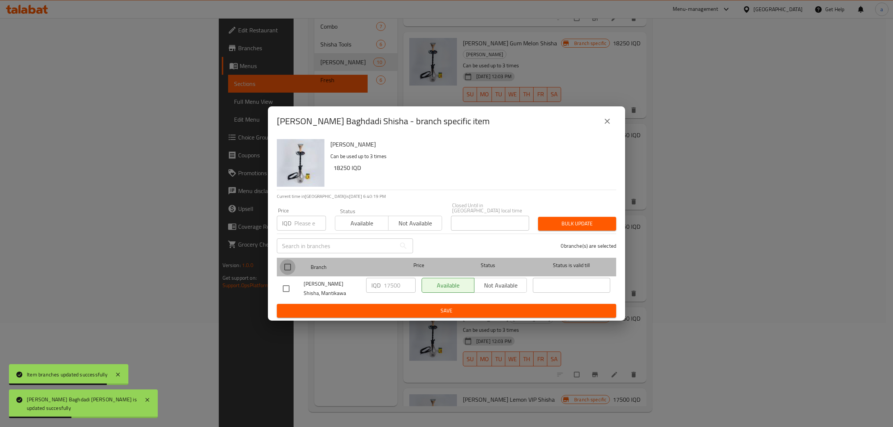
click at [285, 265] on input "checkbox" at bounding box center [288, 267] width 16 height 16
checkbox input "true"
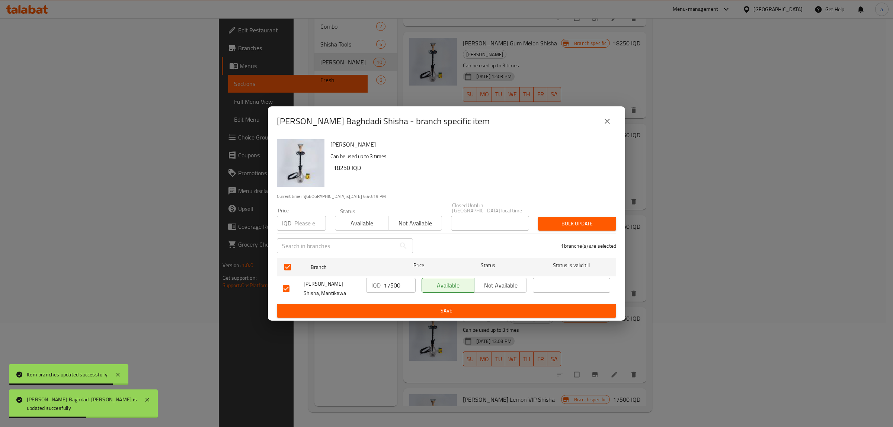
click at [399, 287] on input "17500" at bounding box center [399, 285] width 32 height 15
click at [393, 283] on input "17500" at bounding box center [399, 285] width 32 height 15
paste input "825"
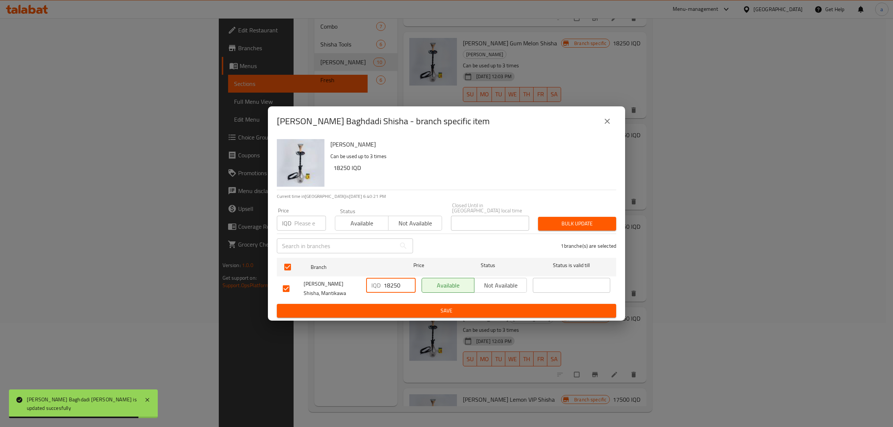
type input "18250"
click at [424, 306] on span "Save" at bounding box center [446, 310] width 327 height 9
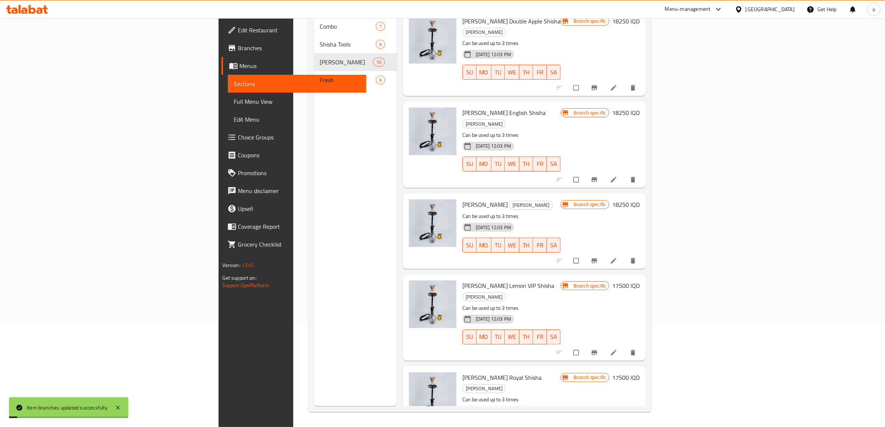
scroll to position [404, 0]
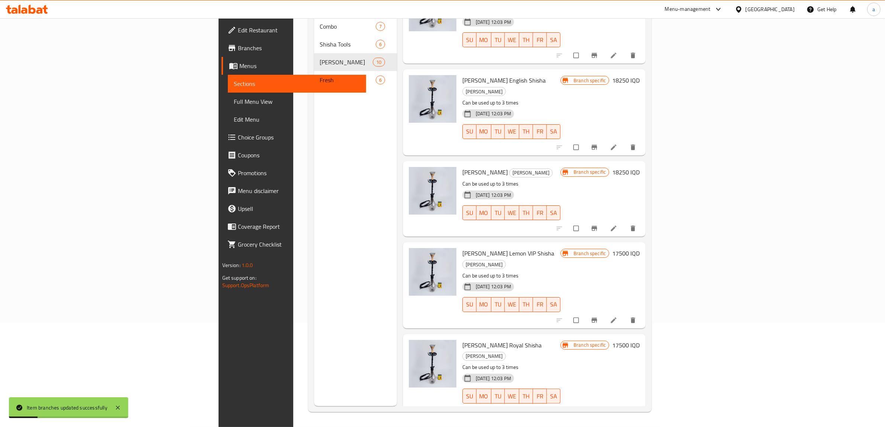
click at [640, 248] on h6 "17500 IQD" at bounding box center [627, 253] width 28 height 10
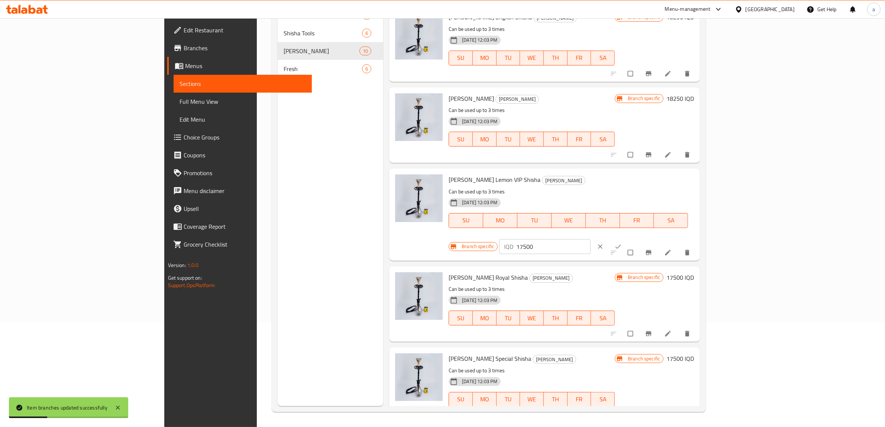
click at [591, 239] on input "17500" at bounding box center [554, 246] width 74 height 15
paste input "825"
type input "18250"
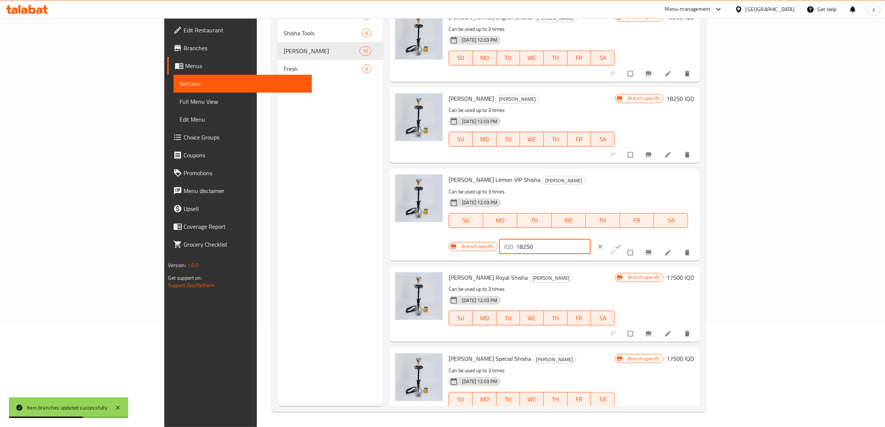
click at [622, 243] on icon "ok" at bounding box center [618, 246] width 7 height 7
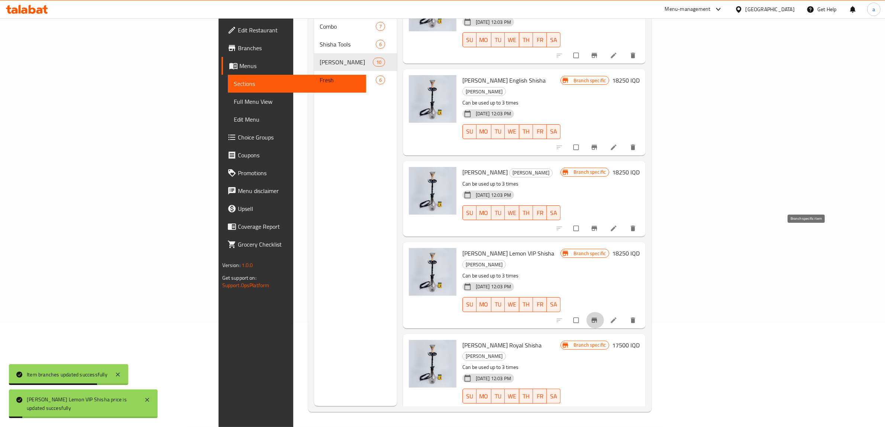
click at [598, 318] on icon "Branch-specific-item" at bounding box center [595, 320] width 6 height 5
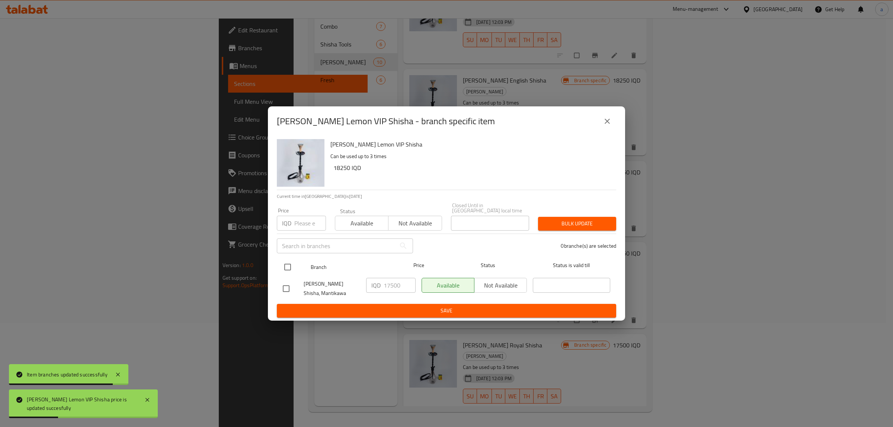
click at [298, 262] on div at bounding box center [294, 267] width 28 height 22
click at [287, 261] on input "checkbox" at bounding box center [288, 267] width 16 height 16
checkbox input "true"
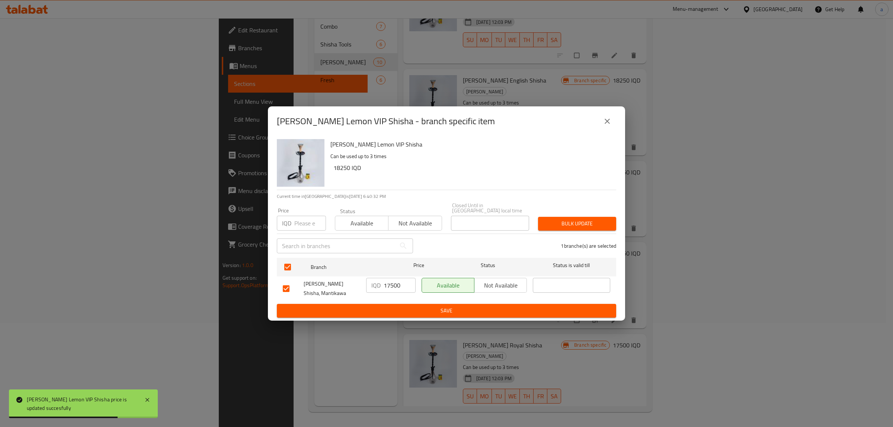
click at [391, 281] on input "17500" at bounding box center [399, 285] width 32 height 15
paste input "825"
type input "18250"
click at [406, 300] on ul "Branch Price Status Status is valid till Coco Cavalli Shisha, Mantikawa IQD 182…" at bounding box center [446, 279] width 339 height 49
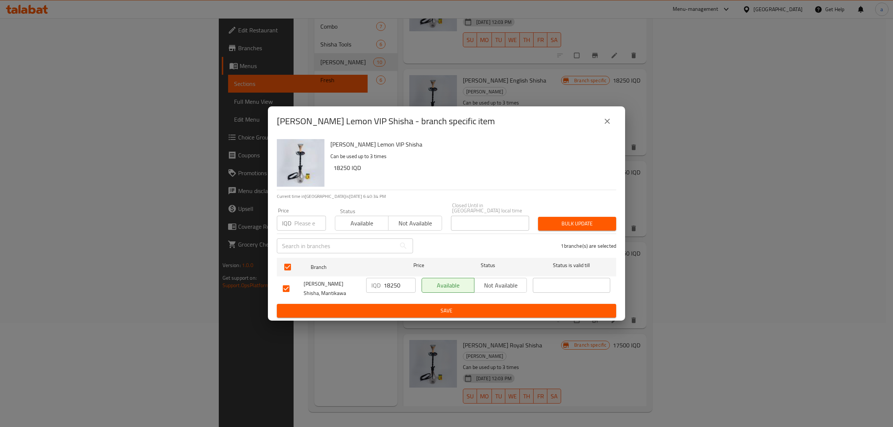
click at [412, 309] on span "Save" at bounding box center [446, 310] width 327 height 9
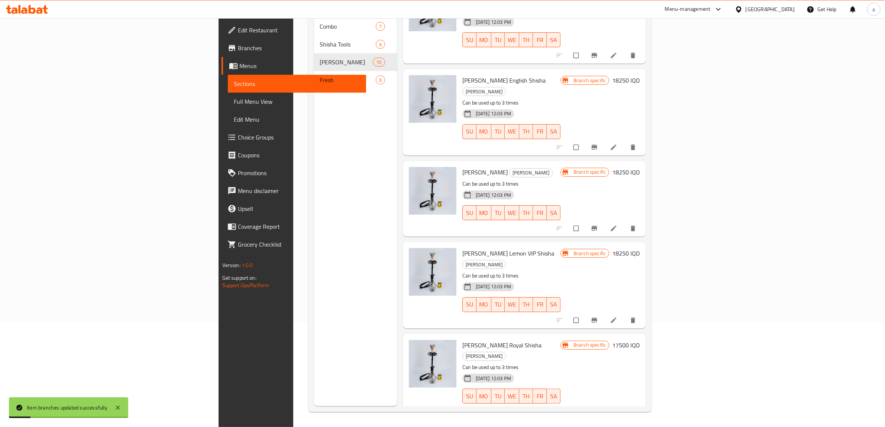
click at [640, 340] on h6 "17500 IQD" at bounding box center [627, 345] width 28 height 10
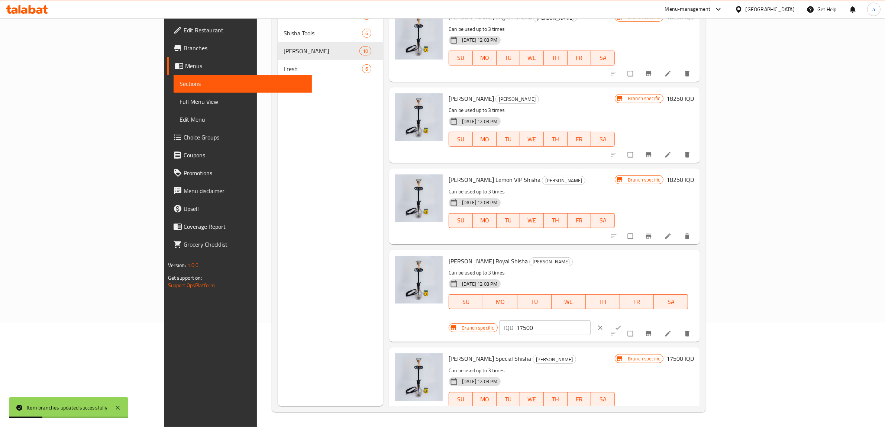
click at [591, 320] on input "17500" at bounding box center [554, 327] width 74 height 15
paste input "825"
type input "18250"
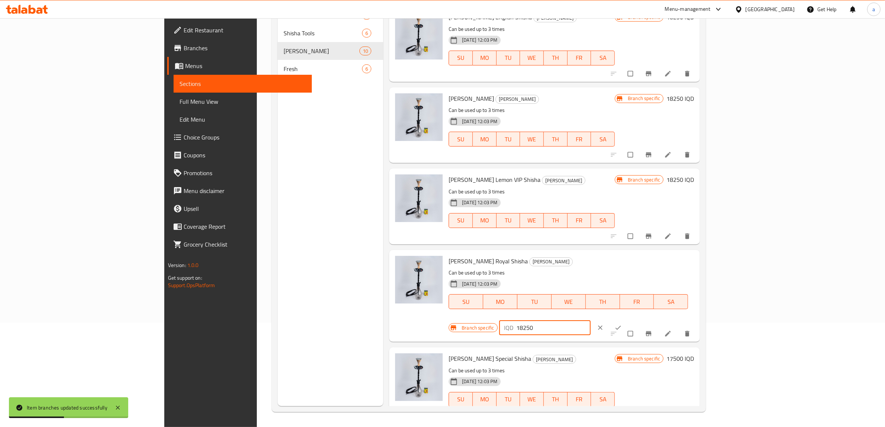
click at [628, 319] on button "ok" at bounding box center [619, 327] width 18 height 16
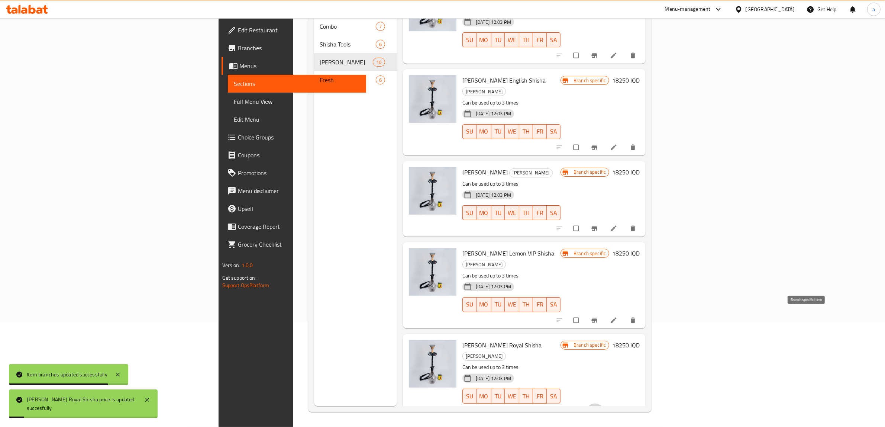
click at [598, 408] on icon "Branch-specific-item" at bounding box center [594, 411] width 7 height 7
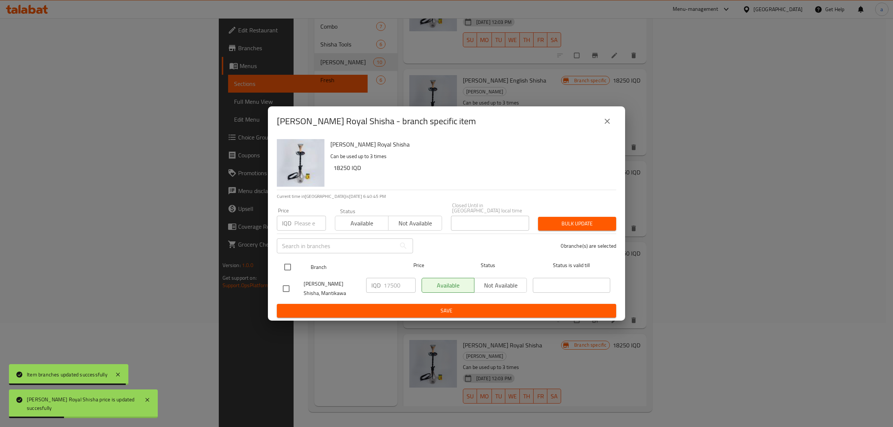
click at [283, 264] on input "checkbox" at bounding box center [288, 267] width 16 height 16
checkbox input "true"
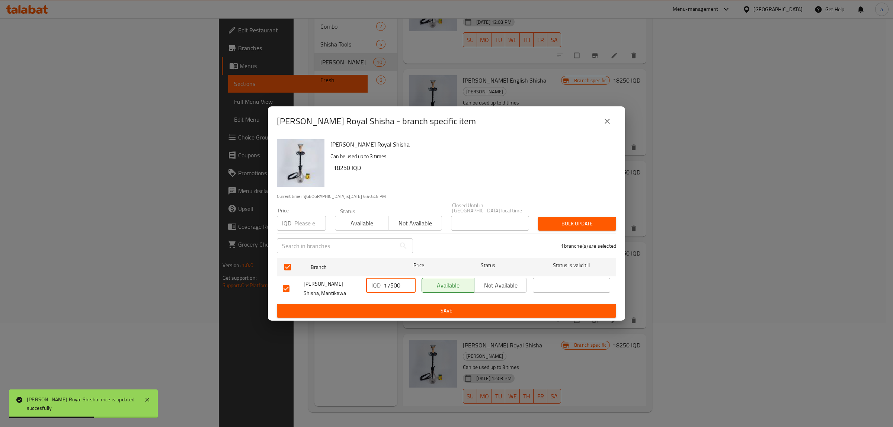
click at [391, 283] on input "17500" at bounding box center [399, 285] width 32 height 15
paste input "825"
type input "18250"
click at [397, 312] on span "Save" at bounding box center [446, 310] width 327 height 9
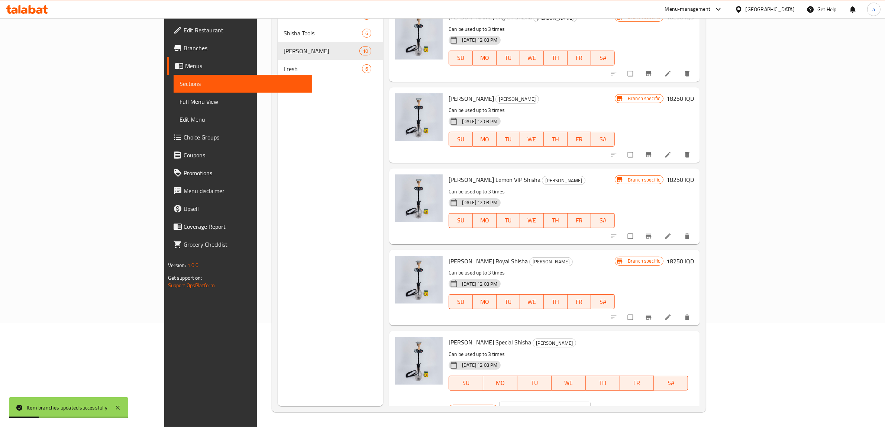
click at [591, 402] on input "17500" at bounding box center [554, 409] width 74 height 15
paste input "825"
type input "18250"
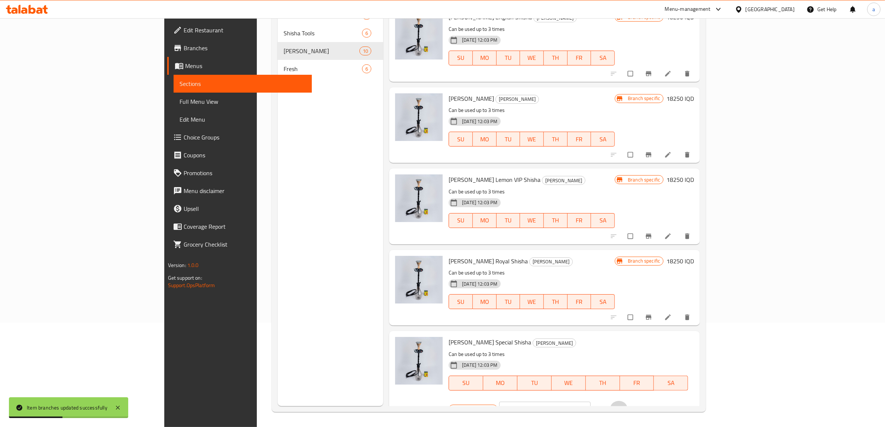
click at [622, 405] on icon "ok" at bounding box center [618, 408] width 7 height 7
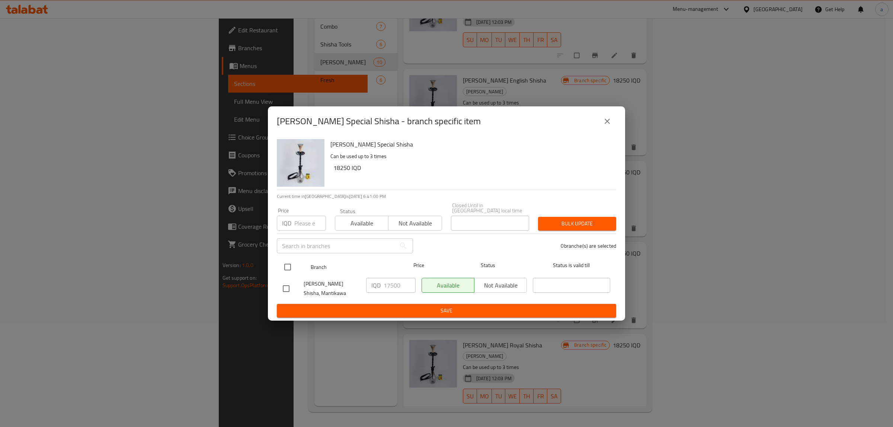
click at [286, 265] on input "checkbox" at bounding box center [288, 267] width 16 height 16
checkbox input "true"
click at [396, 288] on input "17500" at bounding box center [399, 285] width 32 height 15
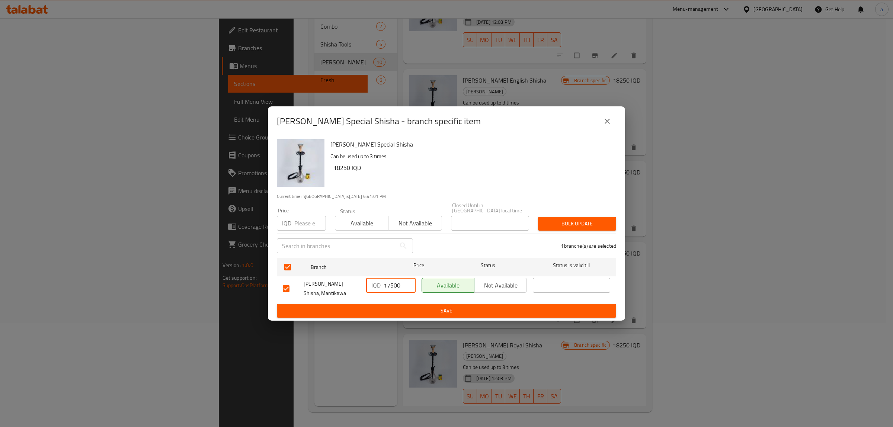
click at [396, 288] on input "17500" at bounding box center [399, 285] width 32 height 15
paste input "825"
type input "18250"
click at [412, 309] on span "Save" at bounding box center [446, 310] width 327 height 9
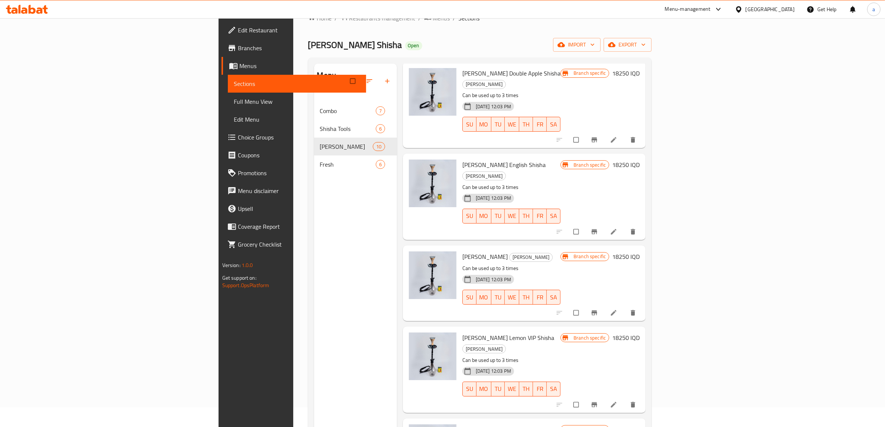
scroll to position [0, 0]
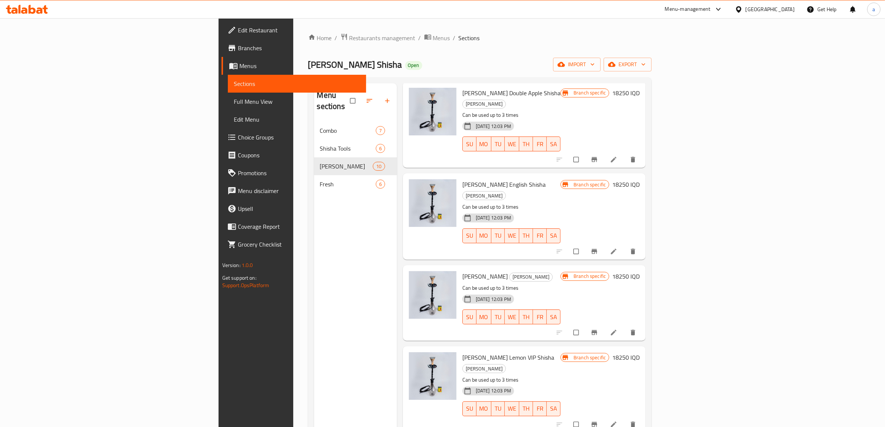
click at [314, 212] on div "Menu sections Combo 7 Shisha Tools 6 Shisha 10 Fresh 6" at bounding box center [355, 296] width 83 height 427
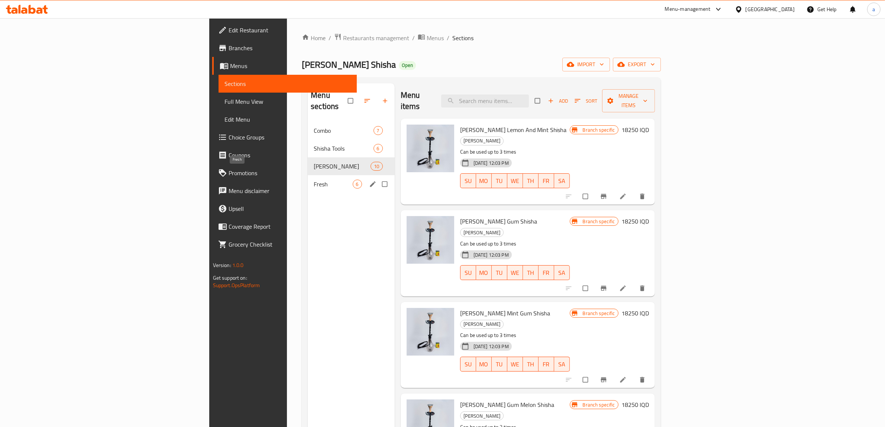
click at [308, 175] on div "Fresh 6" at bounding box center [351, 184] width 87 height 18
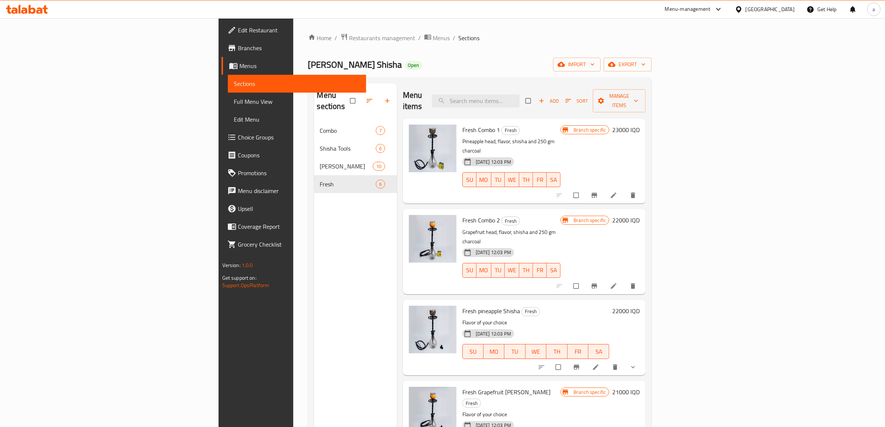
click at [640, 125] on h6 "23000 IQD" at bounding box center [627, 130] width 28 height 10
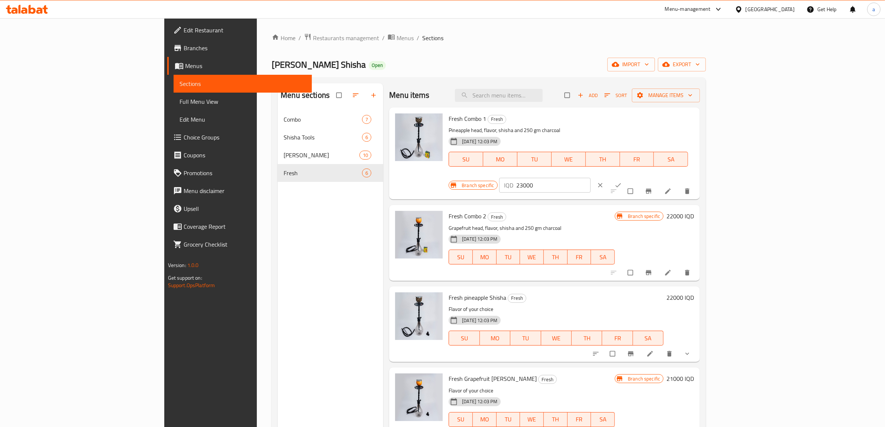
click at [591, 178] on input "23000" at bounding box center [554, 185] width 74 height 15
paste input "75"
type input "23750"
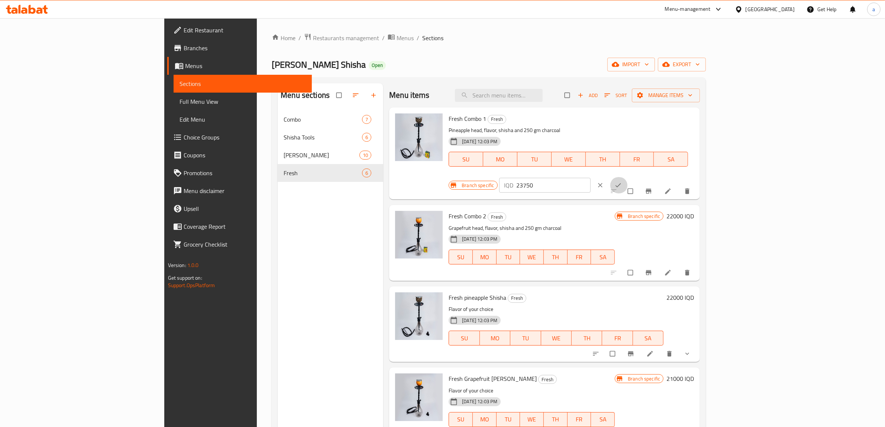
click at [624, 181] on span "ok" at bounding box center [619, 184] width 9 height 7
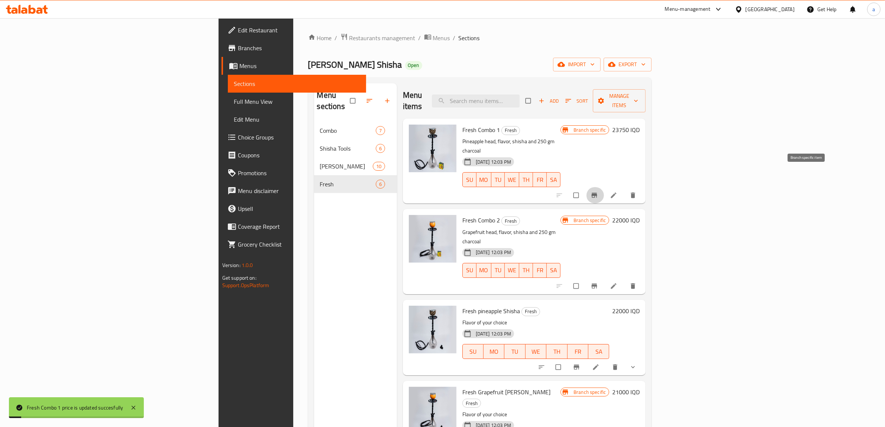
click at [598, 193] on icon "Branch-specific-item" at bounding box center [595, 195] width 6 height 5
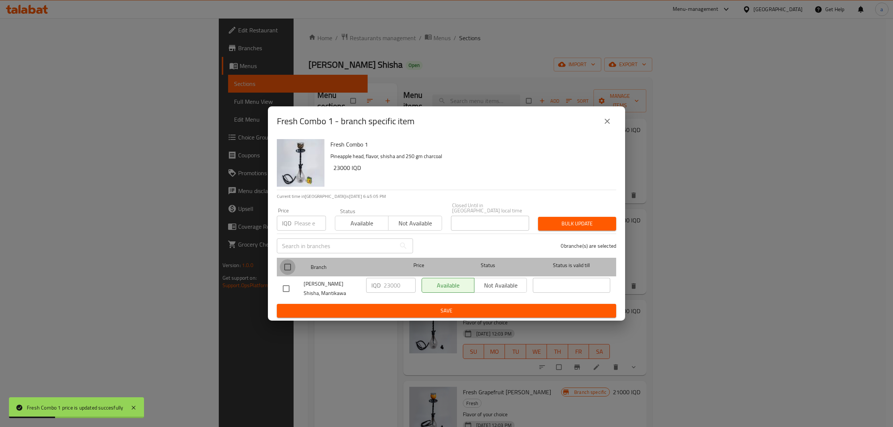
click at [288, 260] on input "checkbox" at bounding box center [288, 267] width 16 height 16
checkbox input "true"
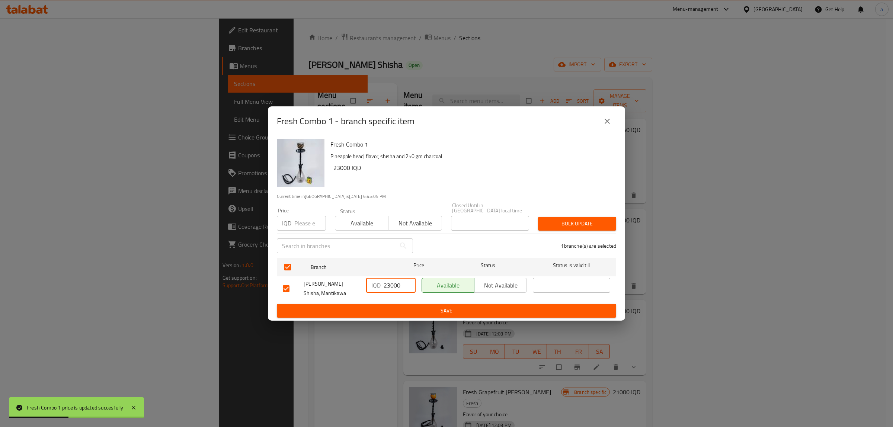
click at [396, 283] on input "23000" at bounding box center [399, 285] width 32 height 15
paste input "75"
type input "23750"
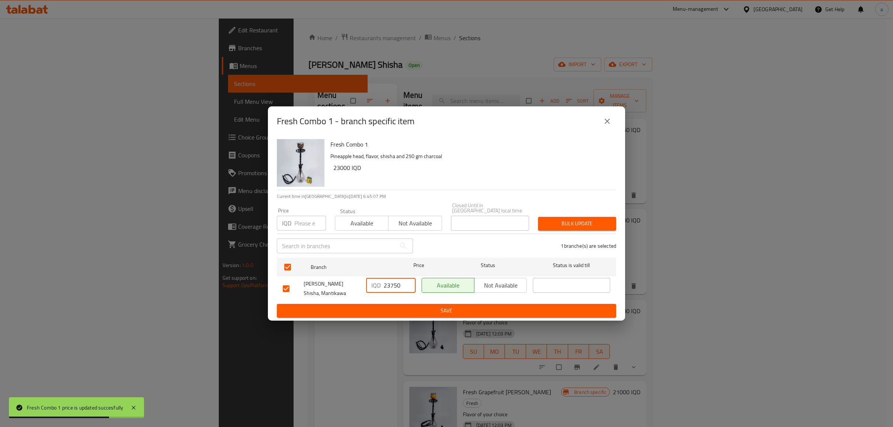
click at [420, 307] on span "Save" at bounding box center [446, 310] width 327 height 9
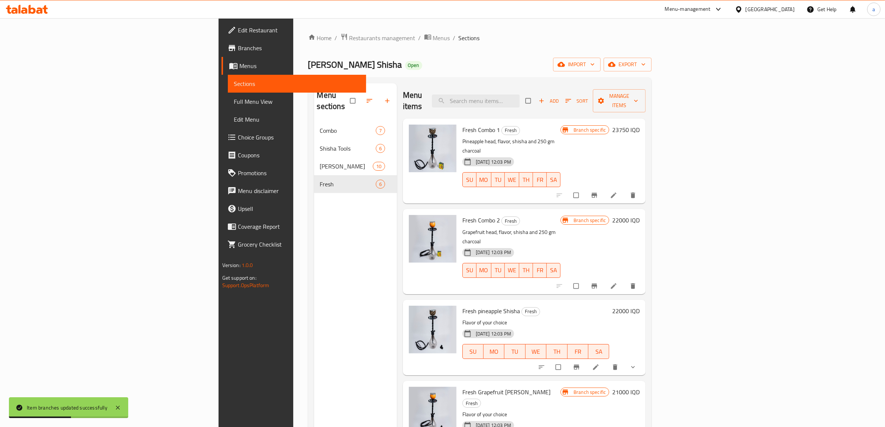
click at [640, 215] on h6 "22000 IQD" at bounding box center [627, 220] width 28 height 10
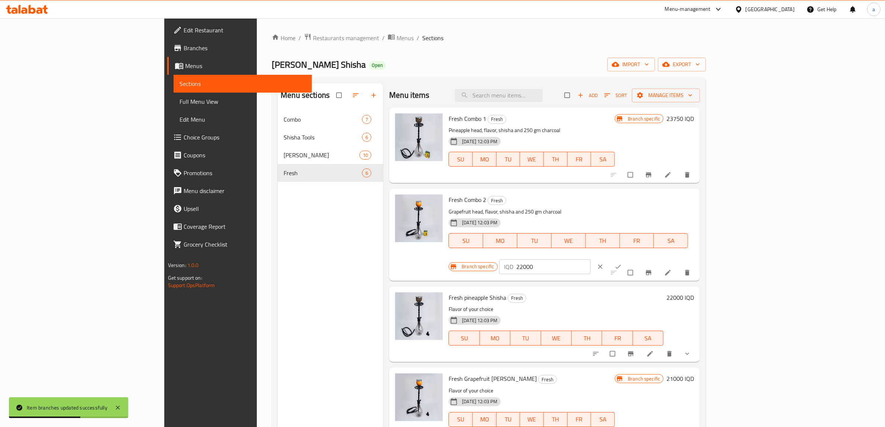
click at [591, 259] on input "22000" at bounding box center [554, 266] width 74 height 15
paste input "75"
type input "22750"
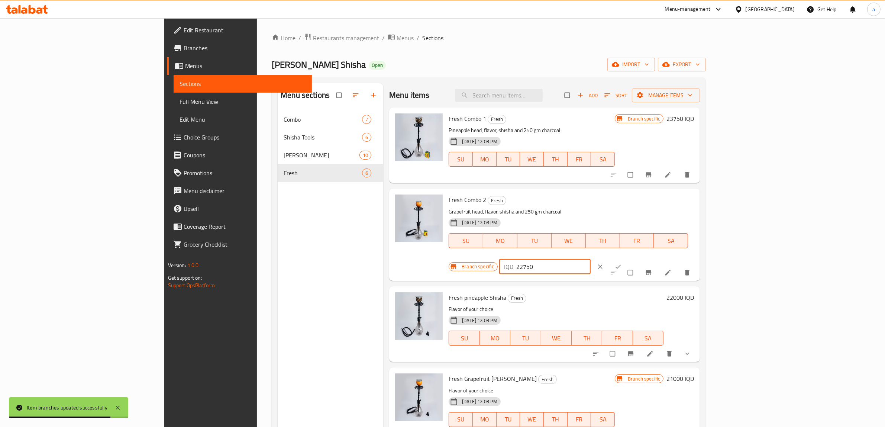
click at [628, 258] on button "ok" at bounding box center [619, 266] width 18 height 16
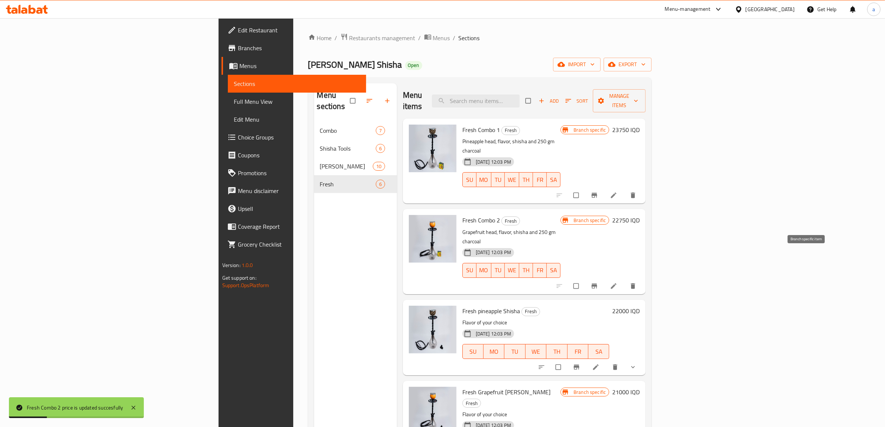
click at [598, 282] on icon "Branch-specific-item" at bounding box center [594, 285] width 7 height 7
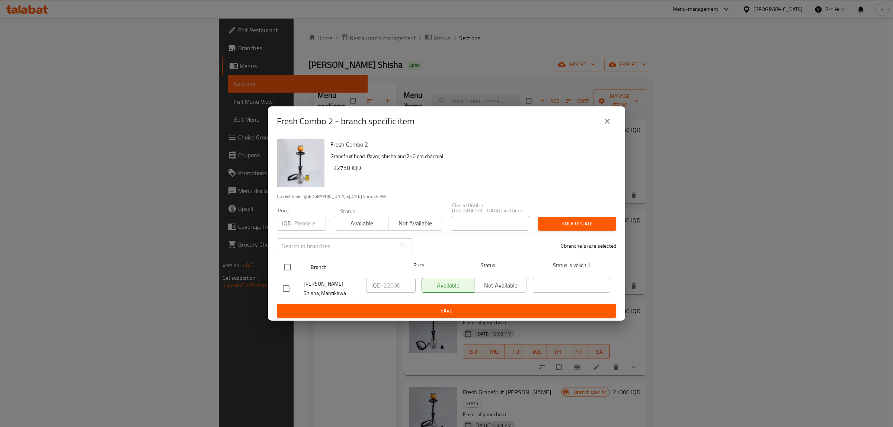
click at [289, 263] on input "checkbox" at bounding box center [288, 267] width 16 height 16
checkbox input "true"
click at [390, 284] on input "22000" at bounding box center [399, 285] width 32 height 15
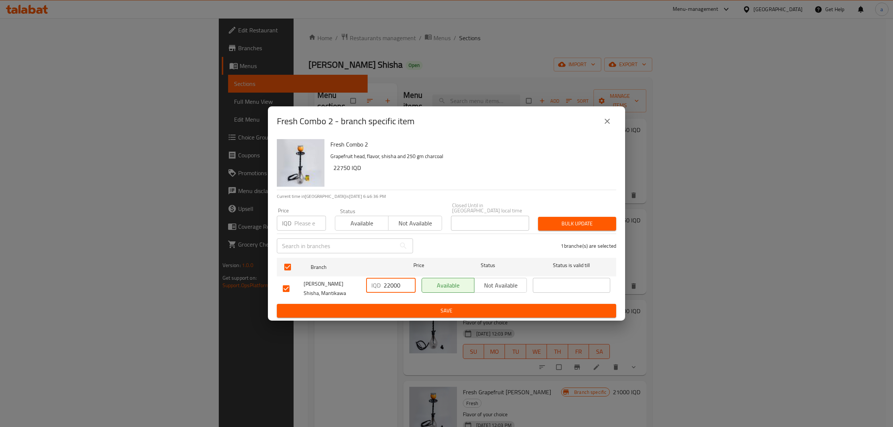
click at [391, 284] on input "22000" at bounding box center [399, 285] width 32 height 15
paste input "75"
type input "22750"
click at [418, 308] on span "Save" at bounding box center [446, 310] width 327 height 9
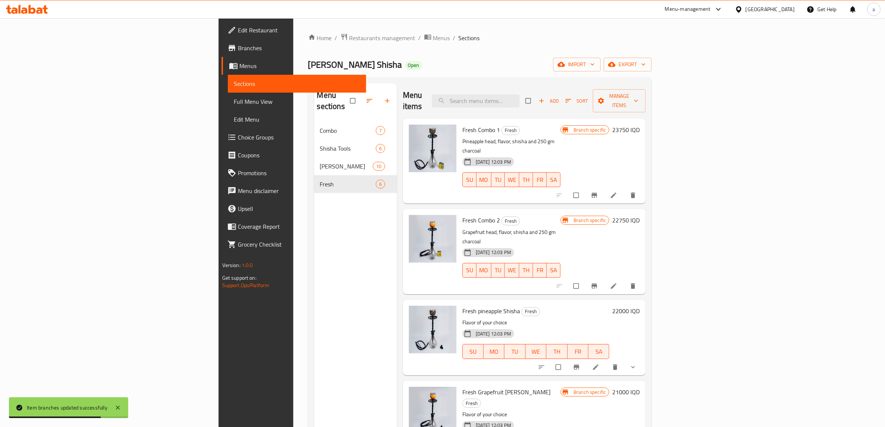
click at [640, 306] on h6 "22000 IQD" at bounding box center [627, 311] width 28 height 10
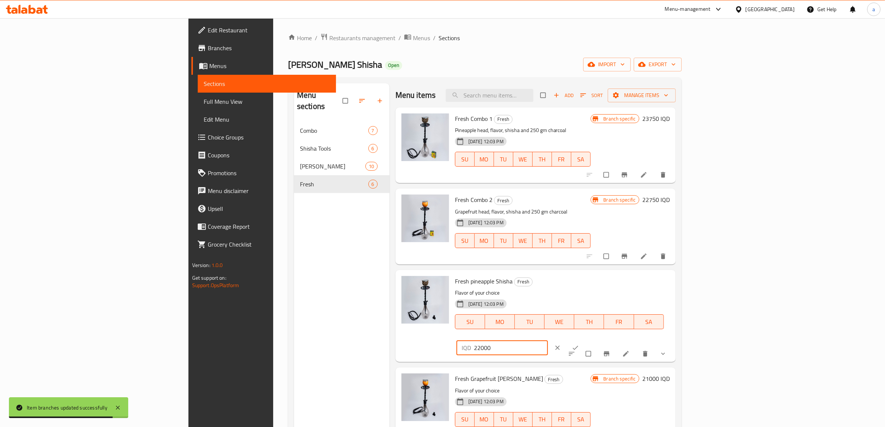
click at [549, 340] on input "22000" at bounding box center [511, 347] width 74 height 15
paste input "75"
type input "22750"
click at [579, 344] on icon "ok" at bounding box center [575, 347] width 7 height 7
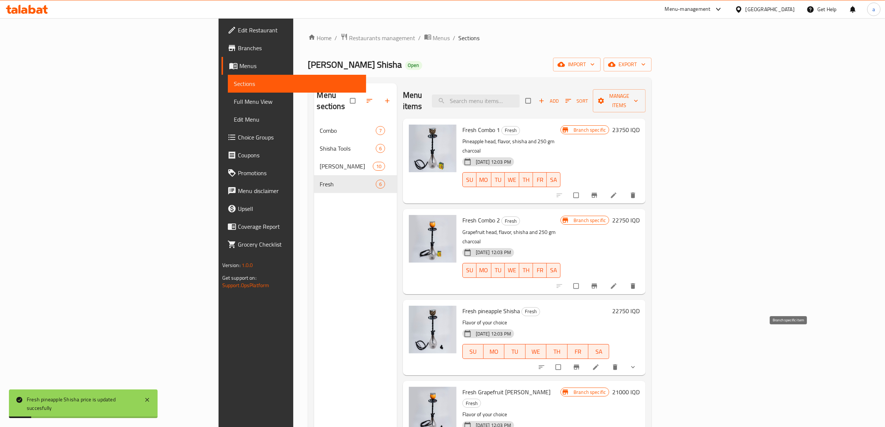
click at [581, 363] on icon "Branch-specific-item" at bounding box center [576, 366] width 7 height 7
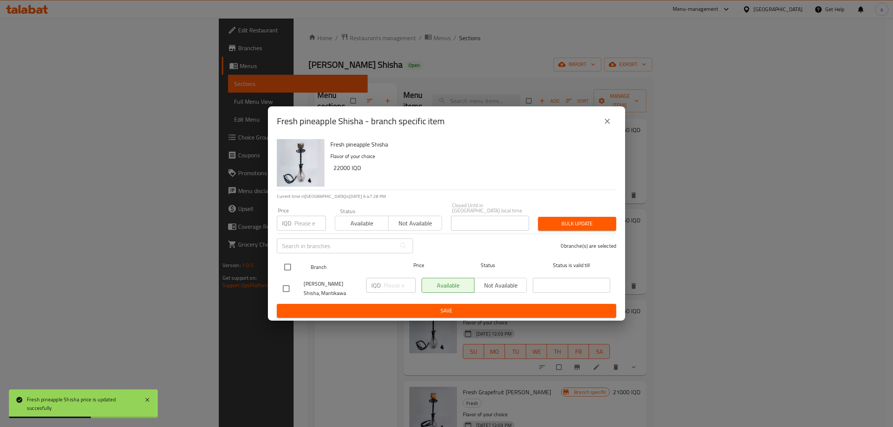
click at [286, 263] on input "checkbox" at bounding box center [288, 267] width 16 height 16
checkbox input "true"
click at [390, 284] on input "number" at bounding box center [399, 285] width 32 height 15
paste input "22750"
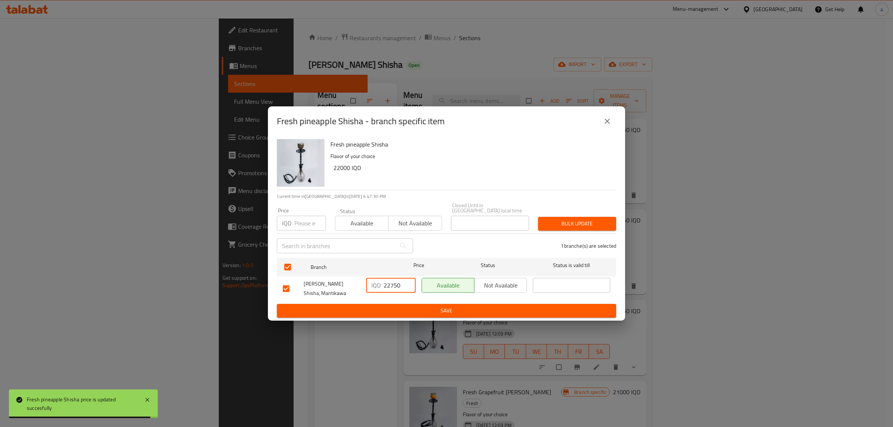
type input "22750"
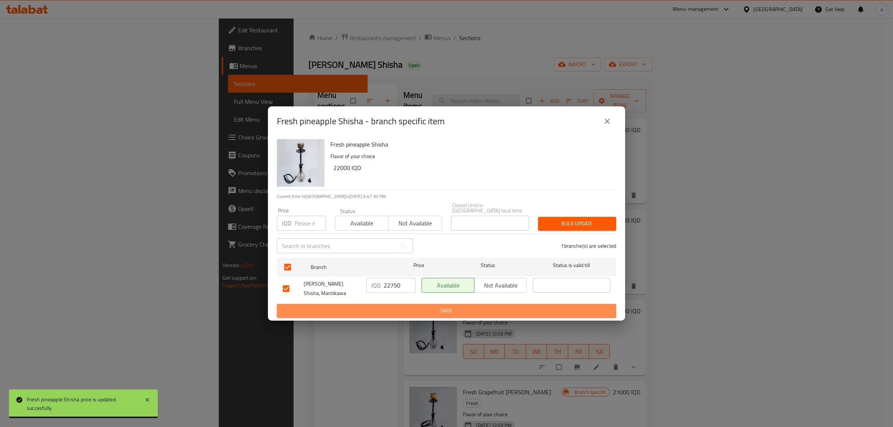
click at [408, 306] on span "Save" at bounding box center [446, 310] width 327 height 9
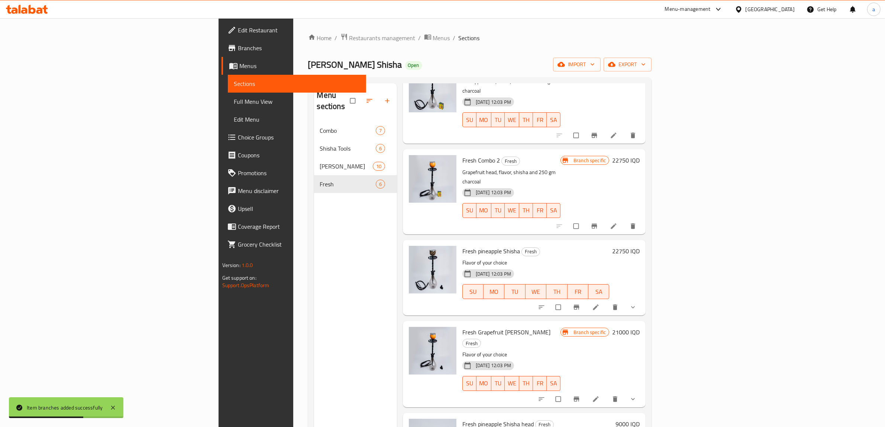
scroll to position [78, 0]
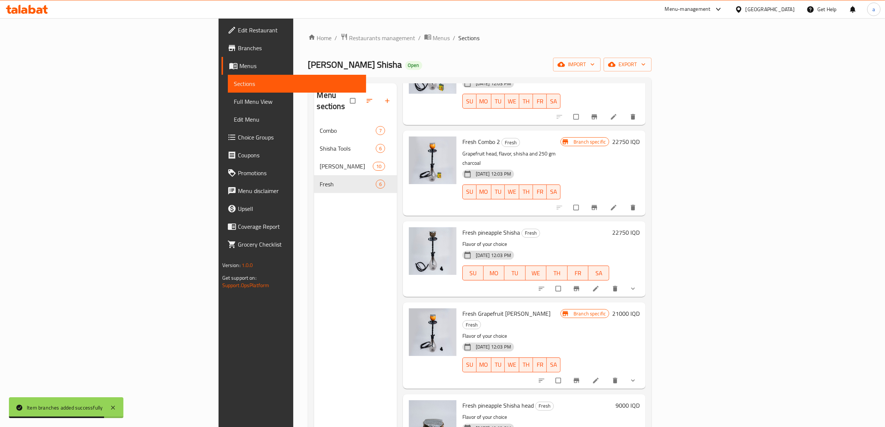
click at [640, 308] on h6 "21000 IQD" at bounding box center [627, 313] width 28 height 10
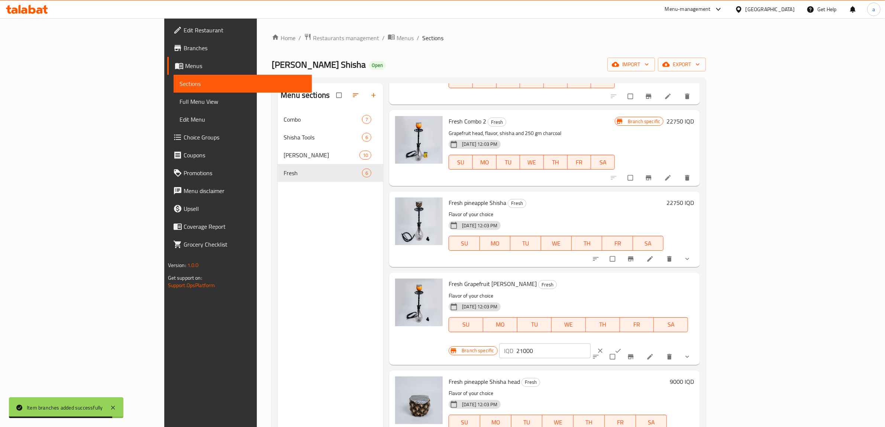
click at [591, 343] on input "21000" at bounding box center [554, 350] width 74 height 15
paste input "75"
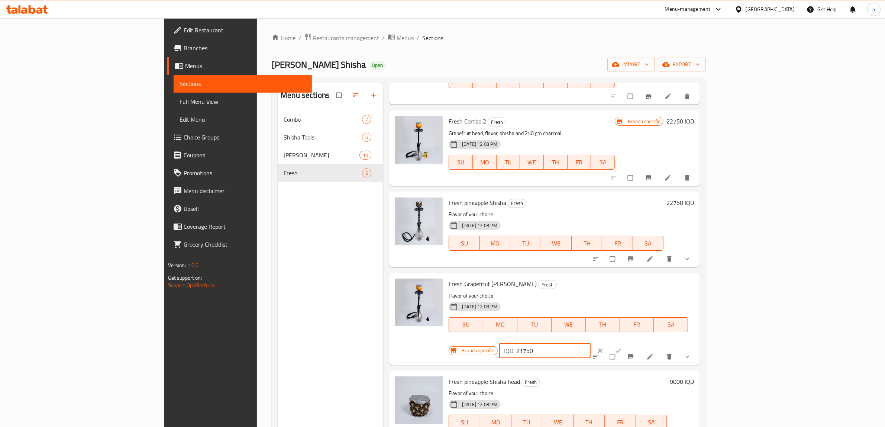
type input "21750"
click at [628, 343] on button "ok" at bounding box center [619, 351] width 18 height 16
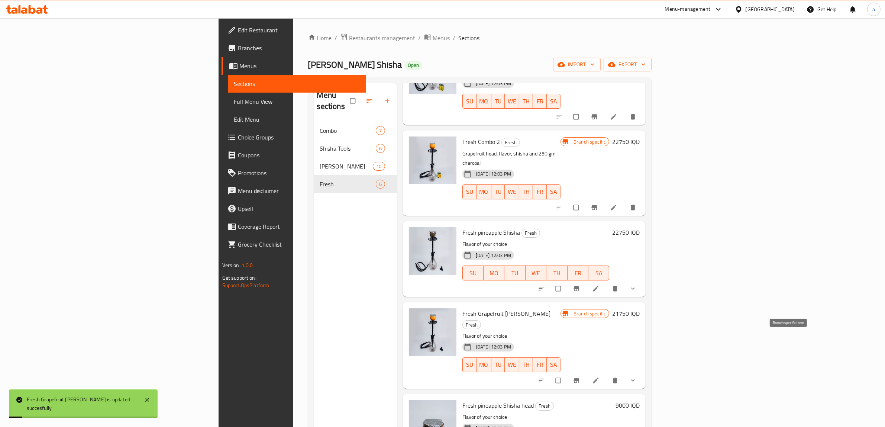
click at [580, 378] on icon "Branch-specific-item" at bounding box center [577, 380] width 6 height 5
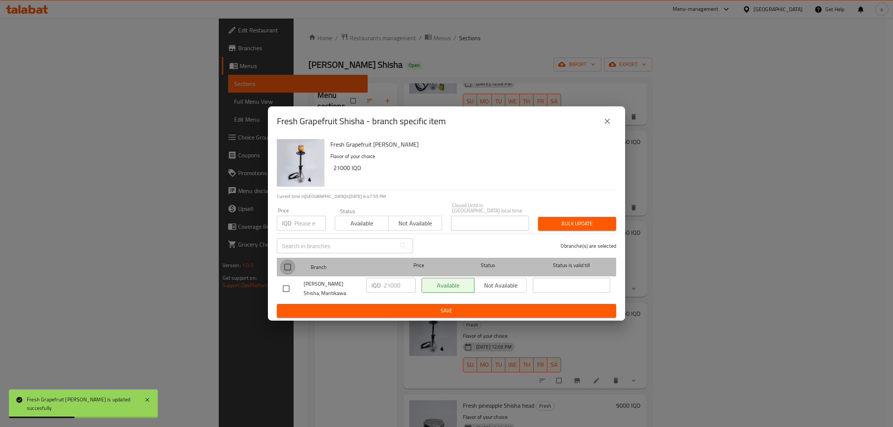
click at [283, 266] on input "checkbox" at bounding box center [288, 267] width 16 height 16
checkbox input "true"
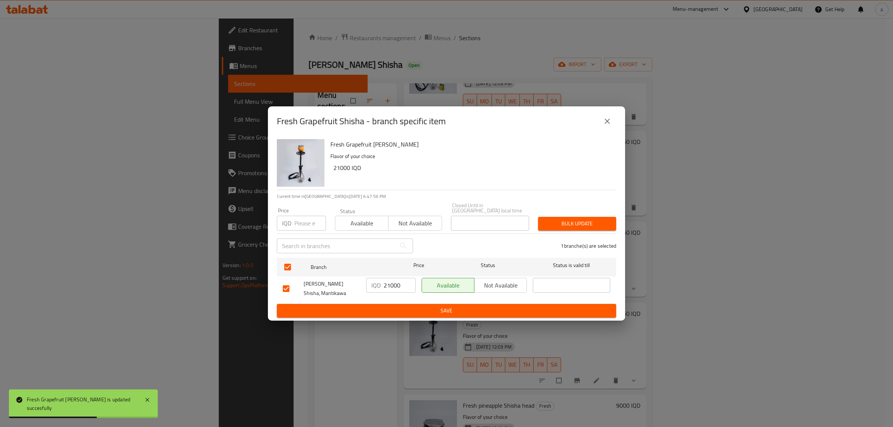
click at [392, 285] on input "21000" at bounding box center [399, 285] width 32 height 15
paste input "75"
type input "21750"
click at [427, 309] on span "Save" at bounding box center [446, 310] width 327 height 9
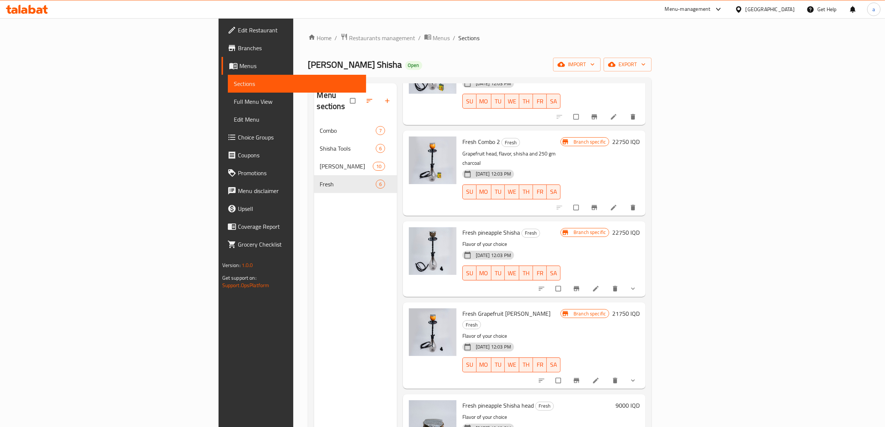
click at [640, 308] on h6 "21750 IQD" at bounding box center [627, 313] width 28 height 10
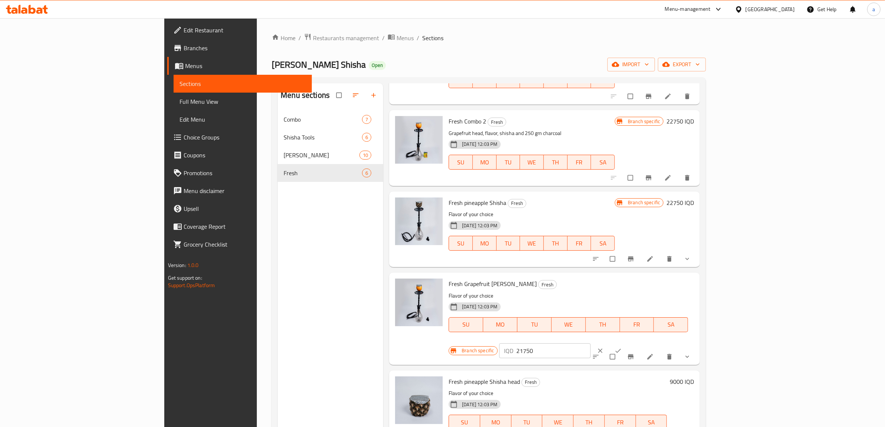
click at [591, 343] on input "21750" at bounding box center [554, 350] width 74 height 15
click at [624, 347] on span "ok" at bounding box center [619, 350] width 9 height 7
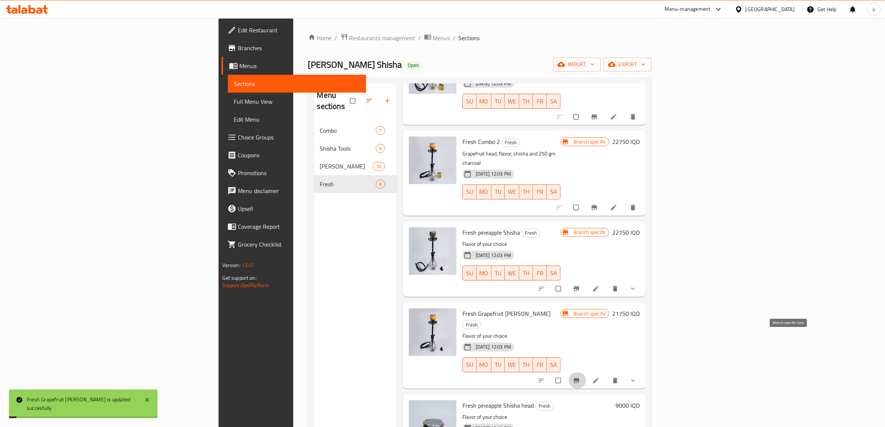
click at [581, 377] on icon "Branch-specific-item" at bounding box center [576, 380] width 7 height 7
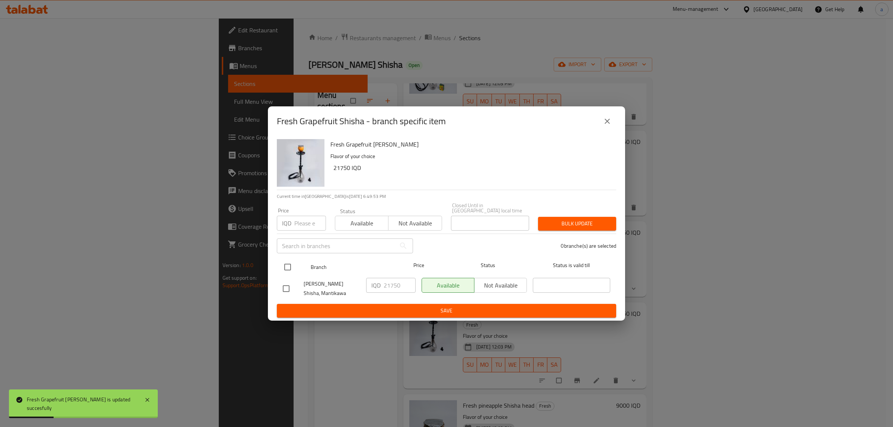
click at [284, 266] on input "checkbox" at bounding box center [288, 267] width 16 height 16
checkbox input "true"
click at [398, 283] on input "21750" at bounding box center [399, 285] width 32 height 15
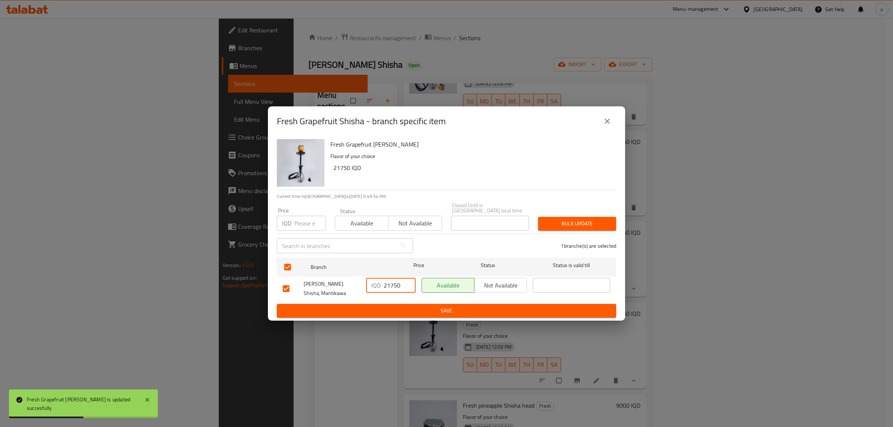
click at [398, 283] on input "21750" at bounding box center [399, 285] width 32 height 15
click at [423, 307] on span "Save" at bounding box center [446, 310] width 327 height 9
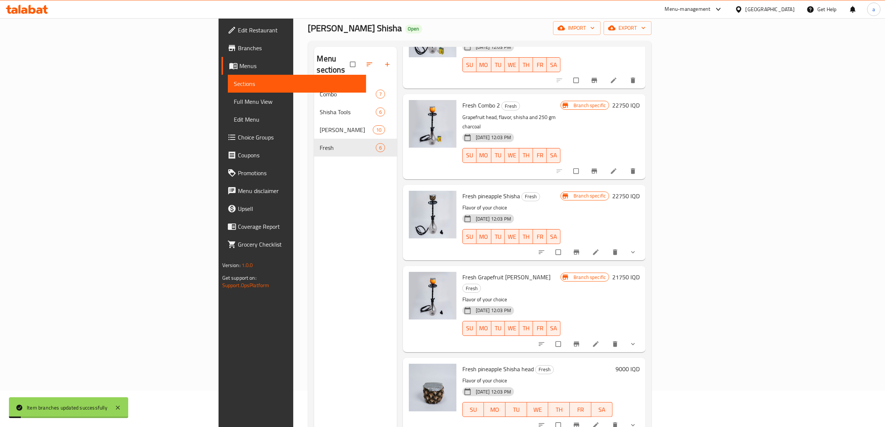
scroll to position [105, 0]
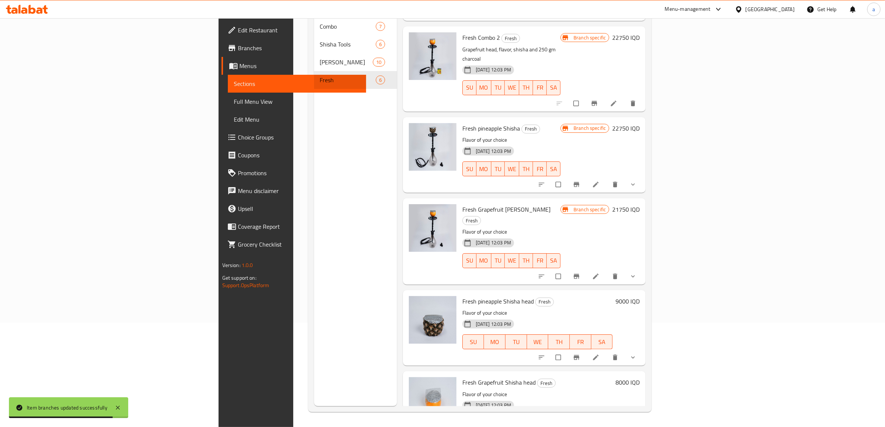
click at [640, 296] on h6 "9000 IQD" at bounding box center [628, 301] width 24 height 10
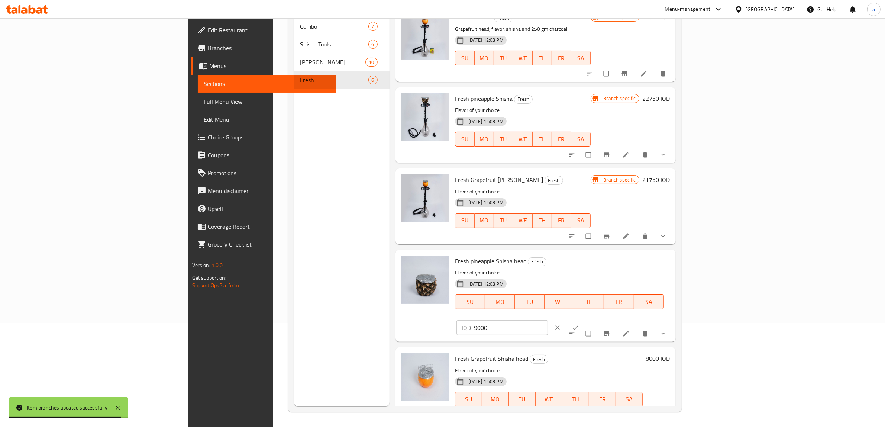
click at [549, 320] on input "9000" at bounding box center [511, 327] width 74 height 15
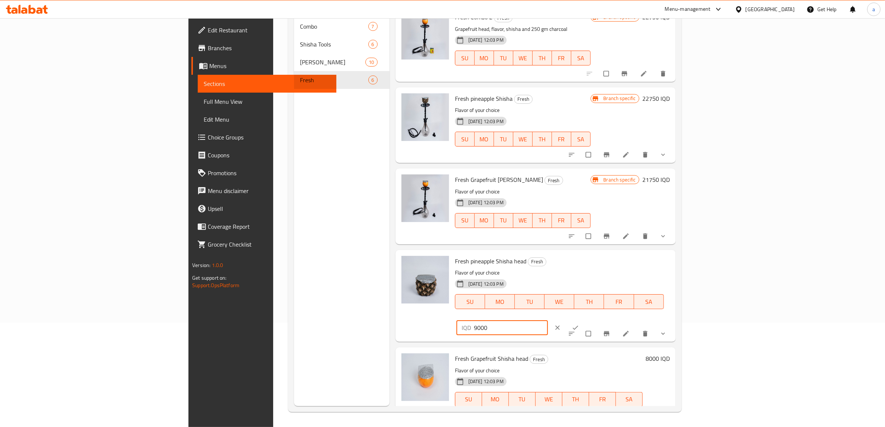
paste input "5"
type input "9500"
click at [585, 319] on button "ok" at bounding box center [577, 327] width 18 height 16
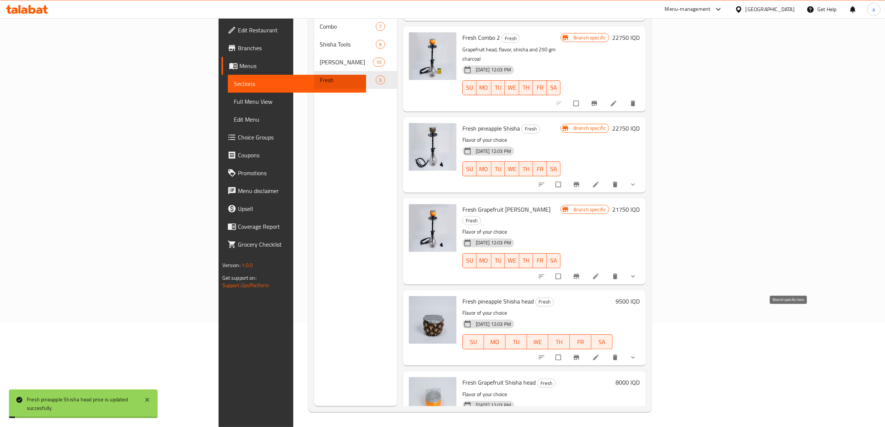
click at [586, 349] on button "Branch-specific-item" at bounding box center [578, 357] width 18 height 16
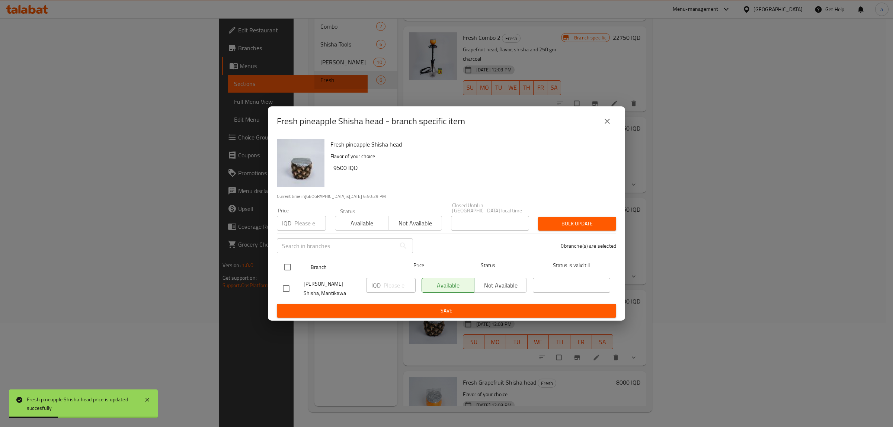
click at [289, 259] on input "checkbox" at bounding box center [288, 267] width 16 height 16
checkbox input "true"
click at [389, 283] on input "number" at bounding box center [399, 285] width 32 height 15
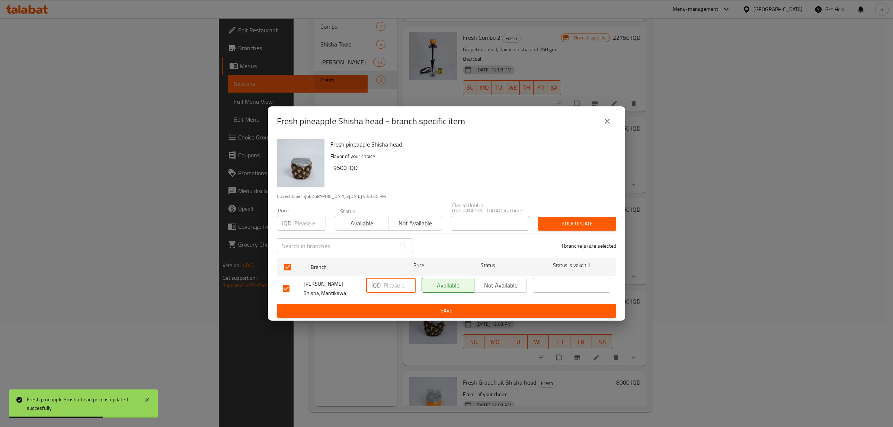
paste input "9500"
type input "9500"
click at [413, 313] on button "Save" at bounding box center [446, 311] width 339 height 14
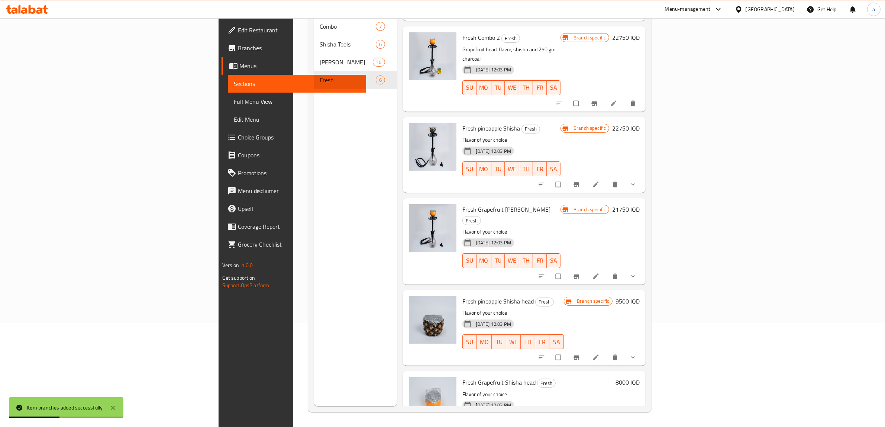
click at [640, 377] on h6 "8000 IQD" at bounding box center [628, 382] width 24 height 10
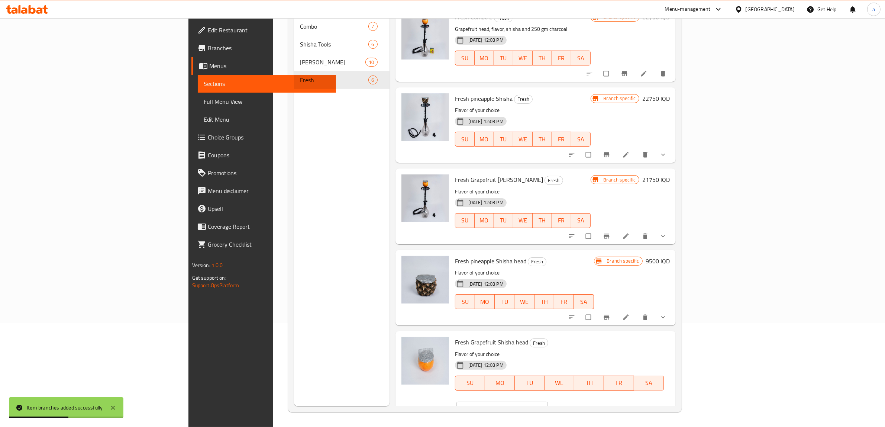
click at [549, 402] on input "8000" at bounding box center [511, 409] width 74 height 15
paste input "25"
type input "8250"
click at [579, 407] on icon "ok" at bounding box center [576, 409] width 6 height 4
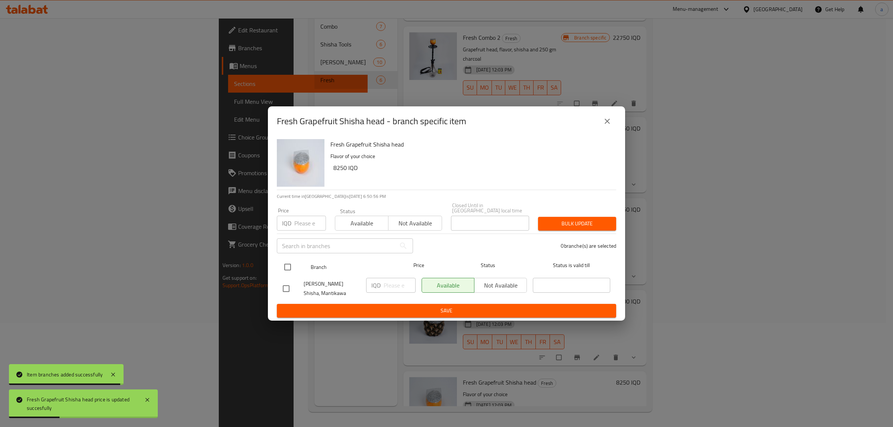
click at [285, 259] on input "checkbox" at bounding box center [288, 267] width 16 height 16
checkbox input "true"
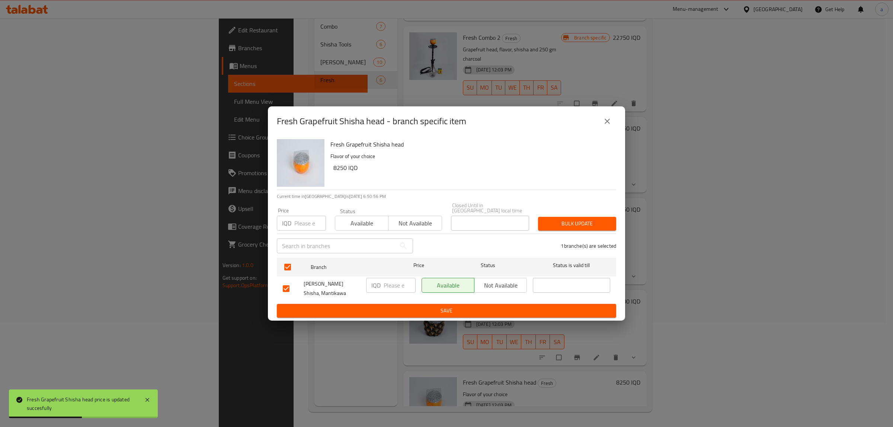
click at [383, 283] on input "number" at bounding box center [399, 285] width 32 height 15
paste input "8250"
type input "8250"
click at [457, 311] on span "Save" at bounding box center [446, 310] width 327 height 9
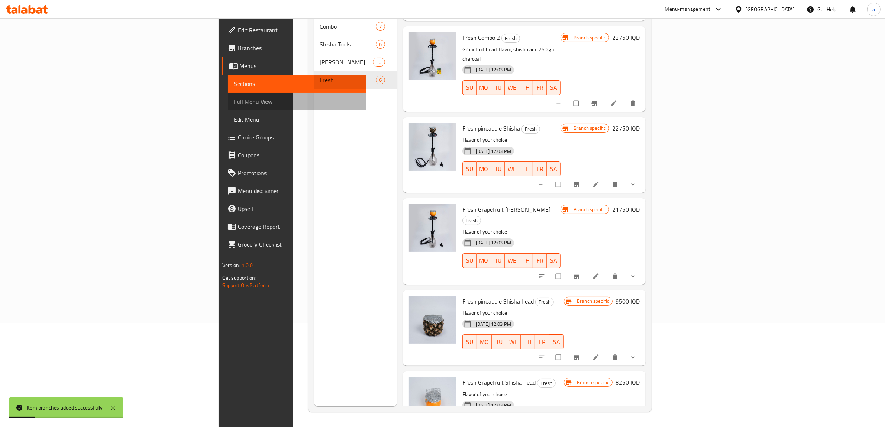
click at [234, 103] on span "Full Menu View" at bounding box center [297, 101] width 127 height 9
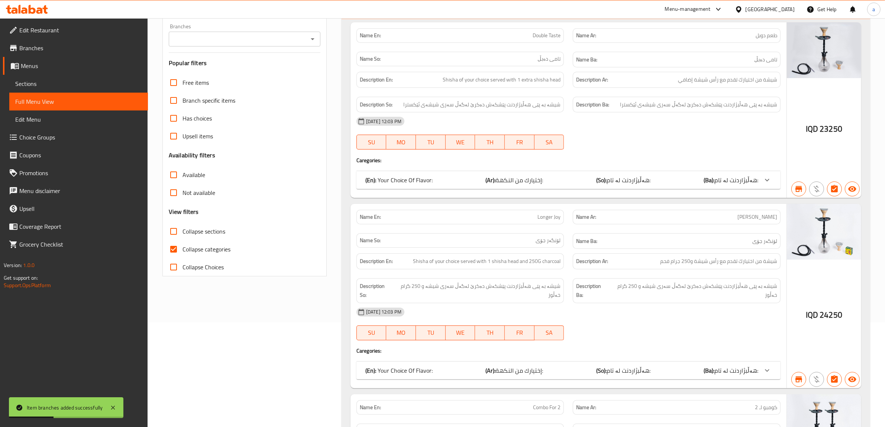
click at [175, 245] on input "Collapse categories" at bounding box center [174, 249] width 18 height 18
checkbox input "false"
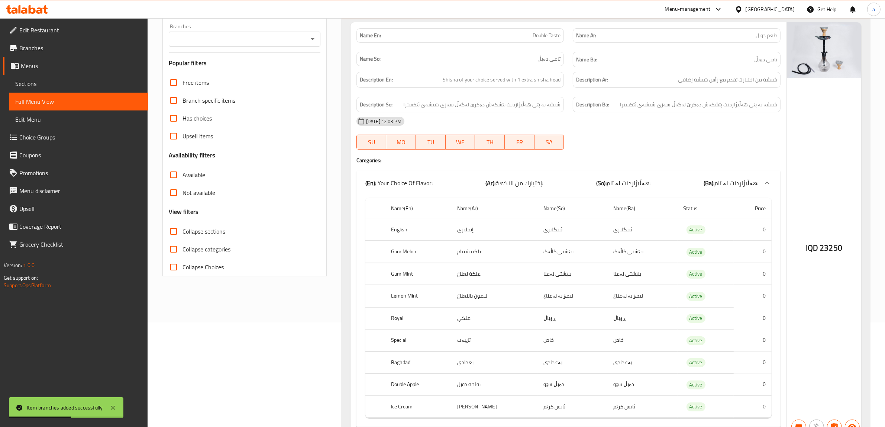
click at [312, 43] on icon "Open" at bounding box center [312, 39] width 9 height 9
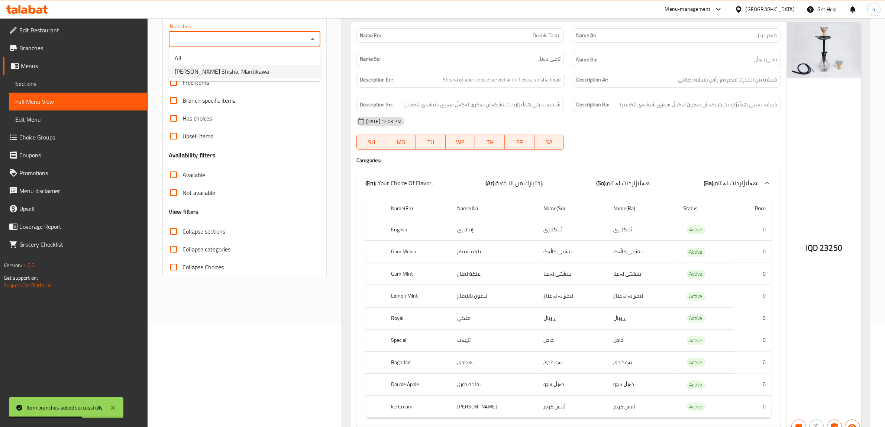
click at [255, 71] on li "[PERSON_NAME] Shisha, Mantikawa" at bounding box center [245, 71] width 152 height 13
type input "[PERSON_NAME] Shisha, Mantikawa"
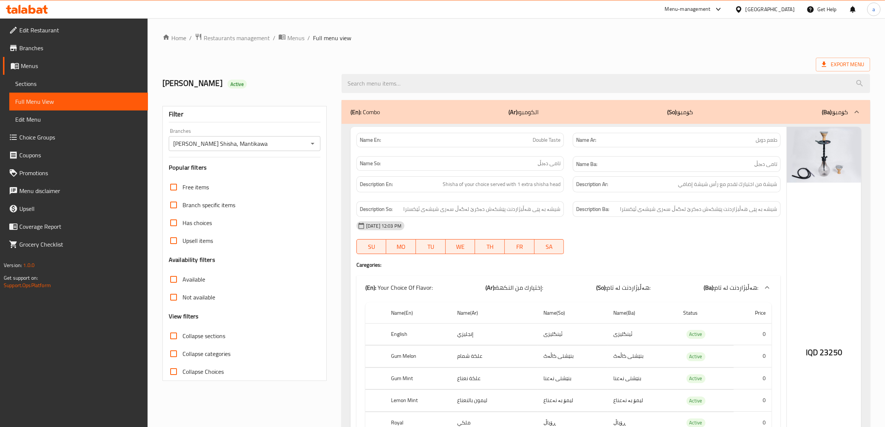
drag, startPoint x: 397, startPoint y: 263, endPoint x: 393, endPoint y: 155, distance: 107.9
drag, startPoint x: 543, startPoint y: 253, endPoint x: 555, endPoint y: 55, distance: 198.2
drag, startPoint x: 287, startPoint y: 148, endPoint x: 261, endPoint y: 39, distance: 111.9
click at [31, 45] on span "Branches" at bounding box center [80, 48] width 123 height 9
